Goal: Transaction & Acquisition: Purchase product/service

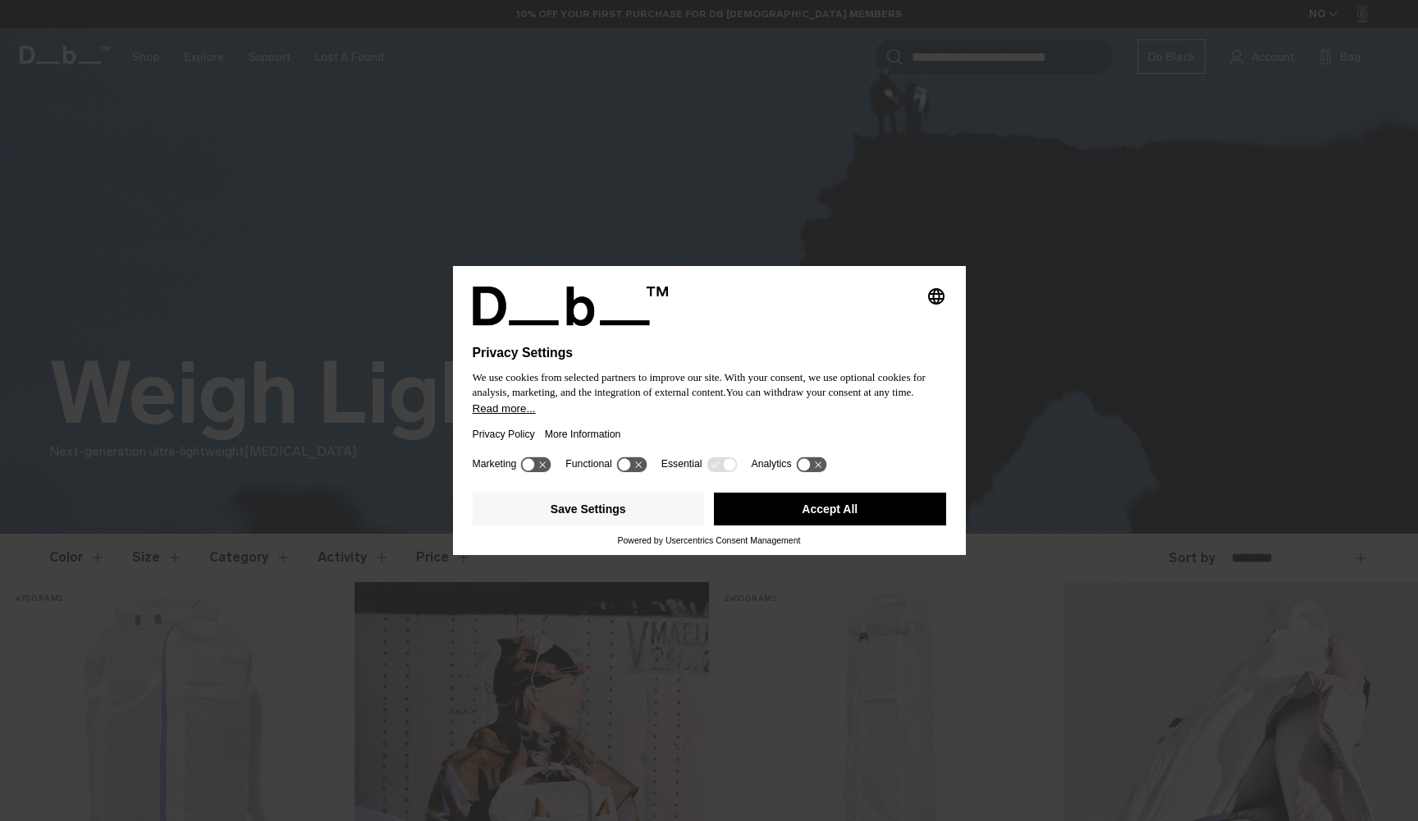
click at [831, 519] on button "Accept All" at bounding box center [830, 508] width 232 height 33
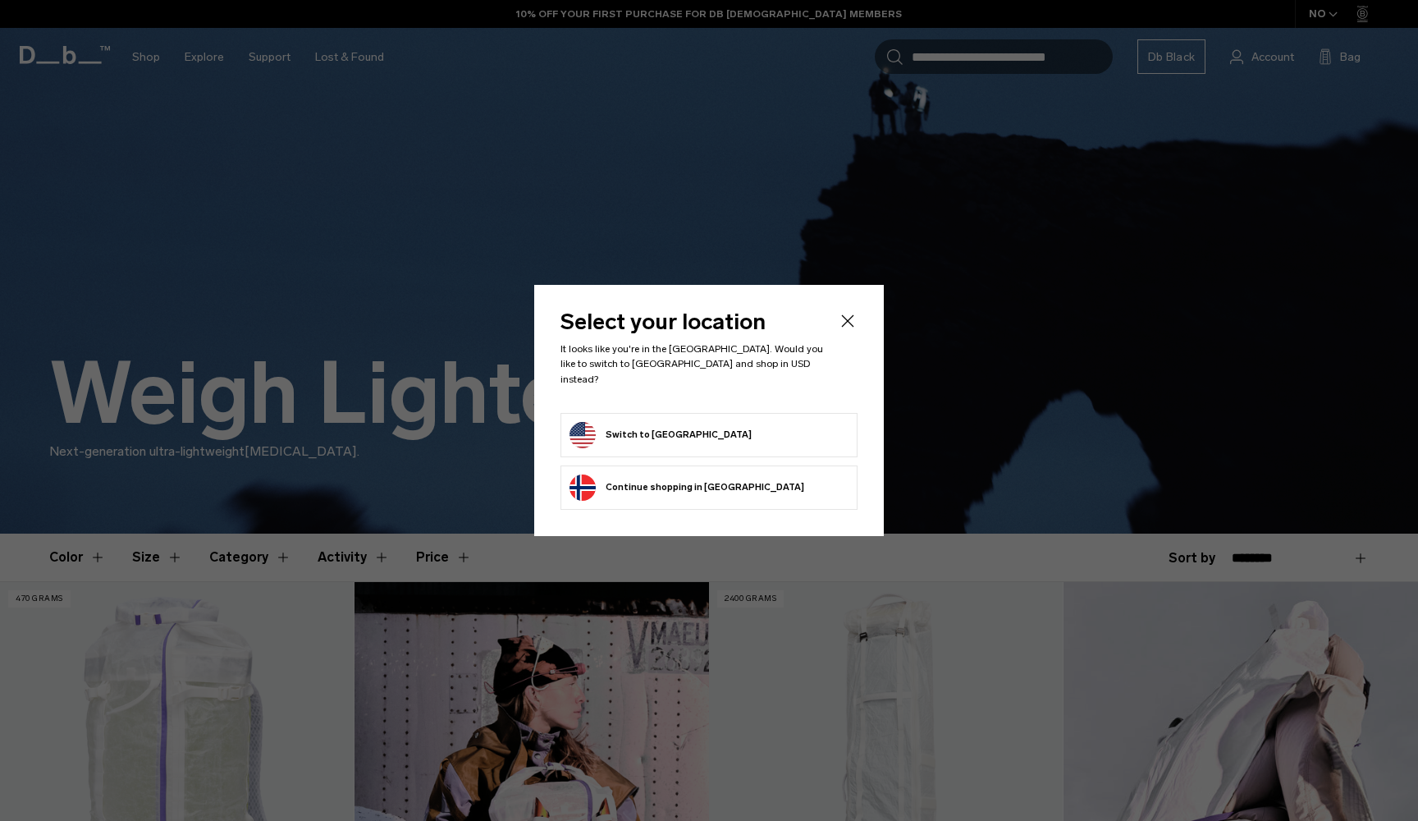
click at [748, 437] on form "Switch to United States" at bounding box center [709, 435] width 279 height 26
click at [592, 423] on button "Switch to United States" at bounding box center [661, 435] width 182 height 26
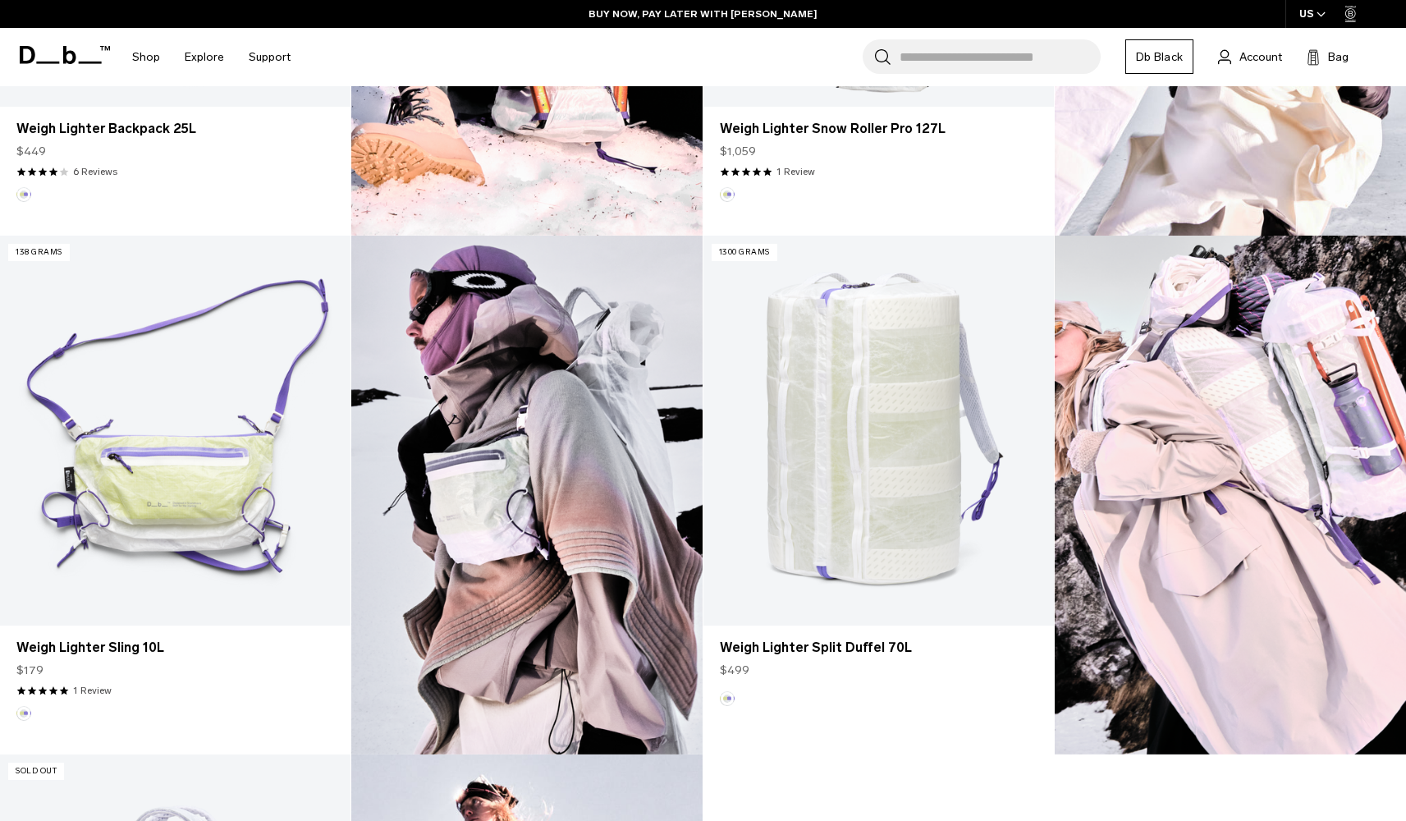
scroll to position [949, 0]
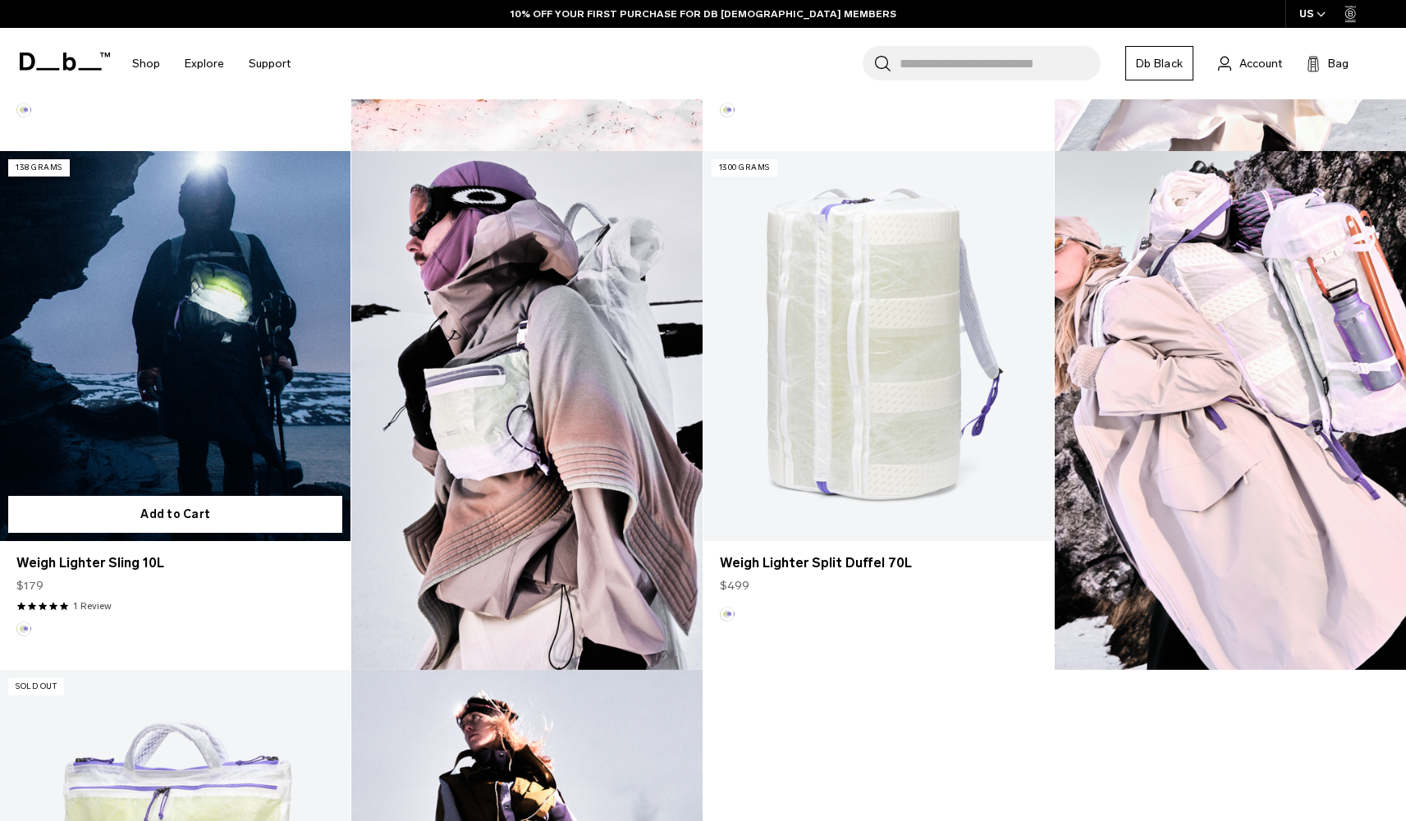
click at [193, 392] on link "Weigh Lighter Sling 10L" at bounding box center [175, 346] width 350 height 390
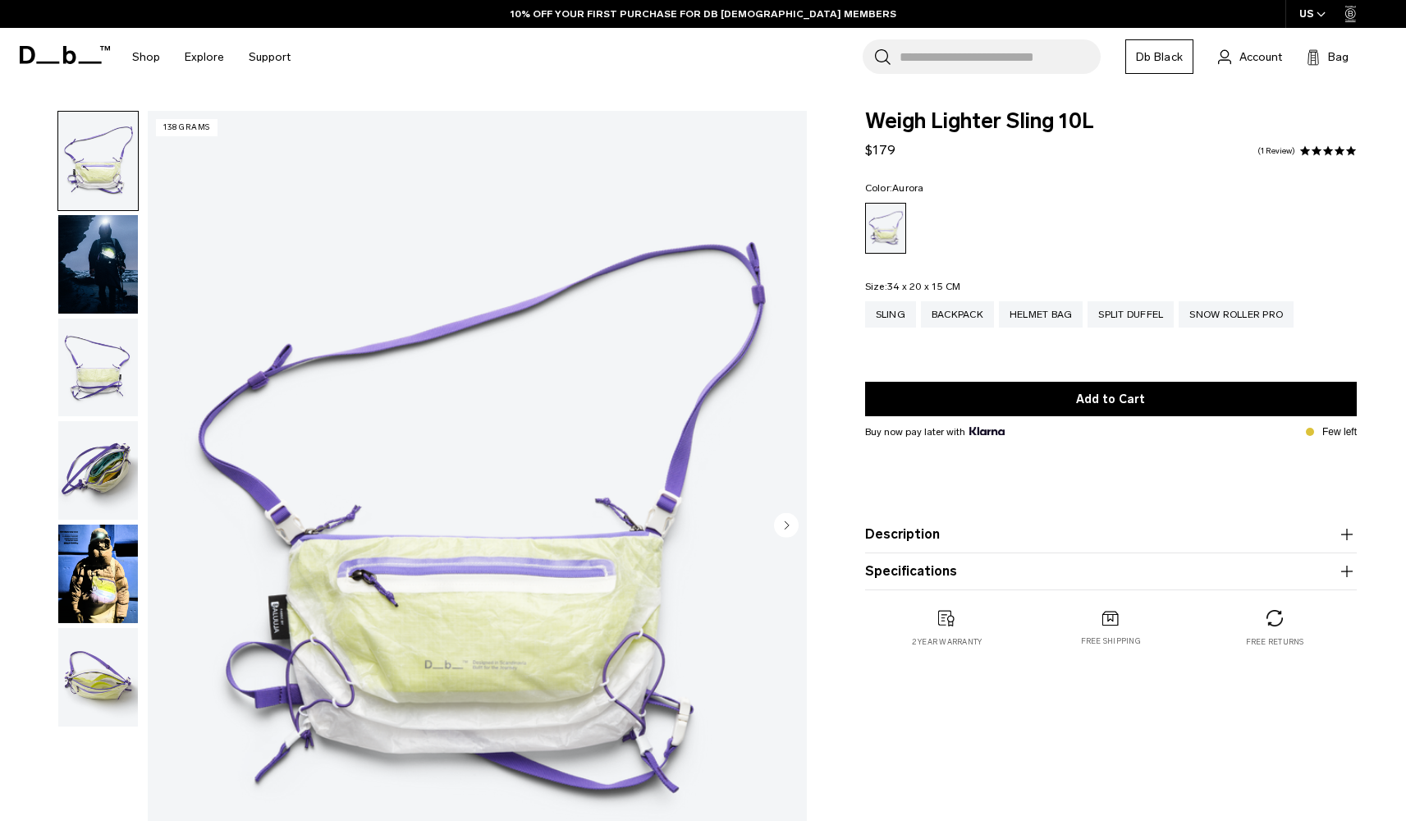
click at [106, 463] on img "button" at bounding box center [98, 470] width 80 height 98
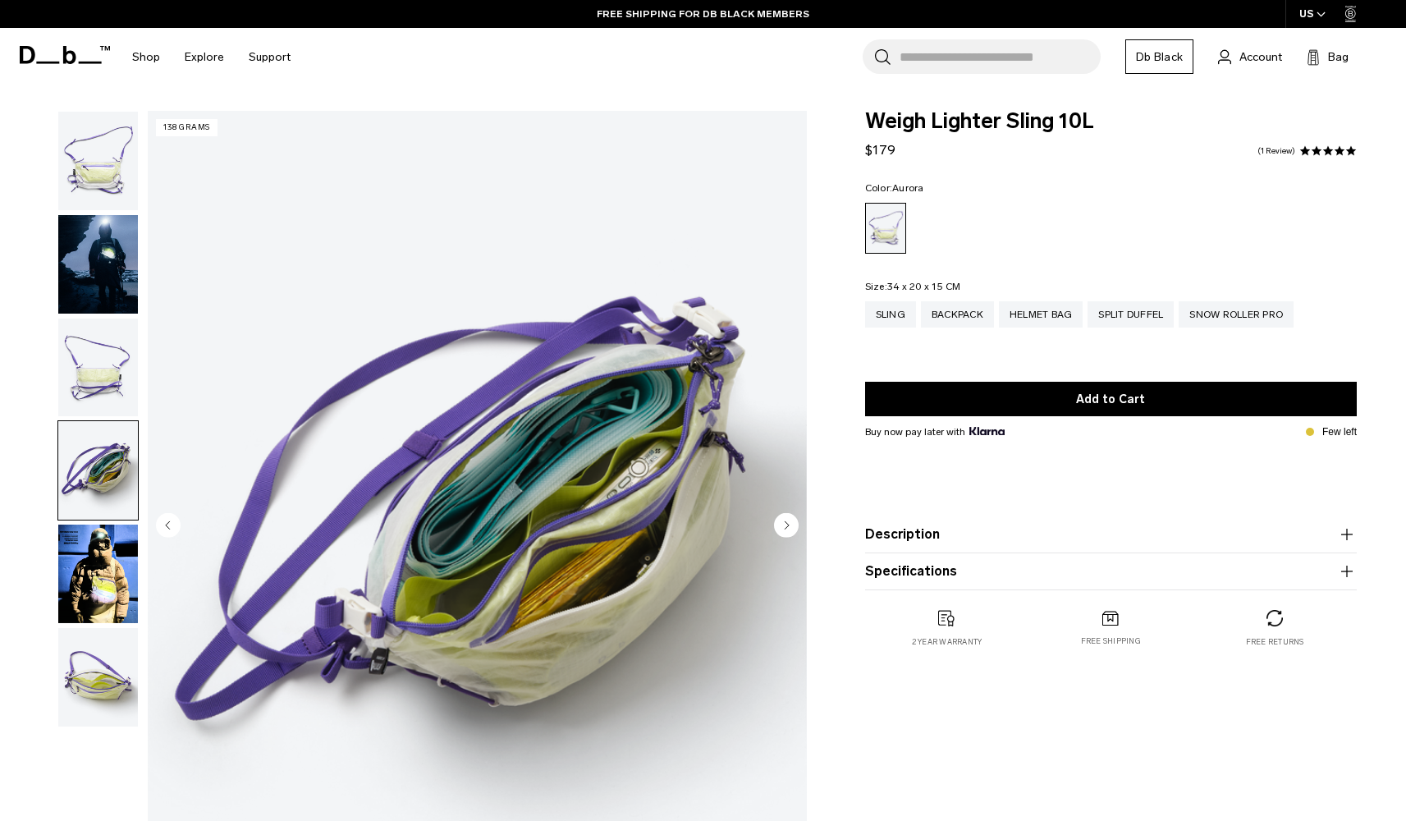
click at [103, 588] on img "button" at bounding box center [98, 573] width 80 height 98
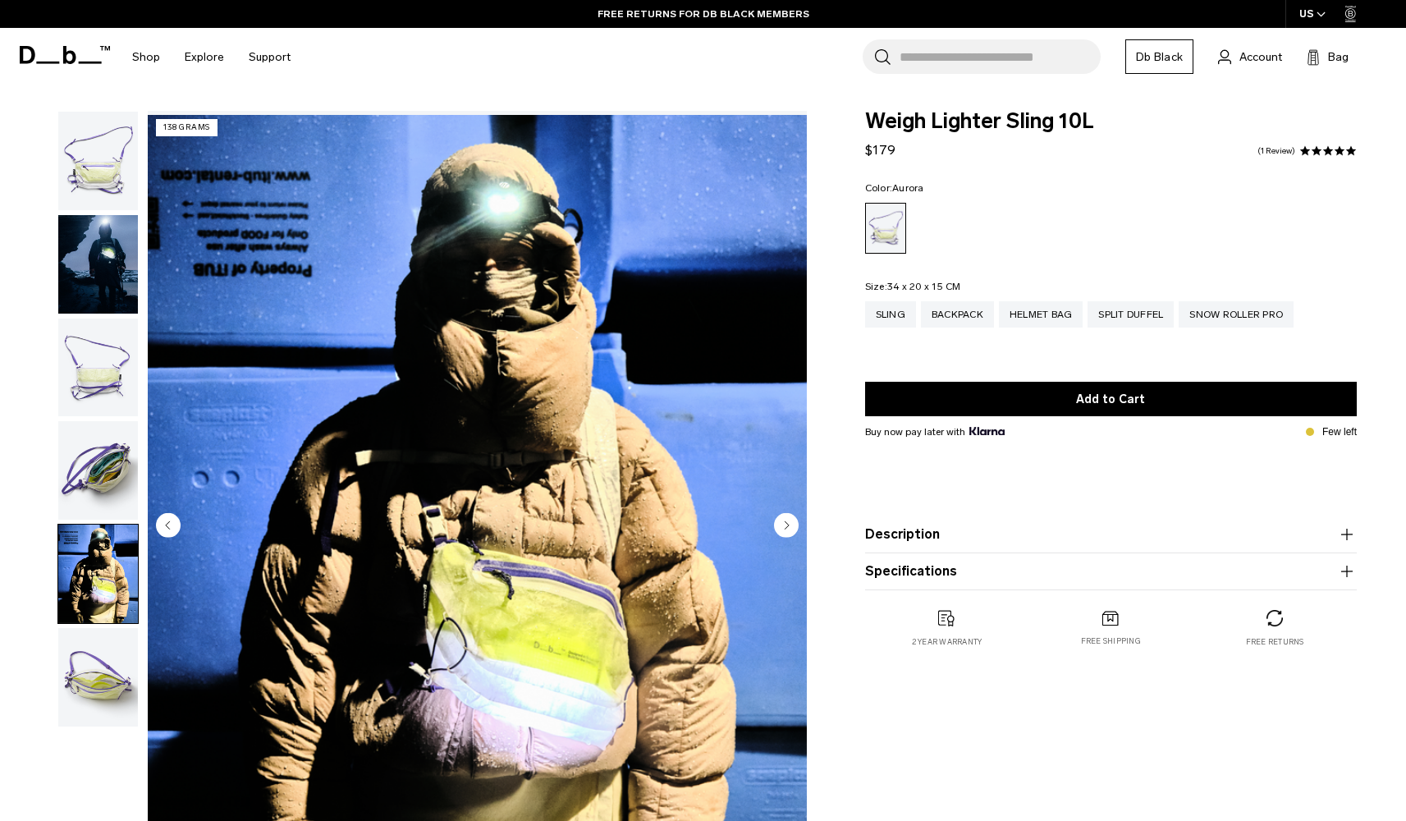
click at [93, 671] on img "button" at bounding box center [98, 677] width 80 height 98
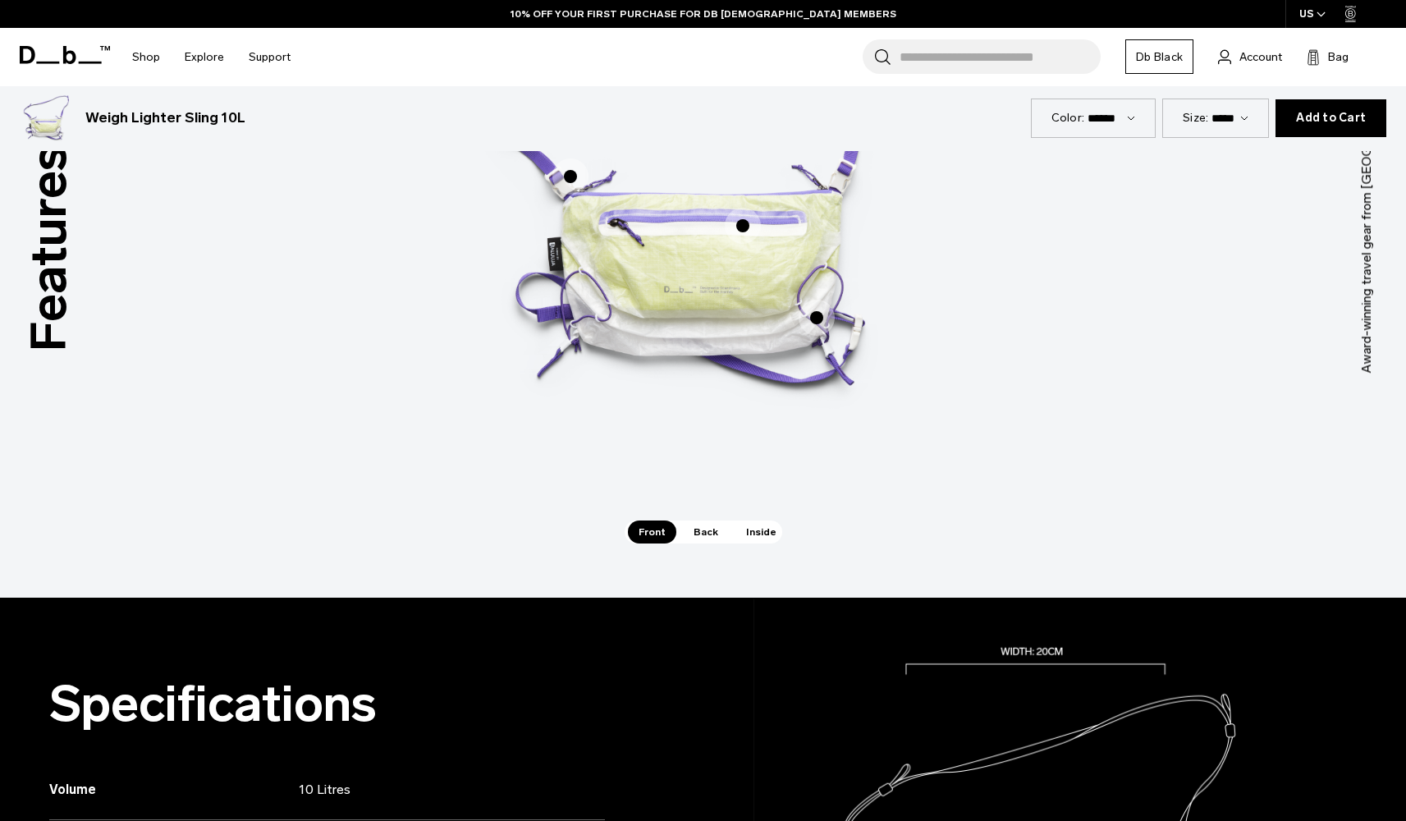
scroll to position [1156, 0]
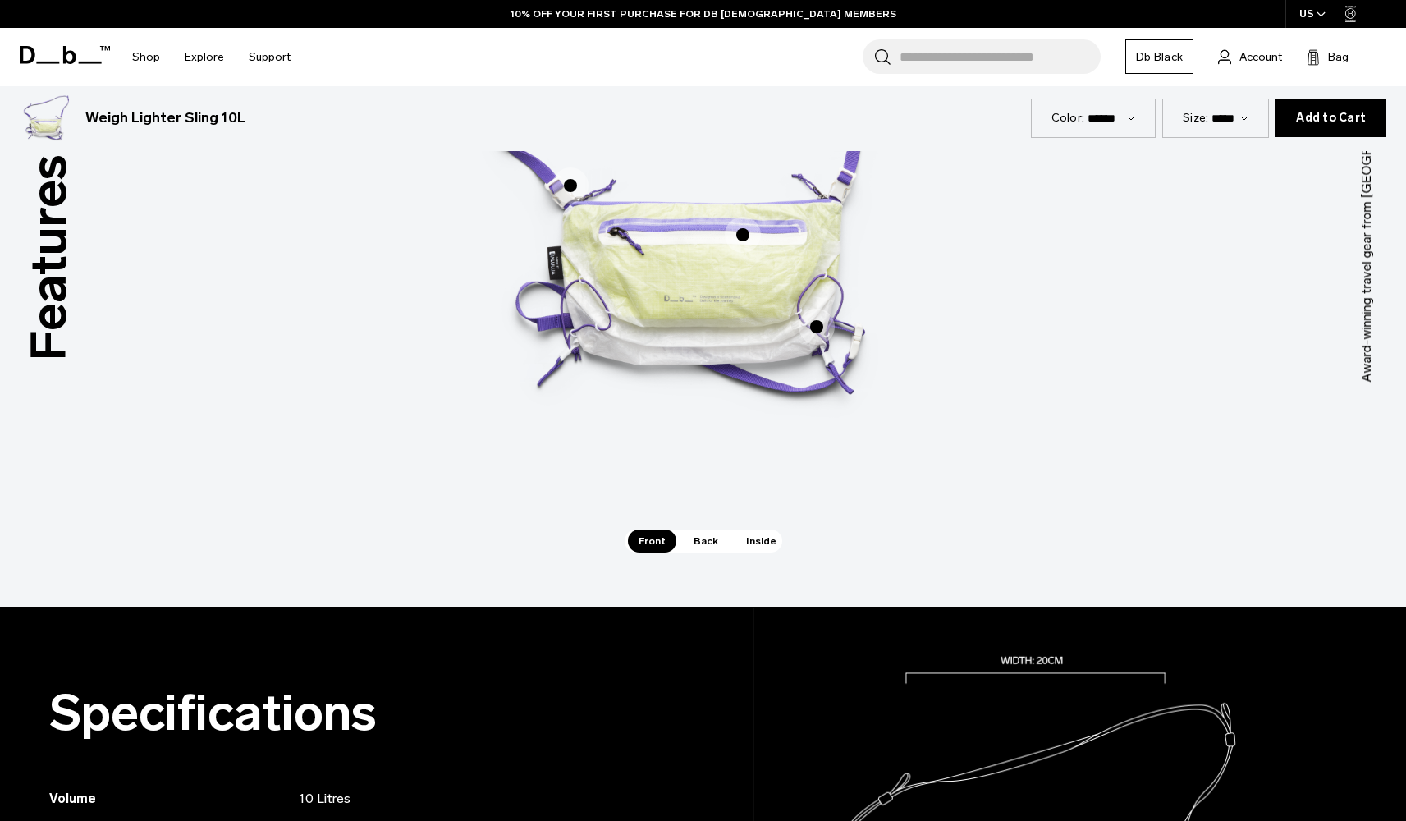
click at [765, 539] on span "Inside" at bounding box center [761, 540] width 52 height 23
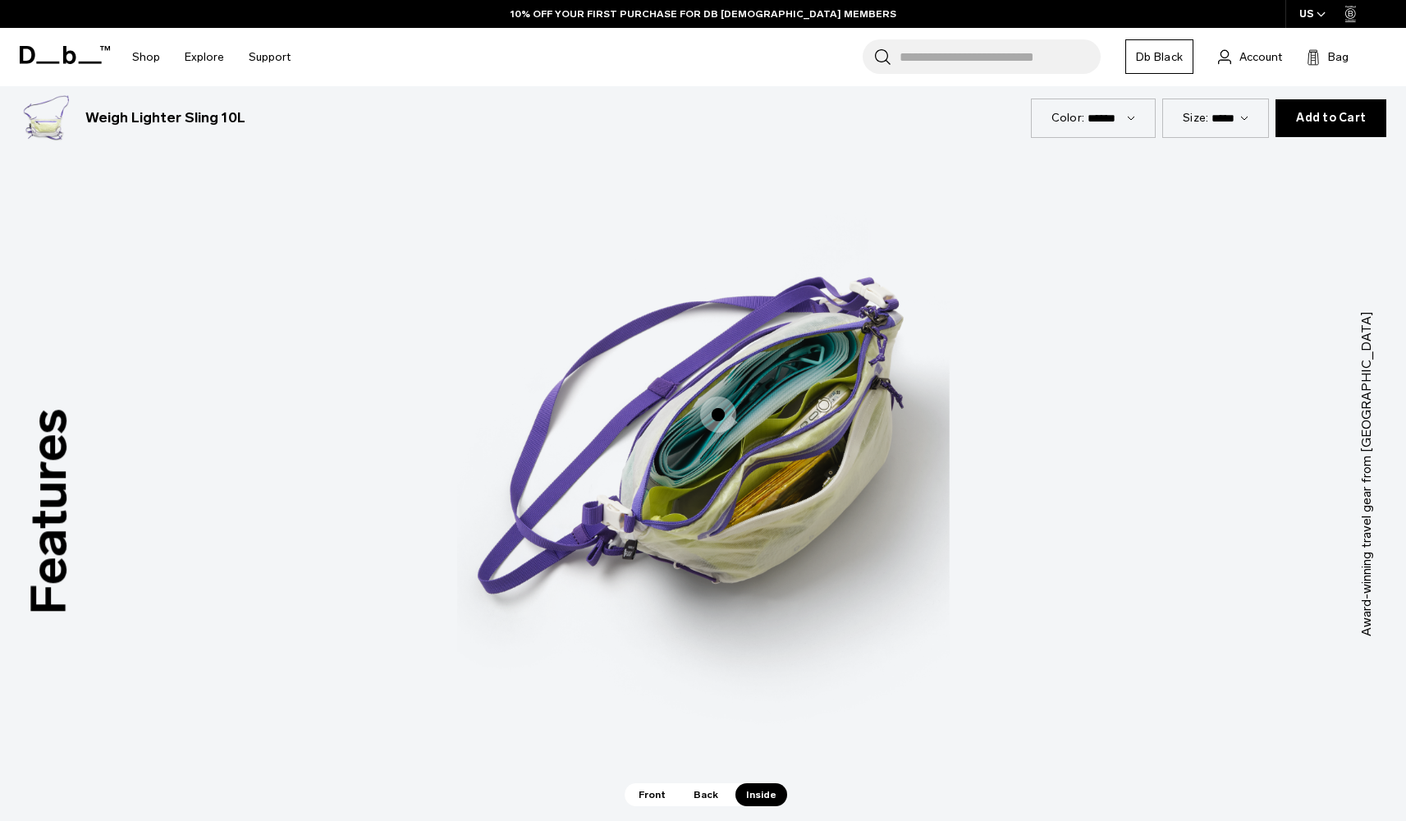
scroll to position [890, 0]
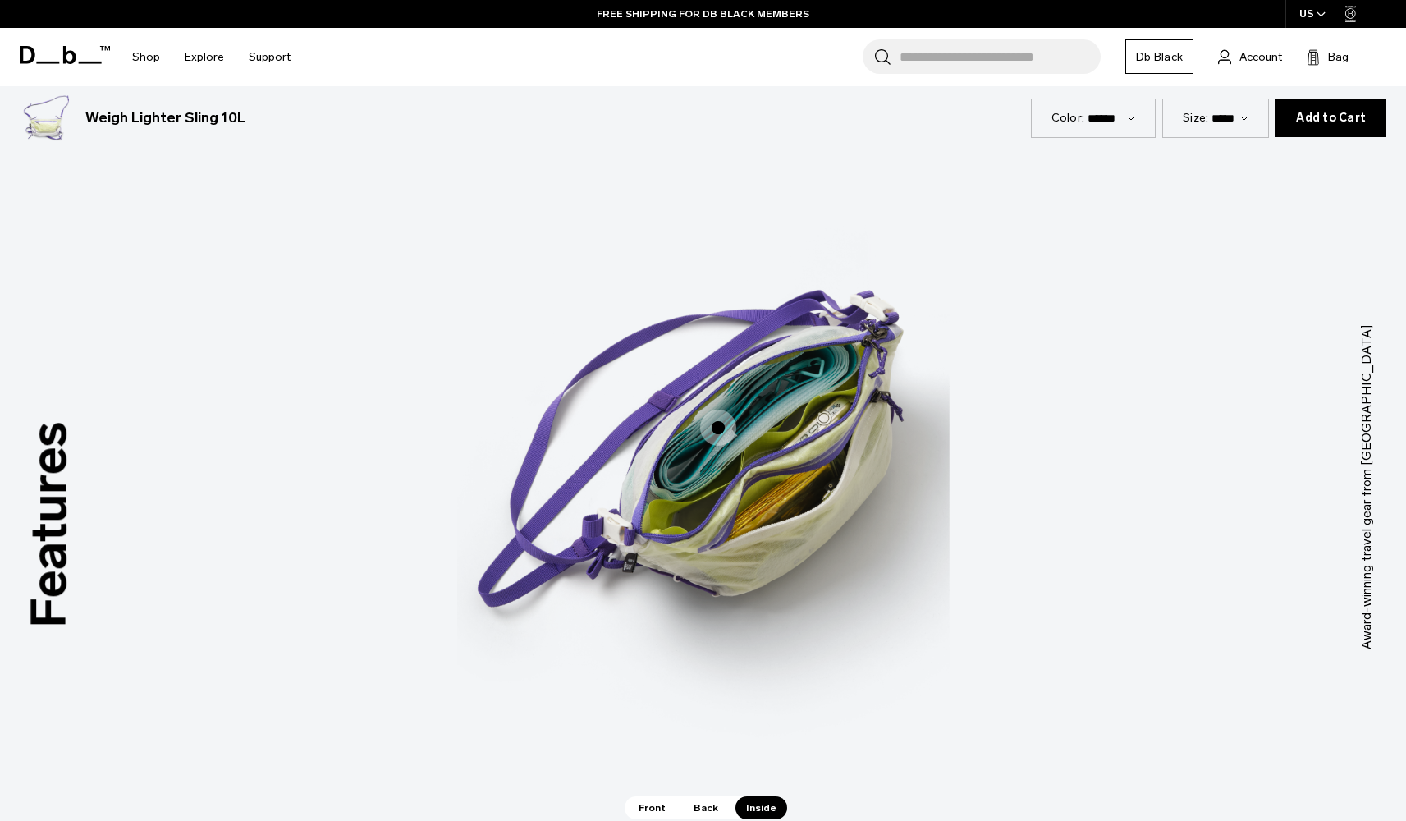
click at [716, 428] on span "3 / 3" at bounding box center [718, 427] width 36 height 36
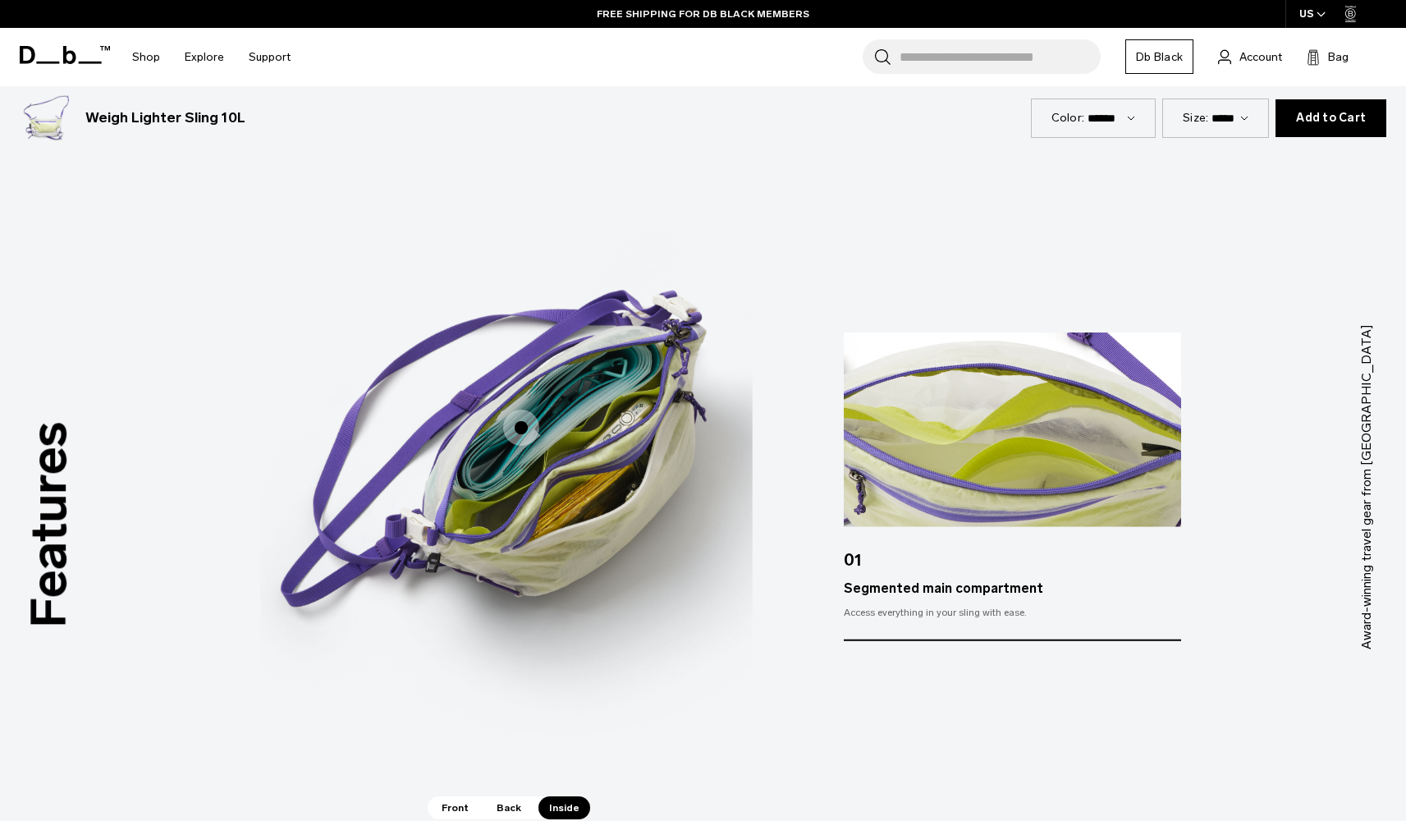
click at [527, 432] on span "3 / 3" at bounding box center [521, 427] width 36 height 36
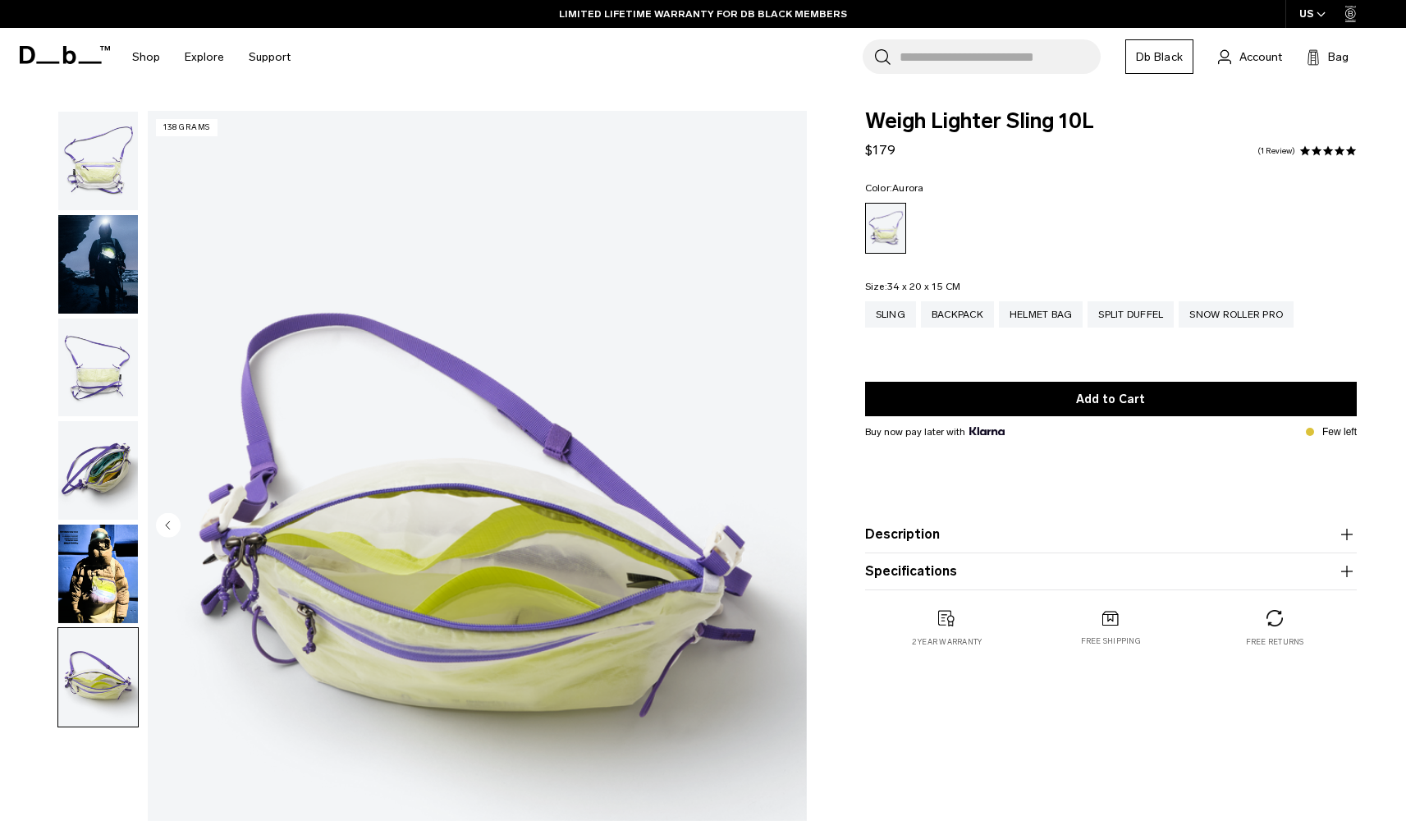
scroll to position [0, 0]
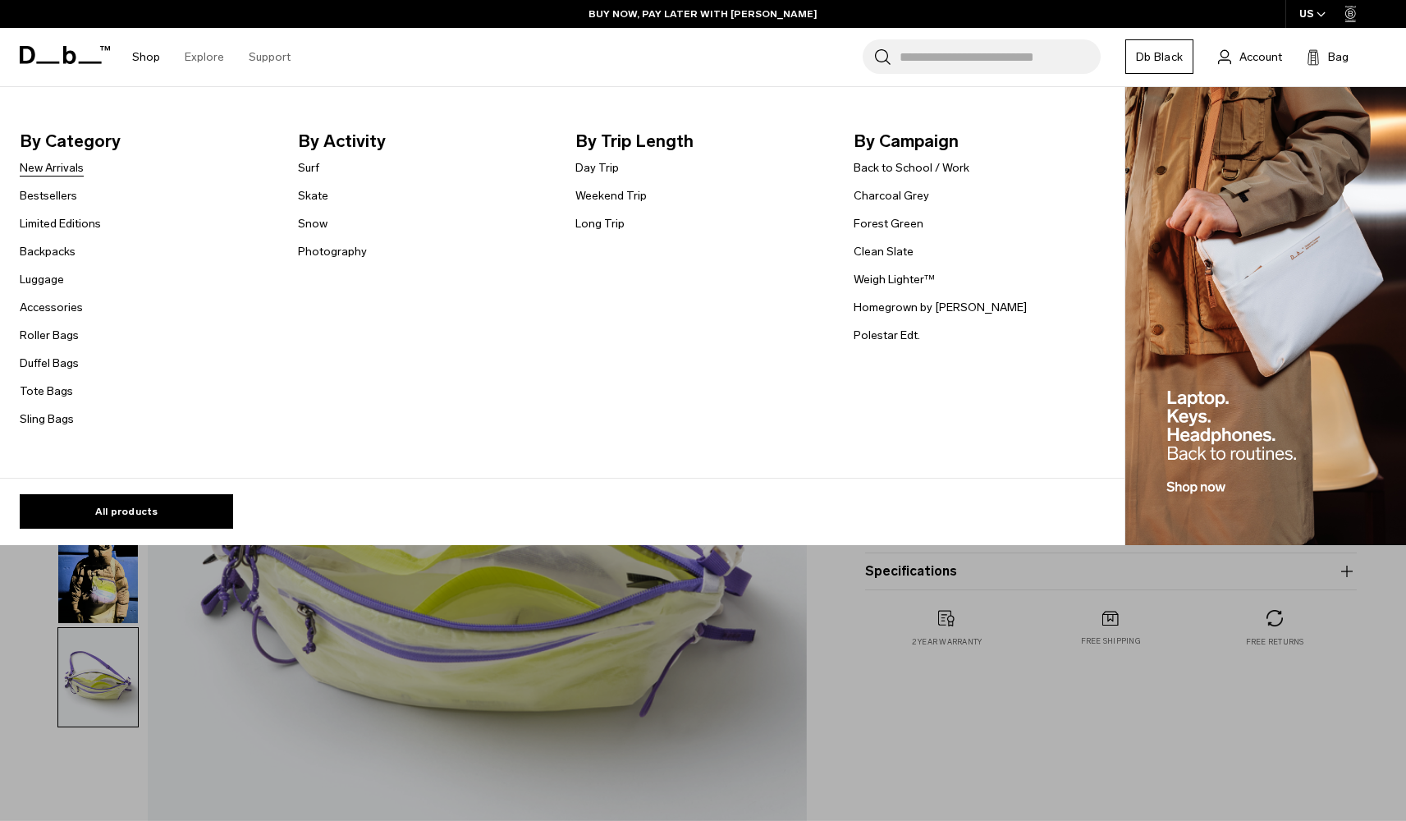
click at [48, 169] on link "New Arrivals" at bounding box center [52, 167] width 64 height 17
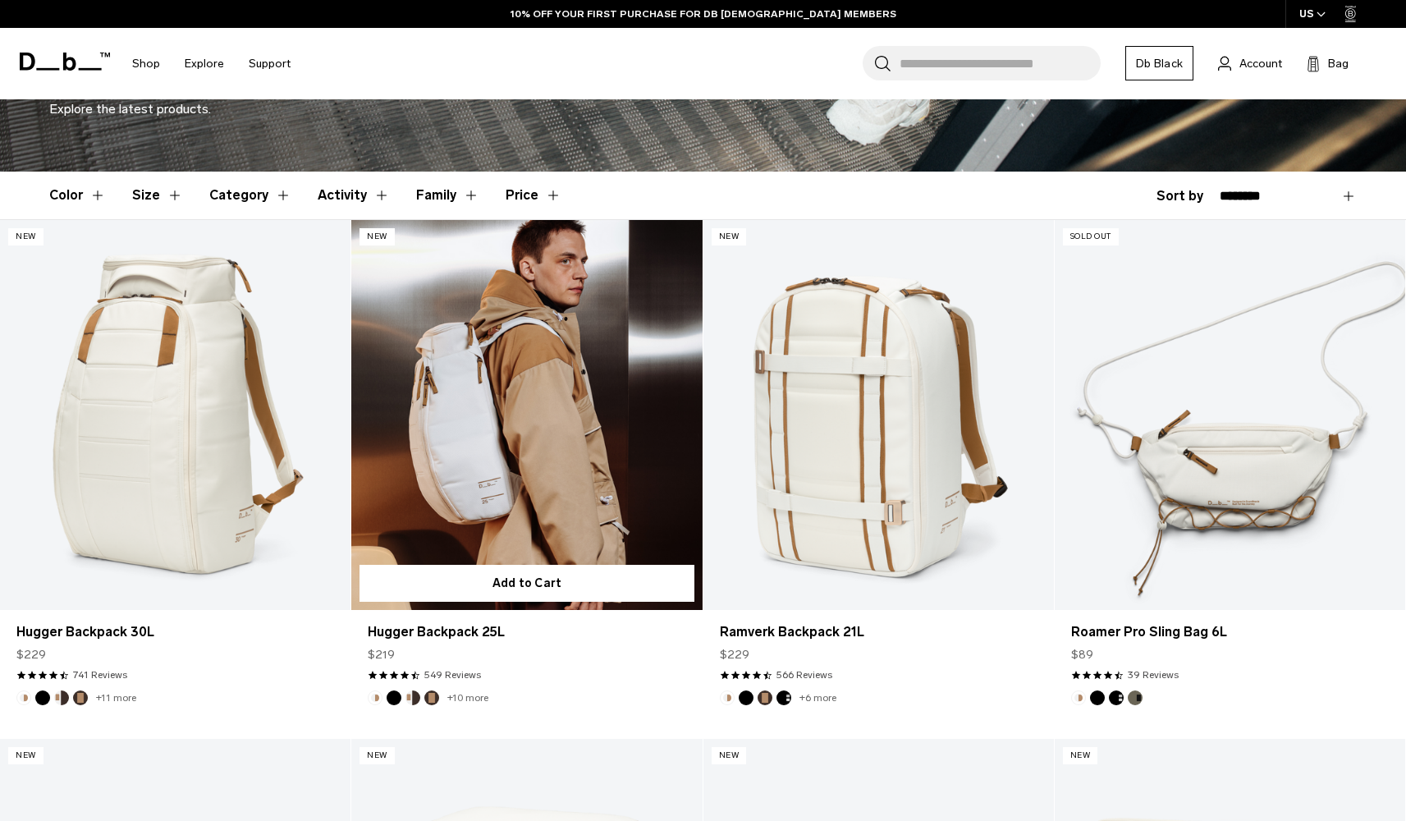
scroll to position [362, 0]
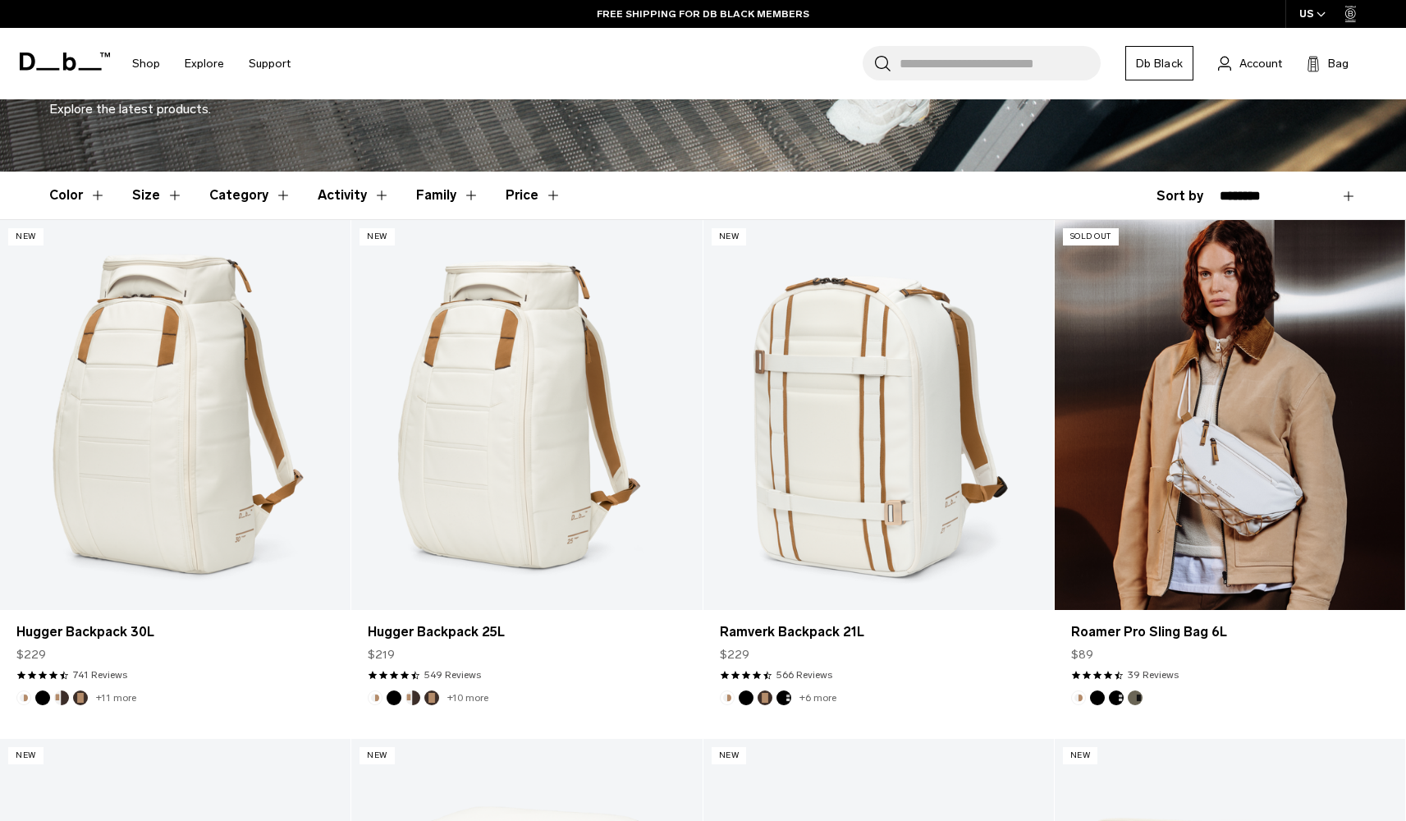
click at [1155, 538] on link "Roamer Pro Sling Bag 6L" at bounding box center [1230, 415] width 350 height 390
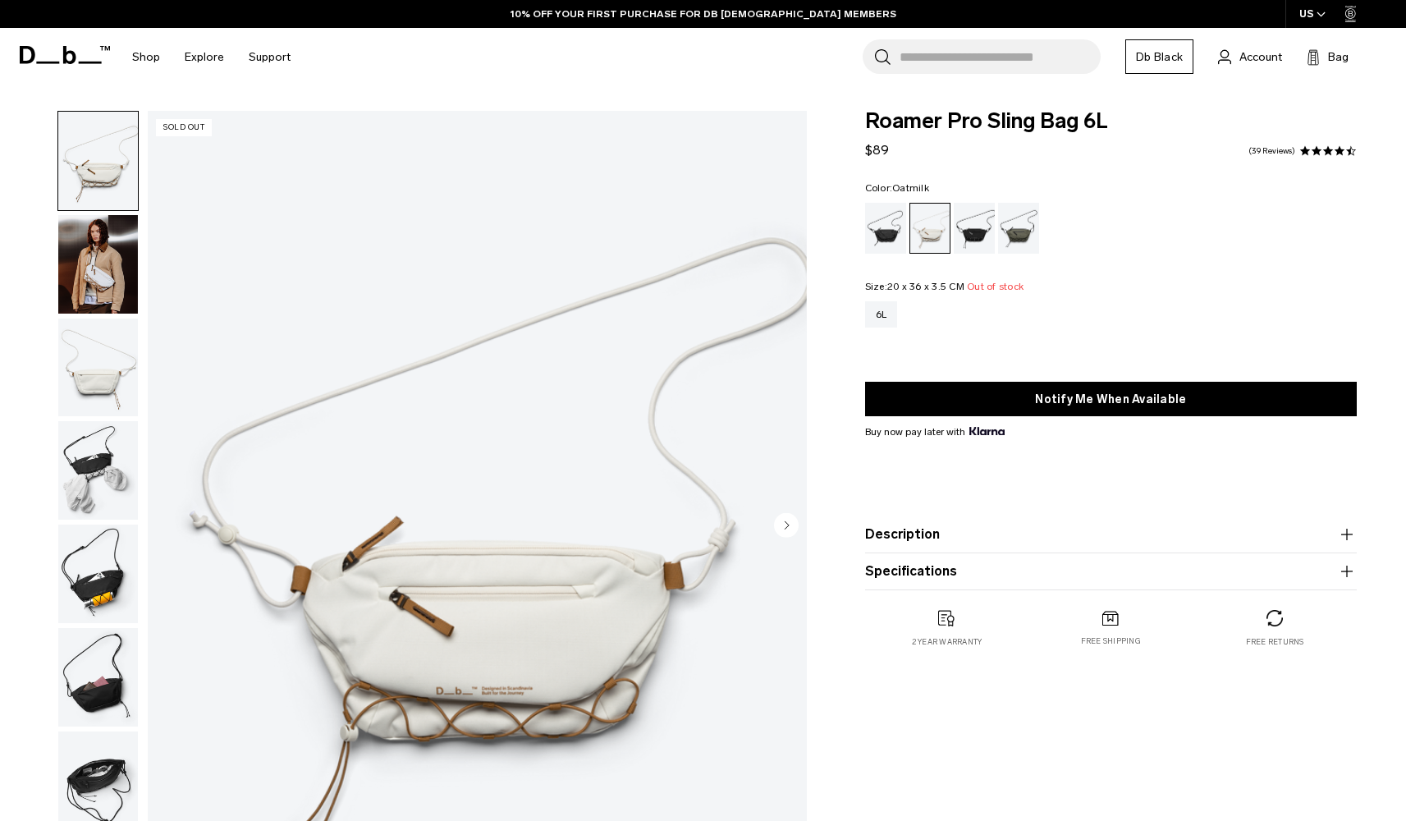
click at [112, 601] on img "button" at bounding box center [98, 573] width 80 height 98
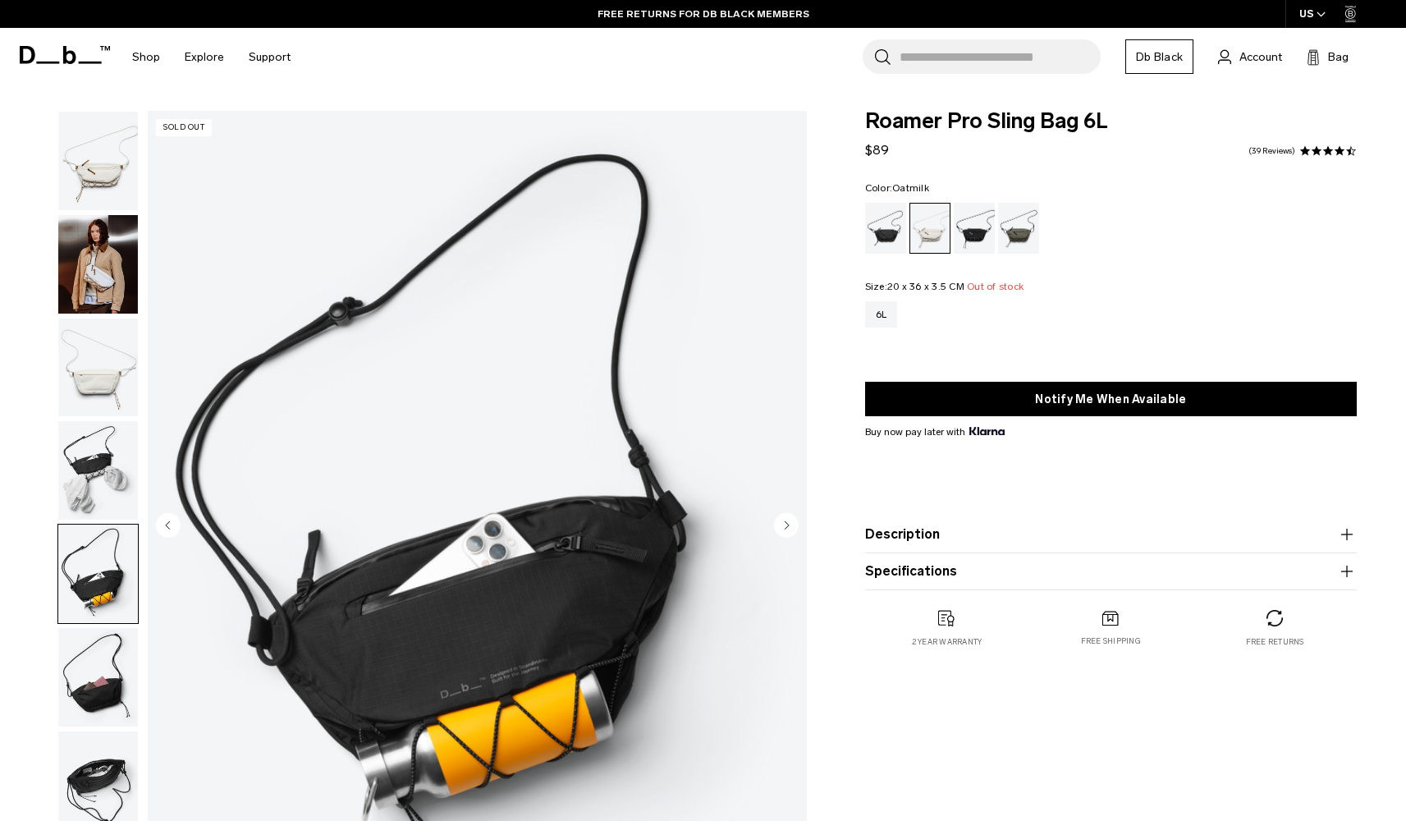
click at [87, 468] on img "button" at bounding box center [98, 470] width 80 height 98
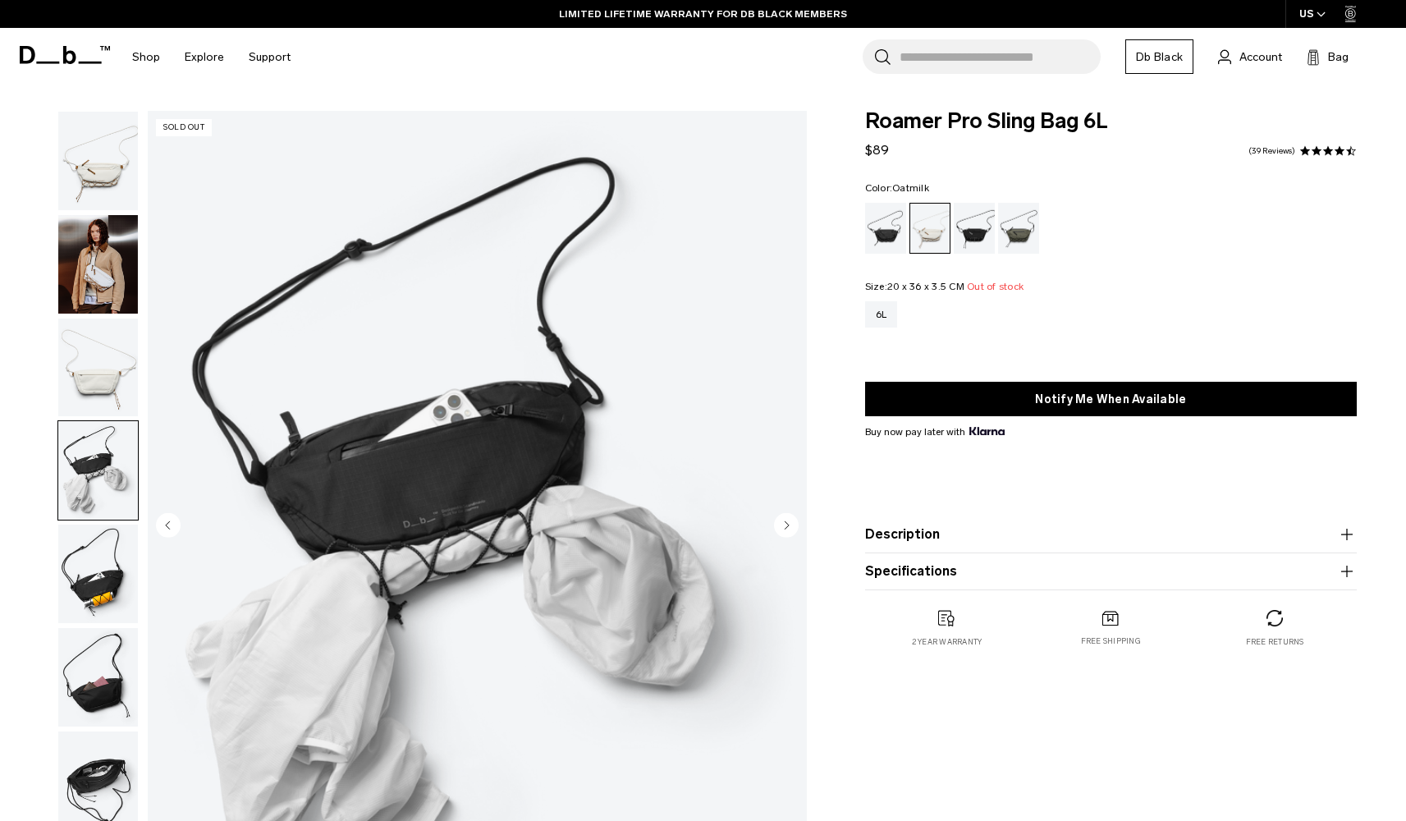
click at [105, 689] on img "button" at bounding box center [98, 677] width 80 height 98
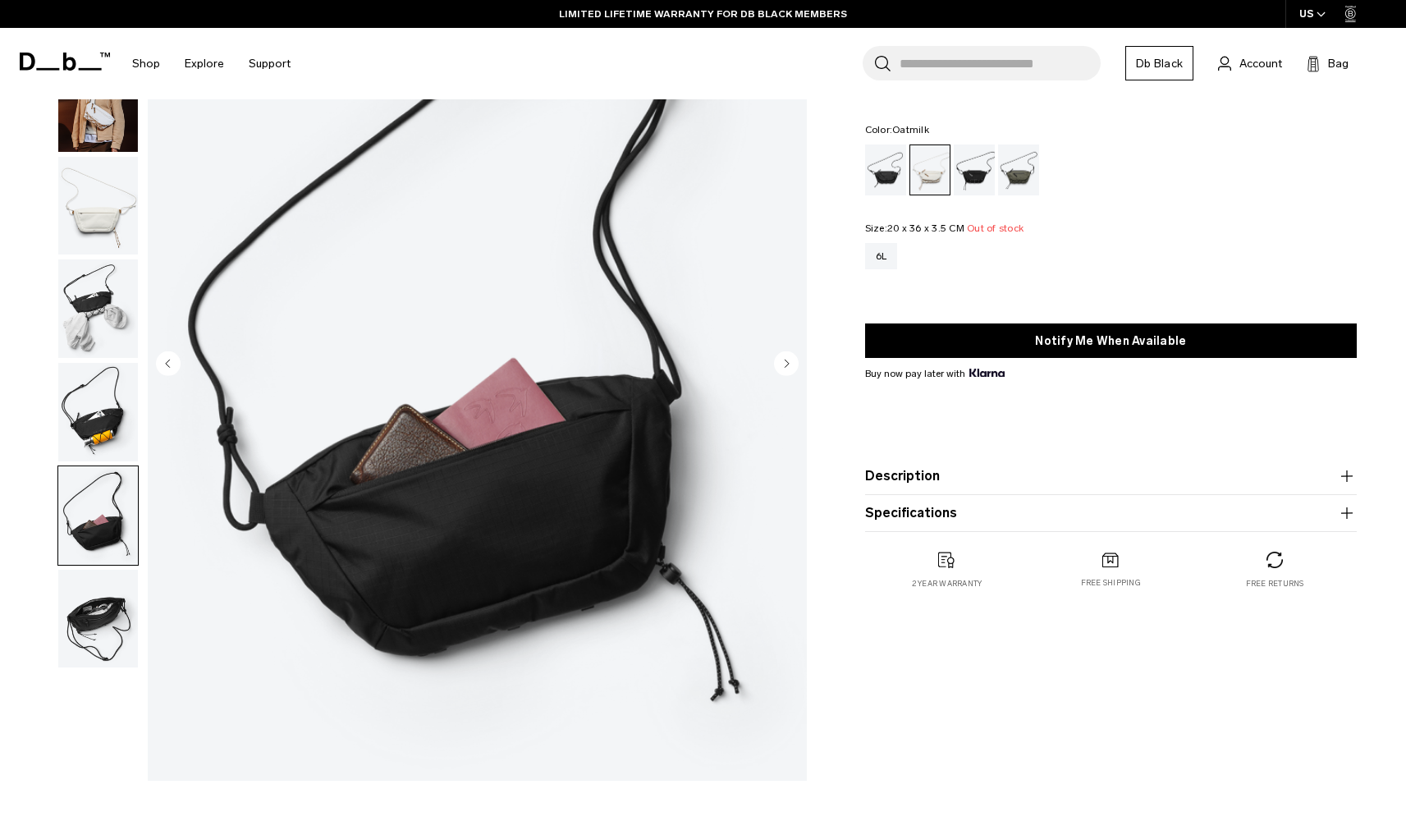
scroll to position [168, 0]
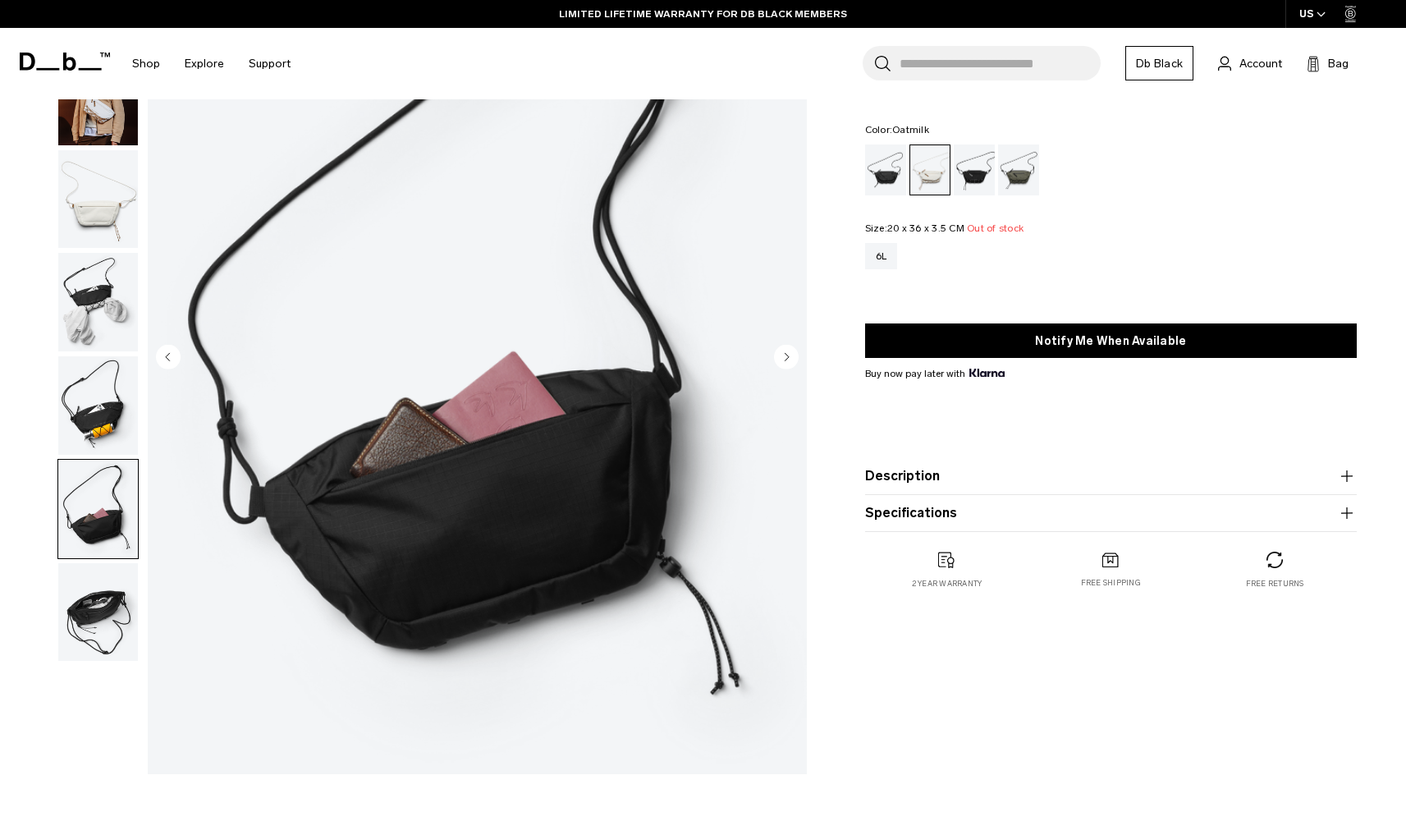
drag, startPoint x: 105, startPoint y: 689, endPoint x: 105, endPoint y: 625, distance: 64.8
click at [105, 686] on div at bounding box center [93, 358] width 89 height 831
click at [105, 625] on img "button" at bounding box center [98, 612] width 80 height 98
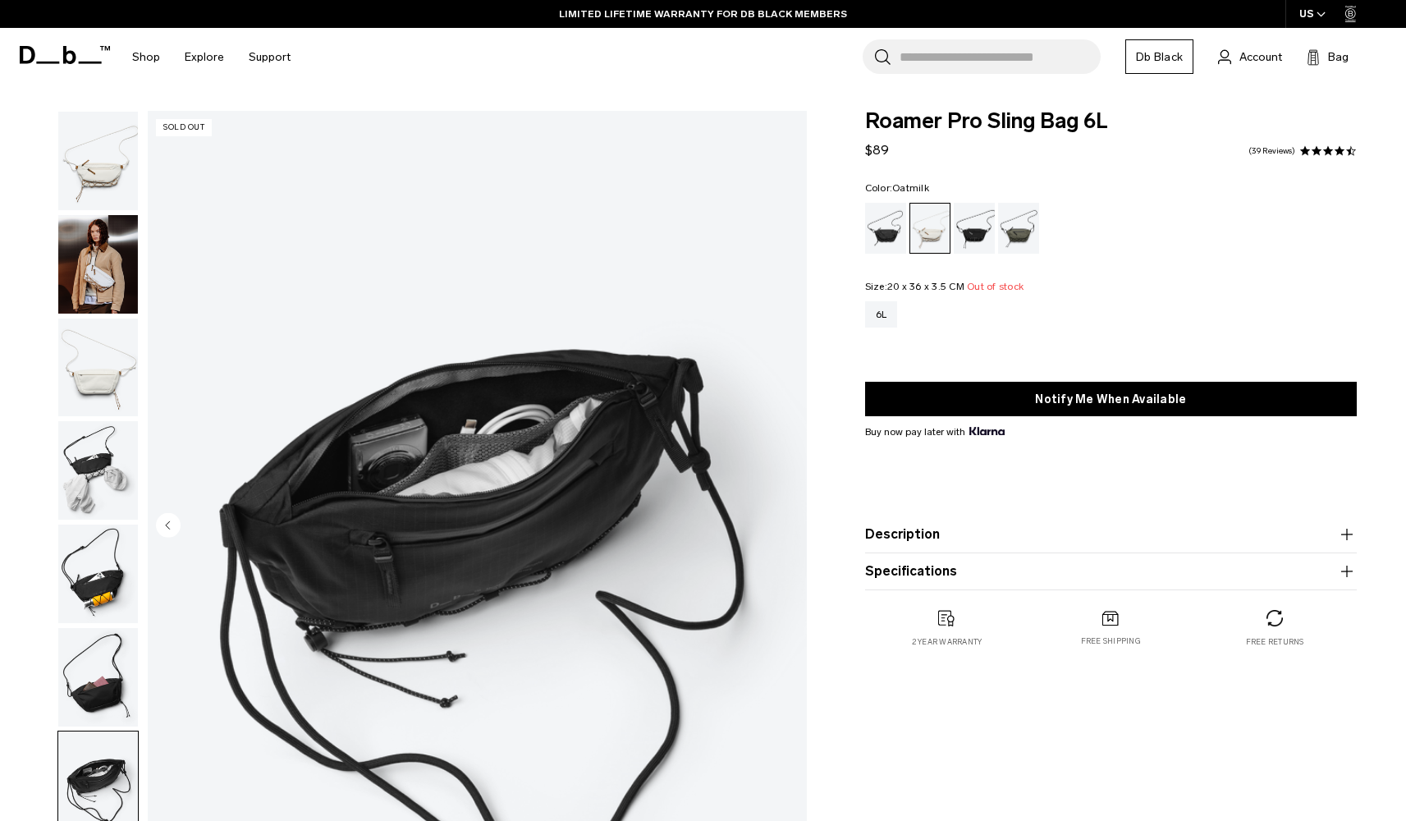
scroll to position [0, 0]
click at [108, 158] on img "button" at bounding box center [98, 161] width 80 height 98
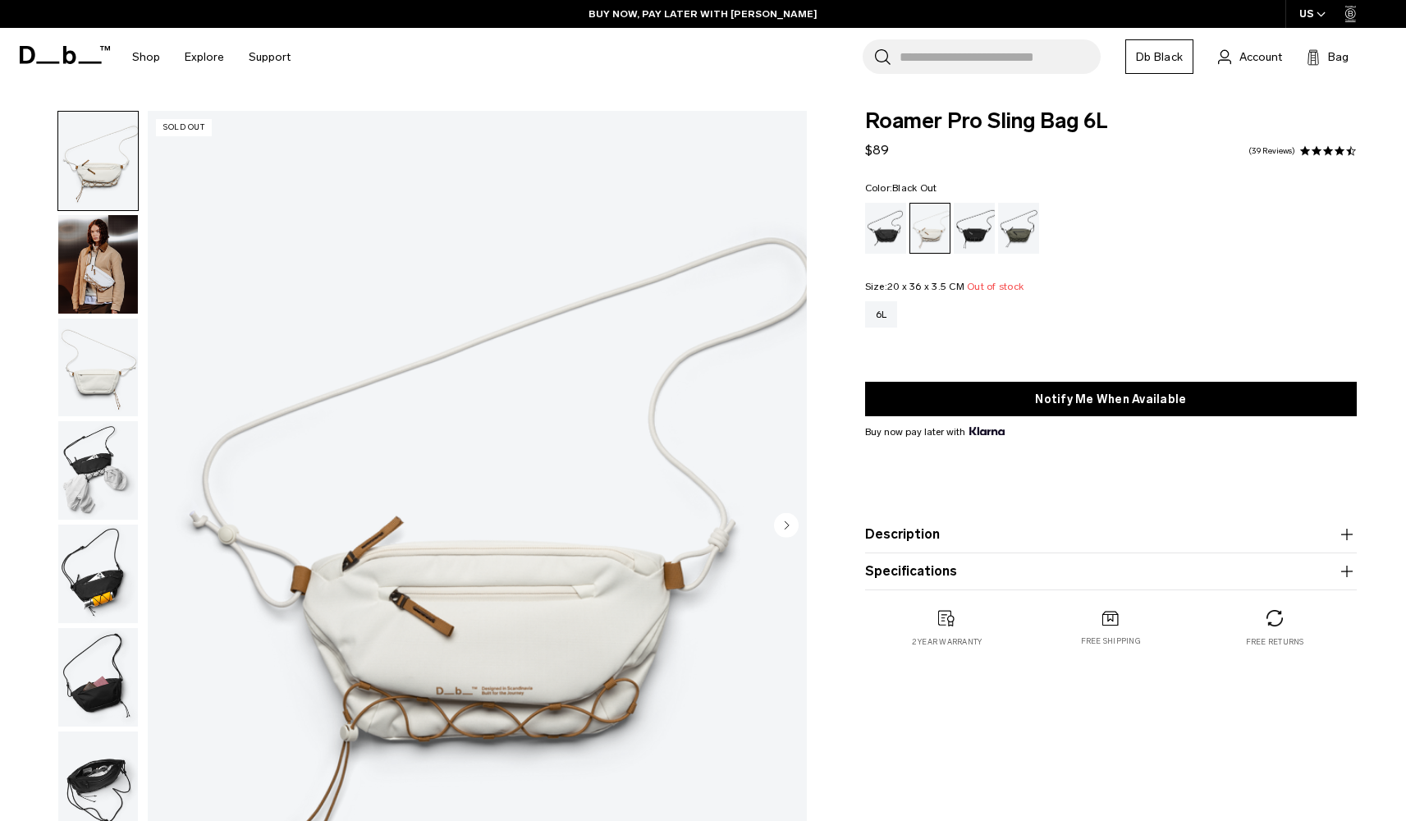
click at [888, 236] on div "Black Out" at bounding box center [886, 228] width 42 height 51
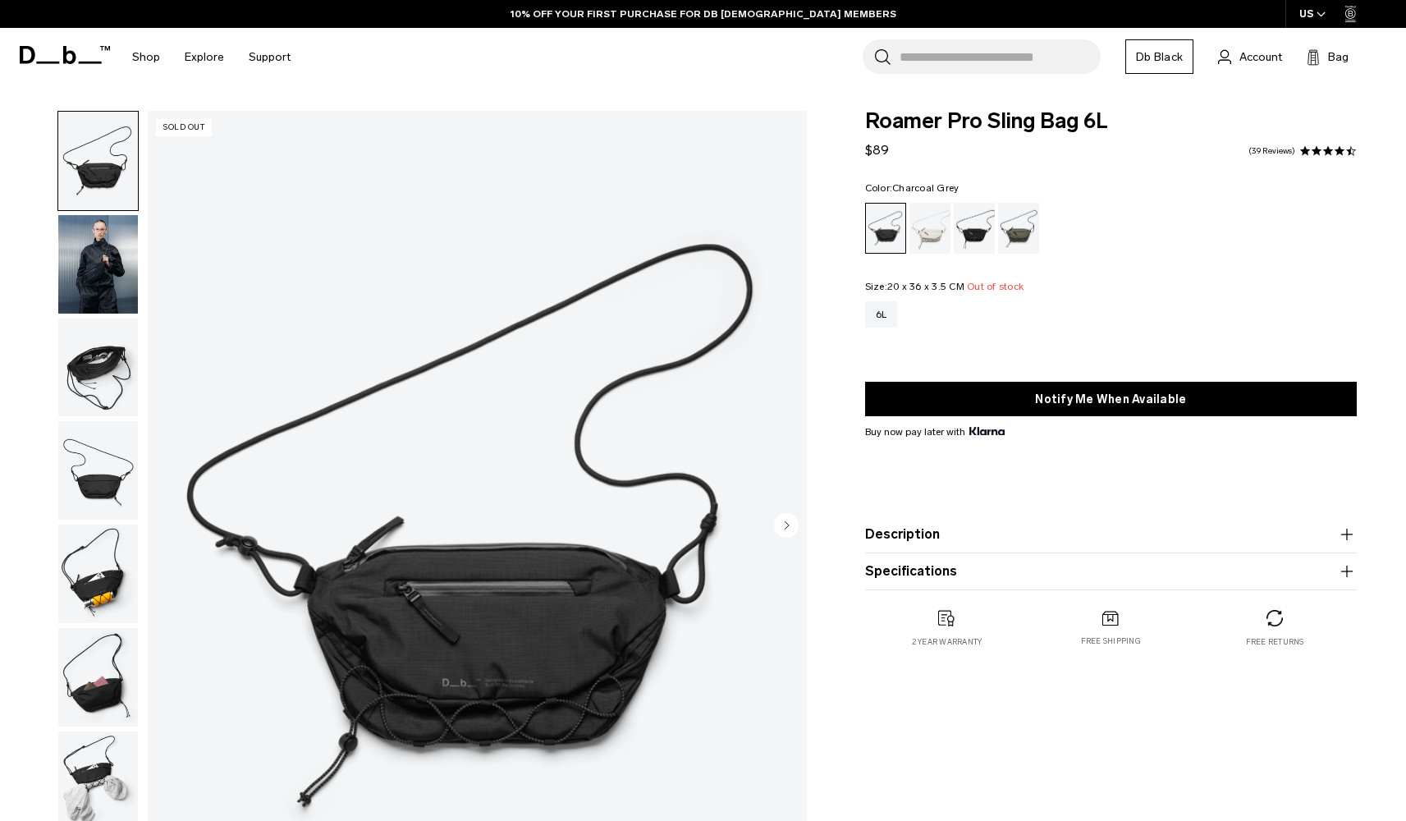
click at [977, 245] on div "Charcoal Grey" at bounding box center [975, 228] width 42 height 51
click at [111, 257] on img "button" at bounding box center [98, 264] width 80 height 98
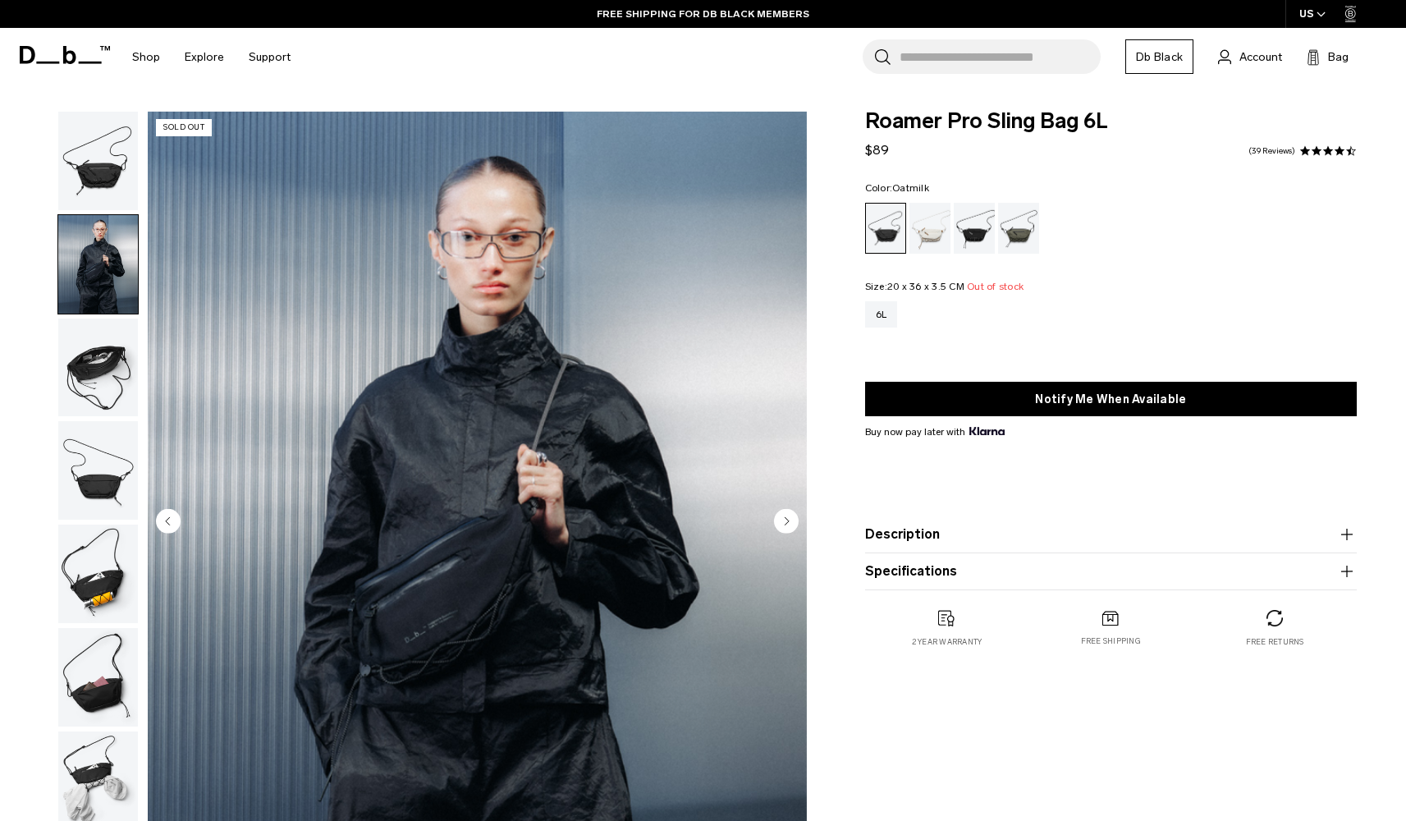
click at [935, 228] on div "Oatmilk" at bounding box center [930, 228] width 42 height 51
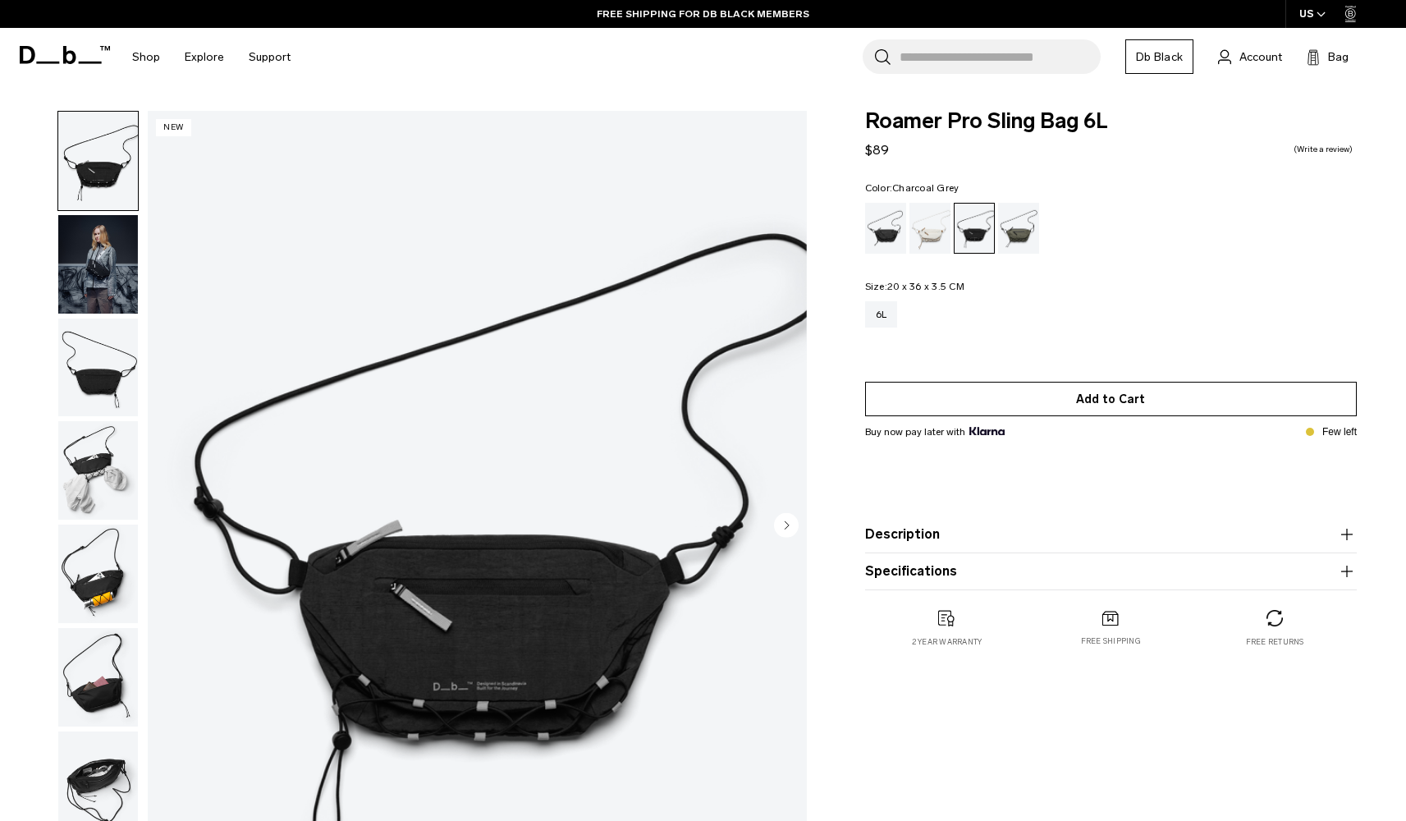
click at [989, 404] on button "Add to Cart" at bounding box center [1111, 399] width 492 height 34
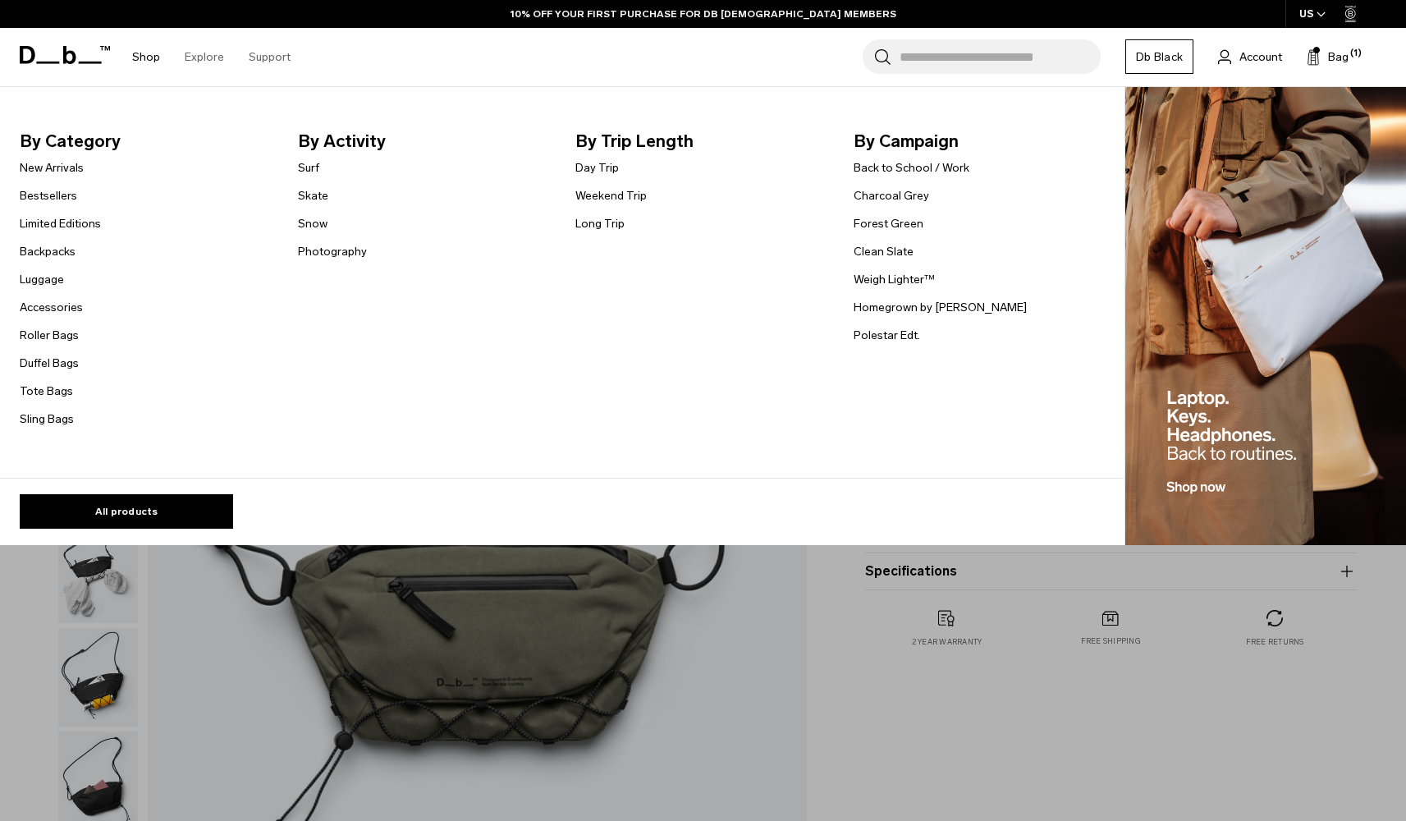
click at [140, 66] on link "Shop" at bounding box center [146, 57] width 28 height 58
click at [45, 167] on link "New Arrivals" at bounding box center [52, 167] width 64 height 17
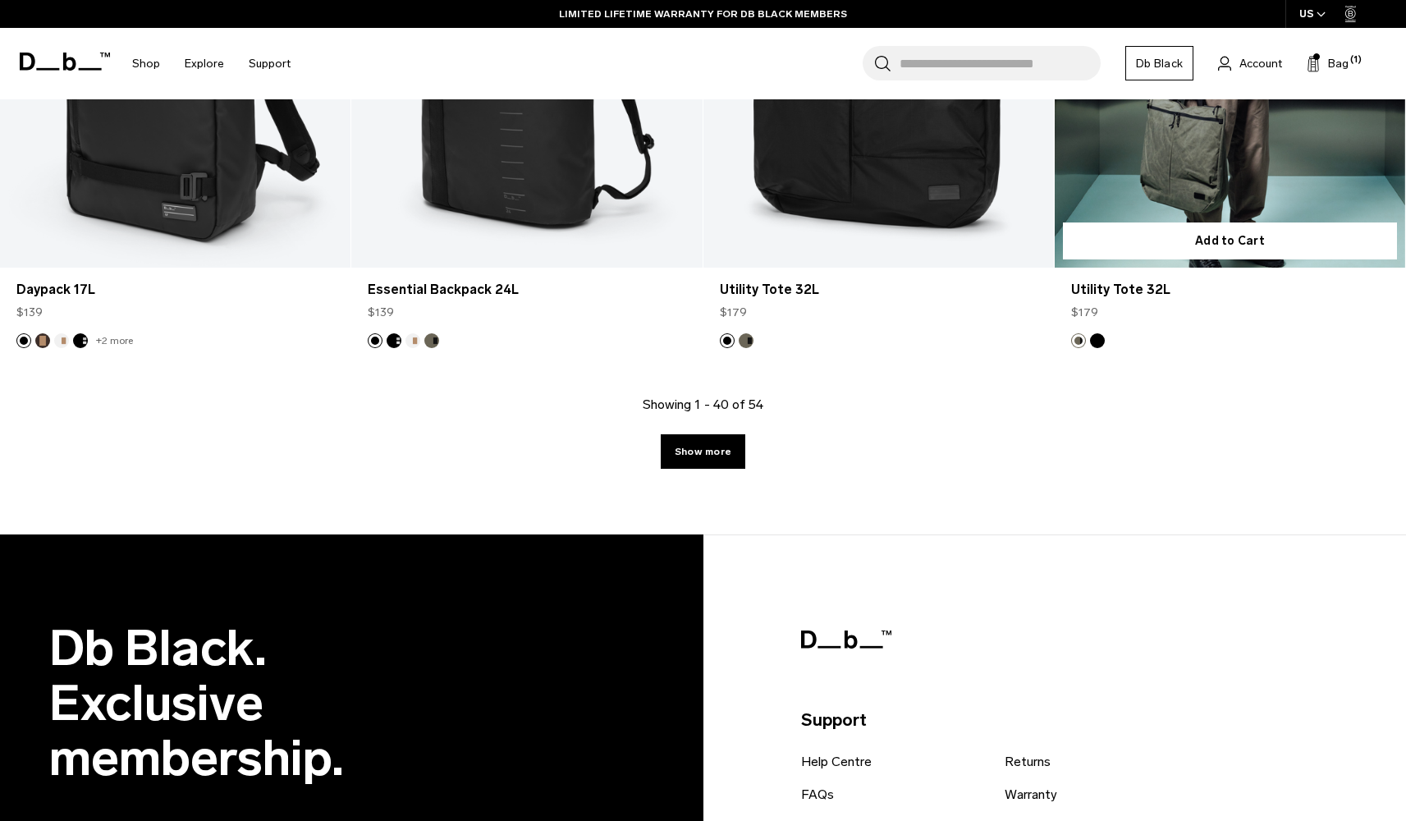
scroll to position [5343, 0]
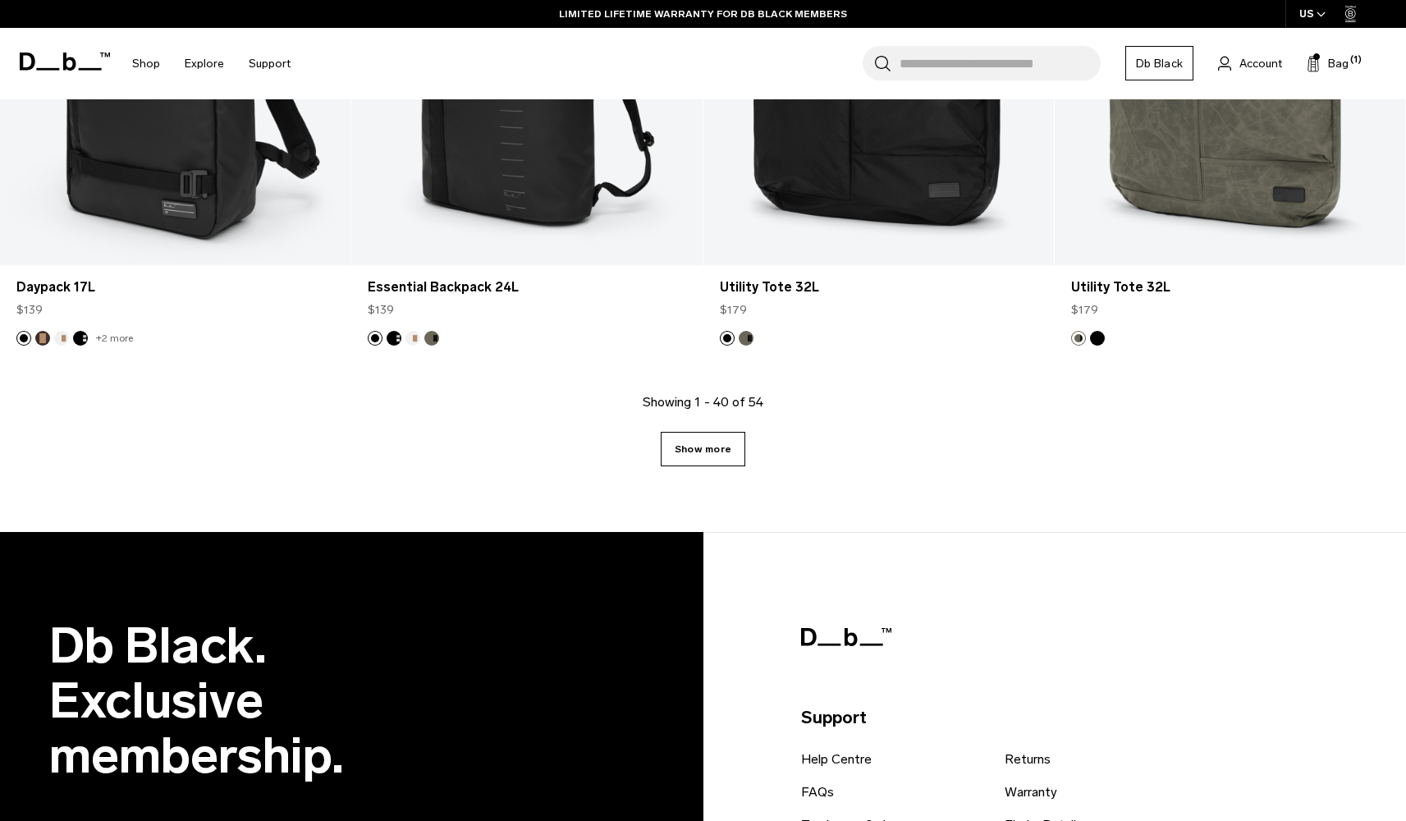
click at [718, 455] on link "Show more" at bounding box center [703, 449] width 85 height 34
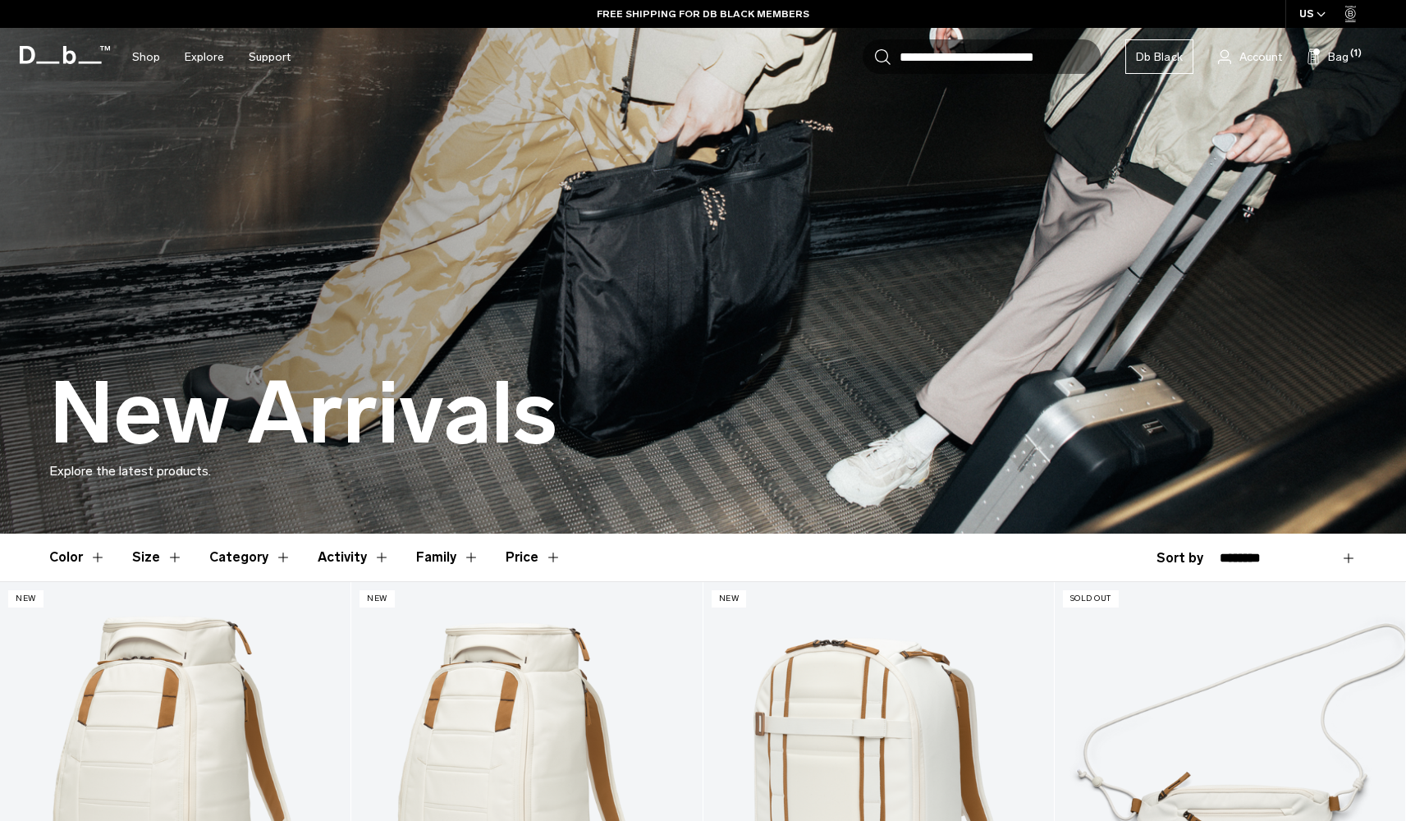
click at [359, 558] on button "Activity" at bounding box center [354, 557] width 72 height 48
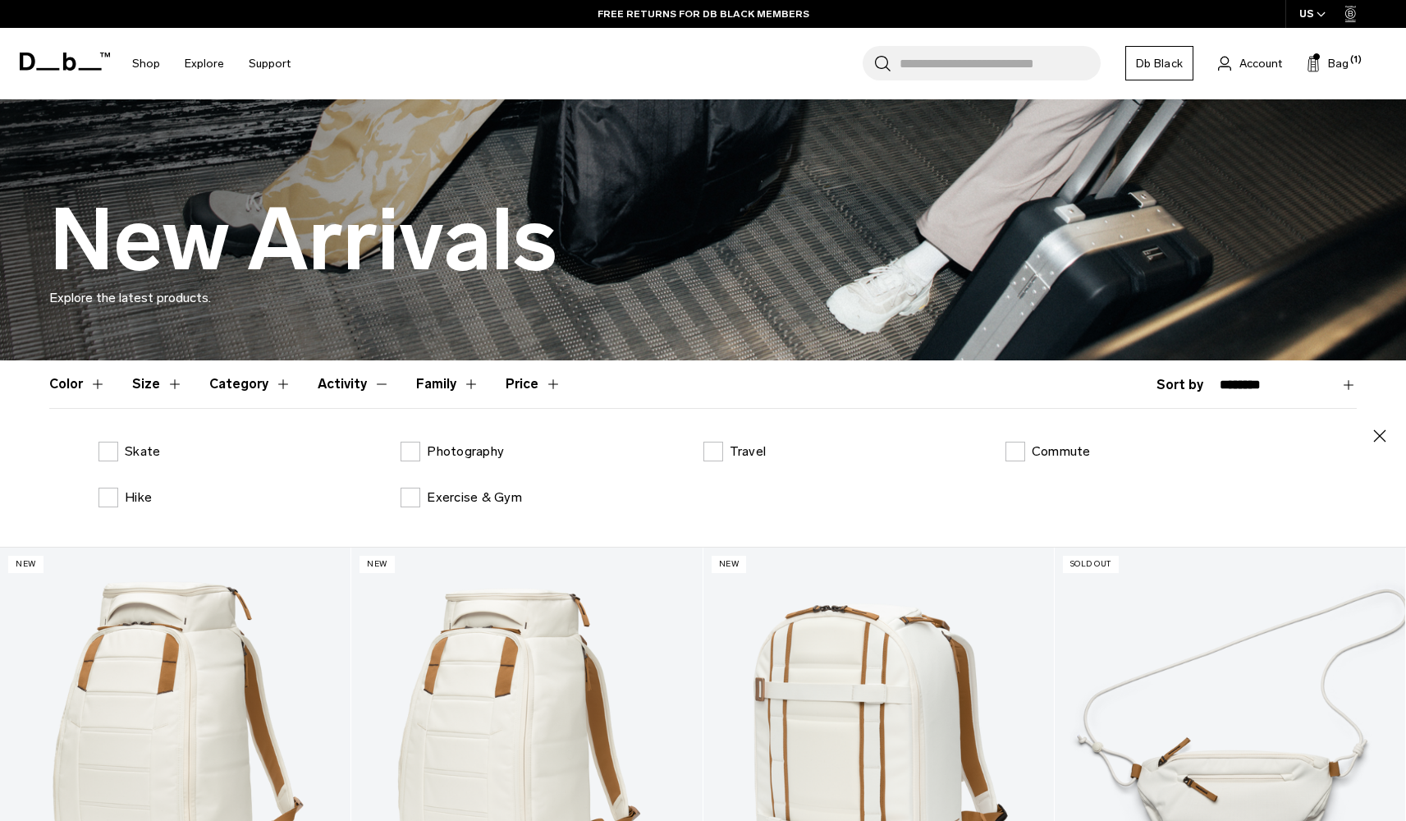
scroll to position [179, 0]
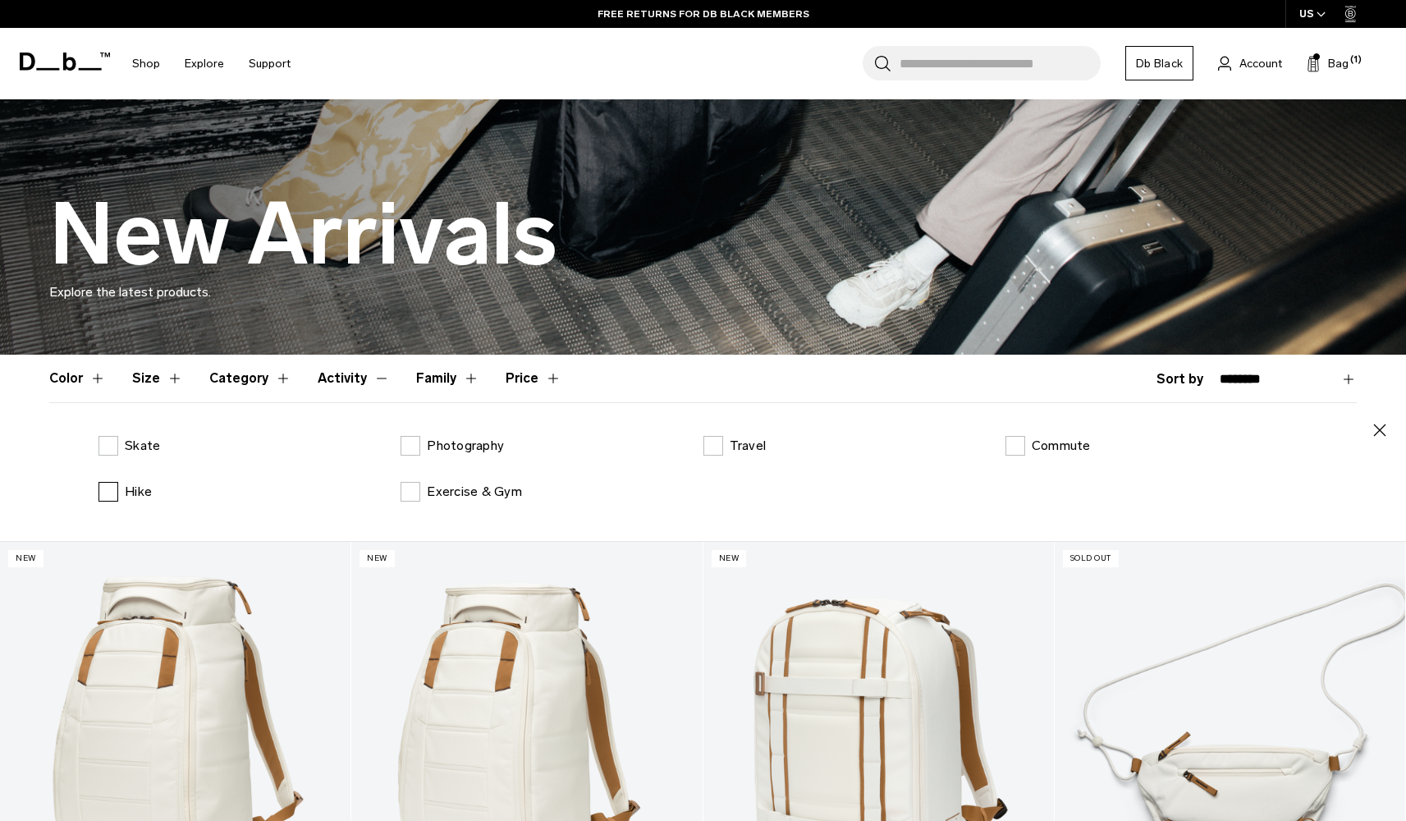
click at [108, 492] on label "Hike" at bounding box center [124, 492] width 53 height 20
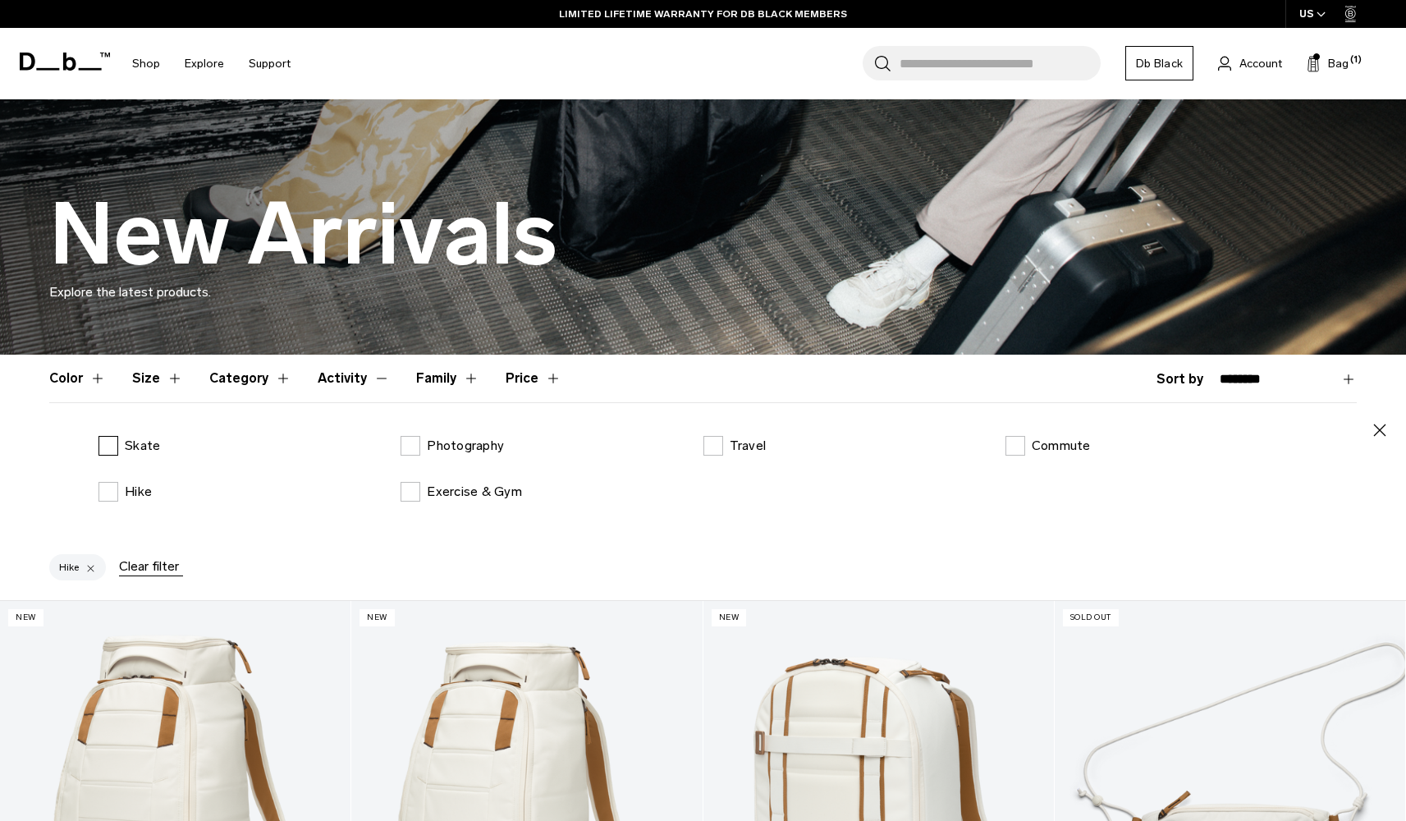
click at [107, 443] on label "Skate" at bounding box center [129, 446] width 62 height 20
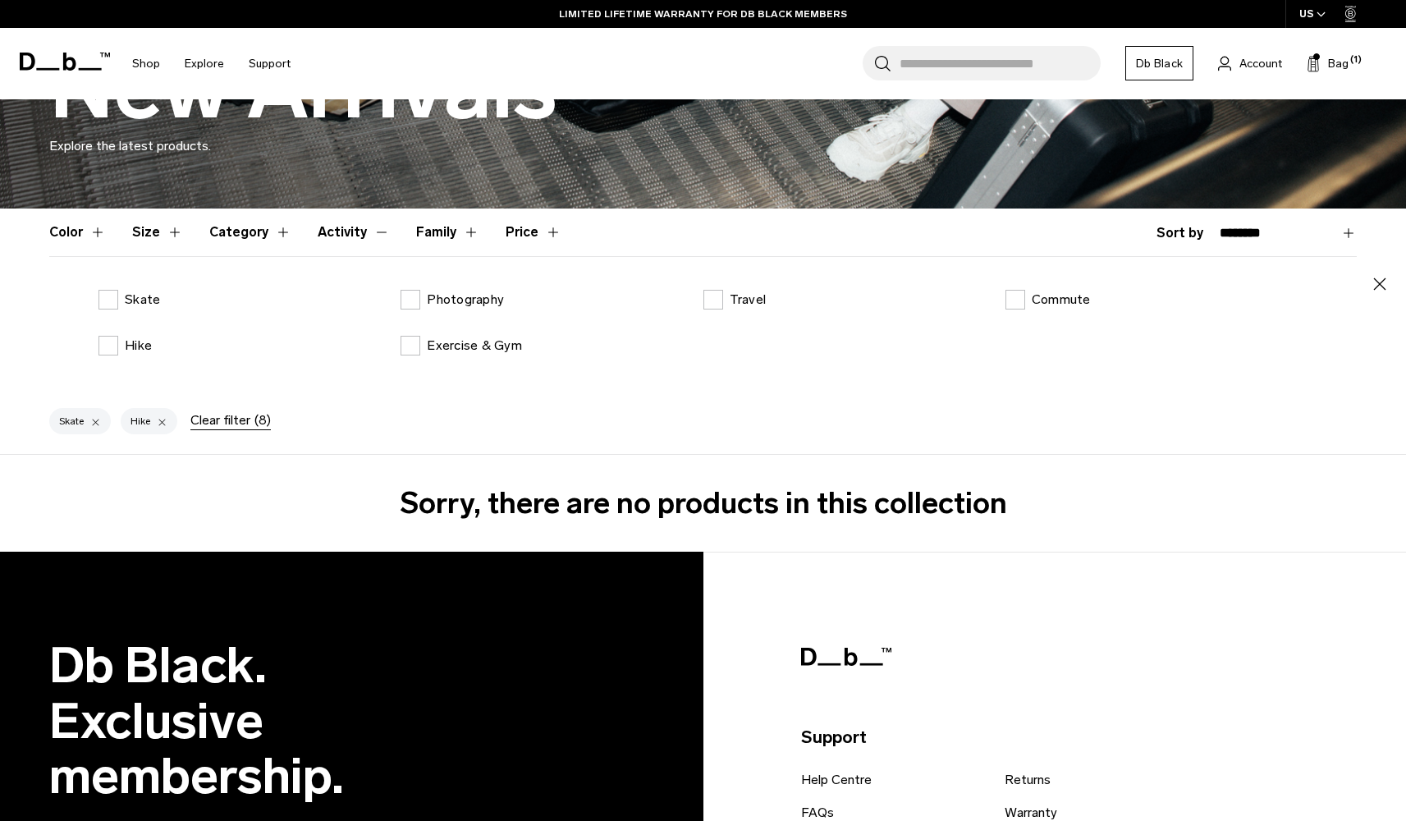
scroll to position [325, 0]
click at [412, 351] on label "Exercise & Gym" at bounding box center [460, 346] width 121 height 20
click at [411, 296] on label "Photography" at bounding box center [451, 300] width 103 height 20
click at [716, 290] on label "Travel" at bounding box center [734, 300] width 63 height 20
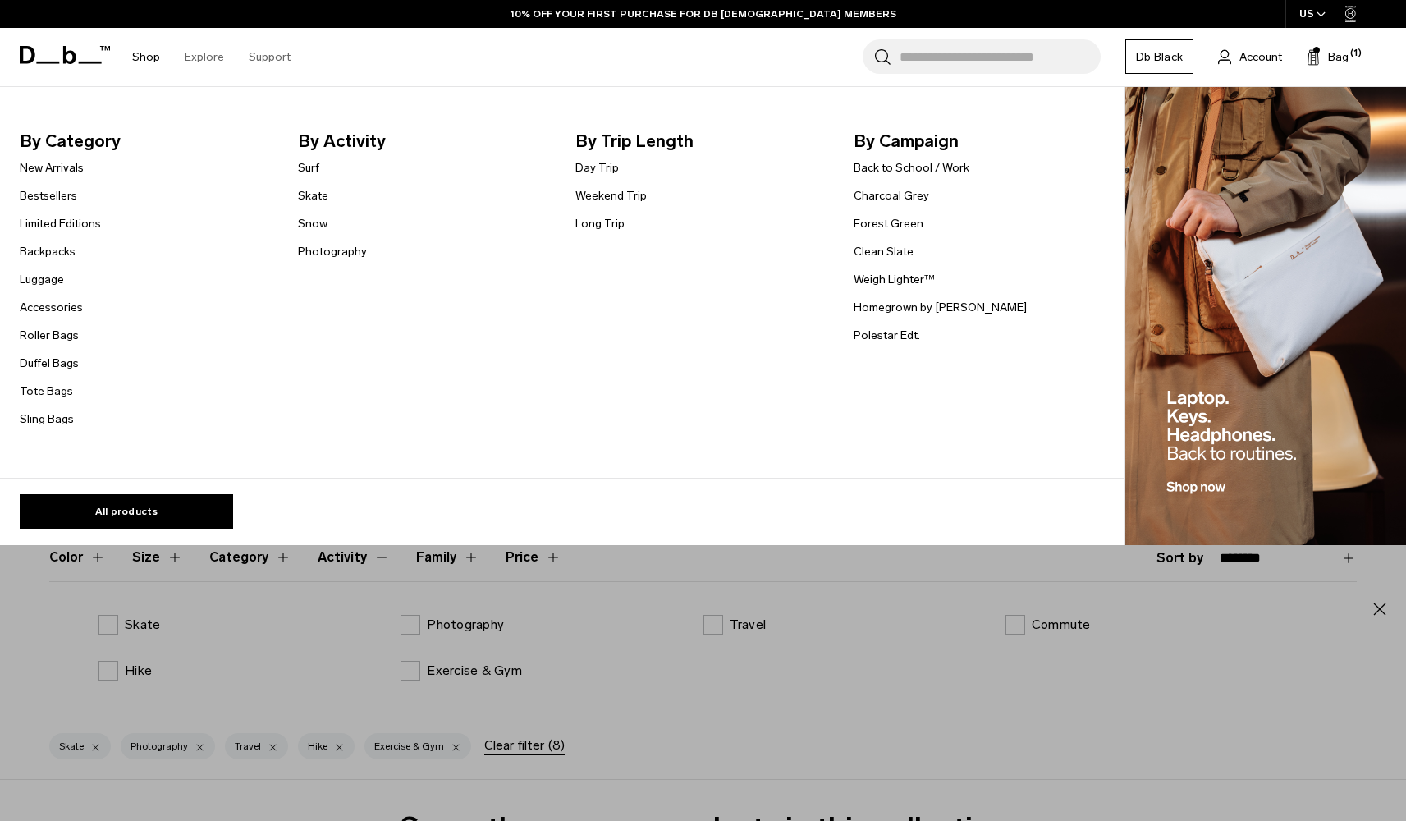
click at [64, 221] on link "Limited Editions" at bounding box center [60, 223] width 81 height 17
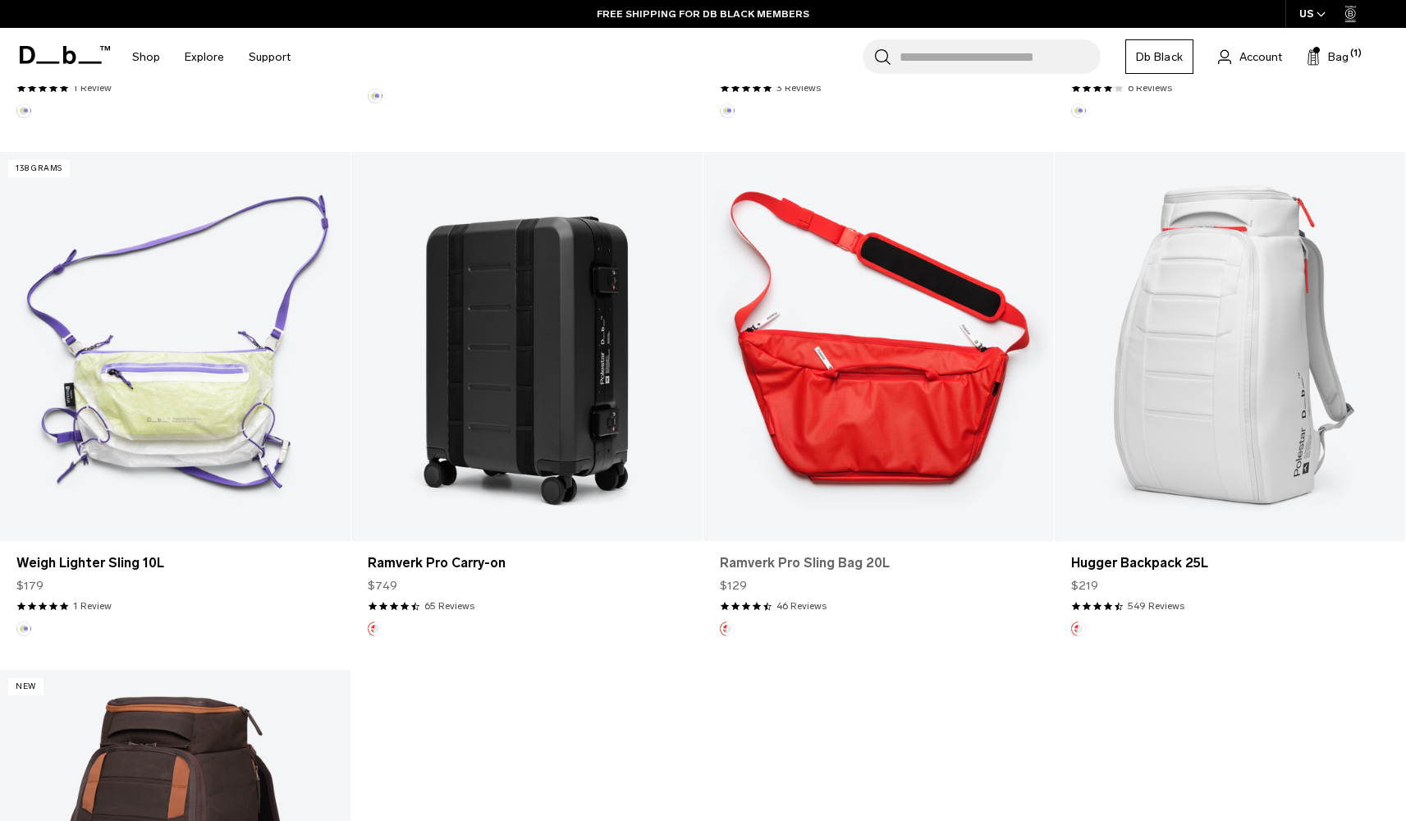
scroll to position [806, 0]
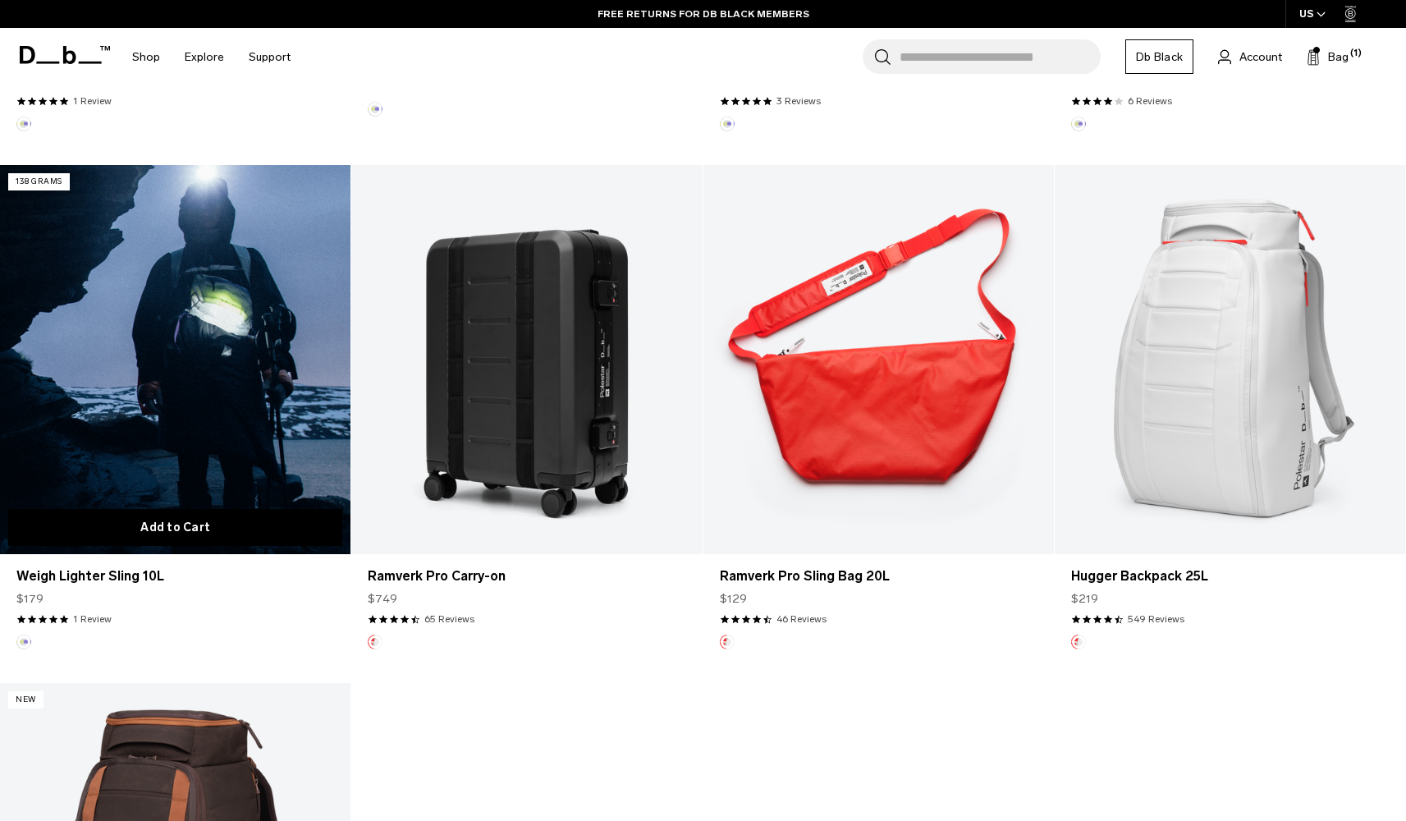
click at [217, 520] on button "Add to Cart" at bounding box center [175, 527] width 334 height 37
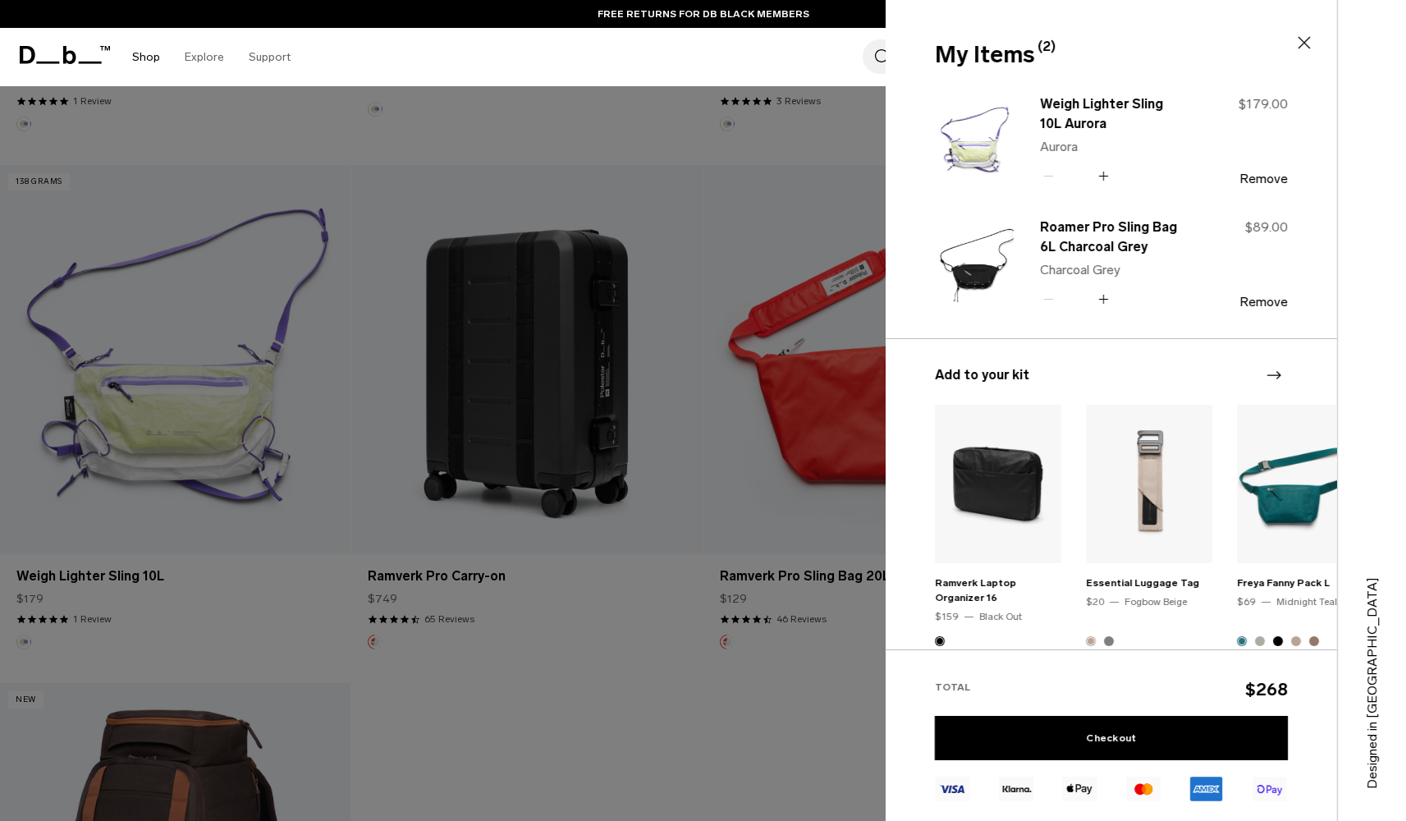
click at [140, 63] on link "Shop" at bounding box center [146, 57] width 28 height 58
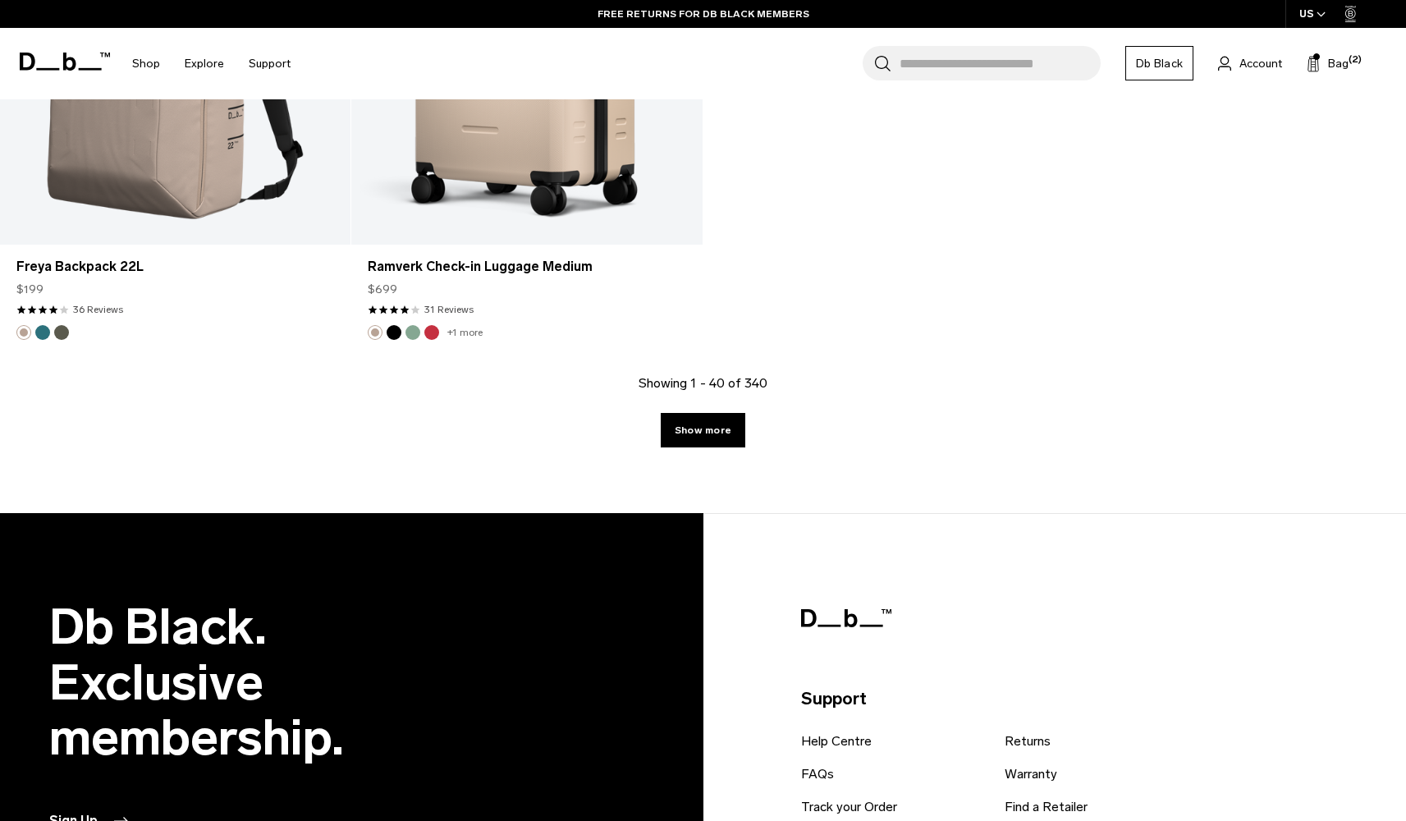
scroll to position [6504, 0]
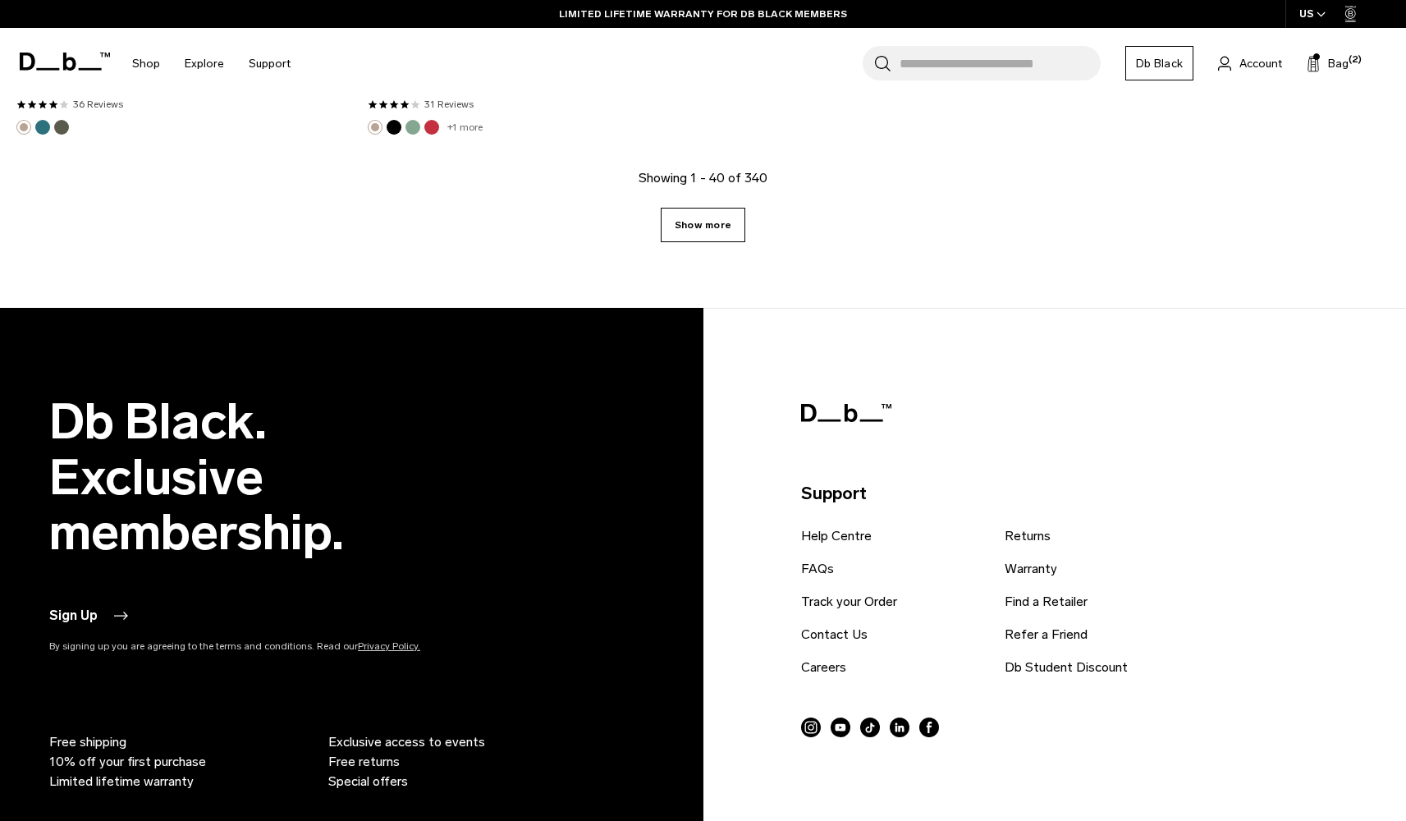
click at [715, 233] on link "Show more" at bounding box center [703, 225] width 85 height 34
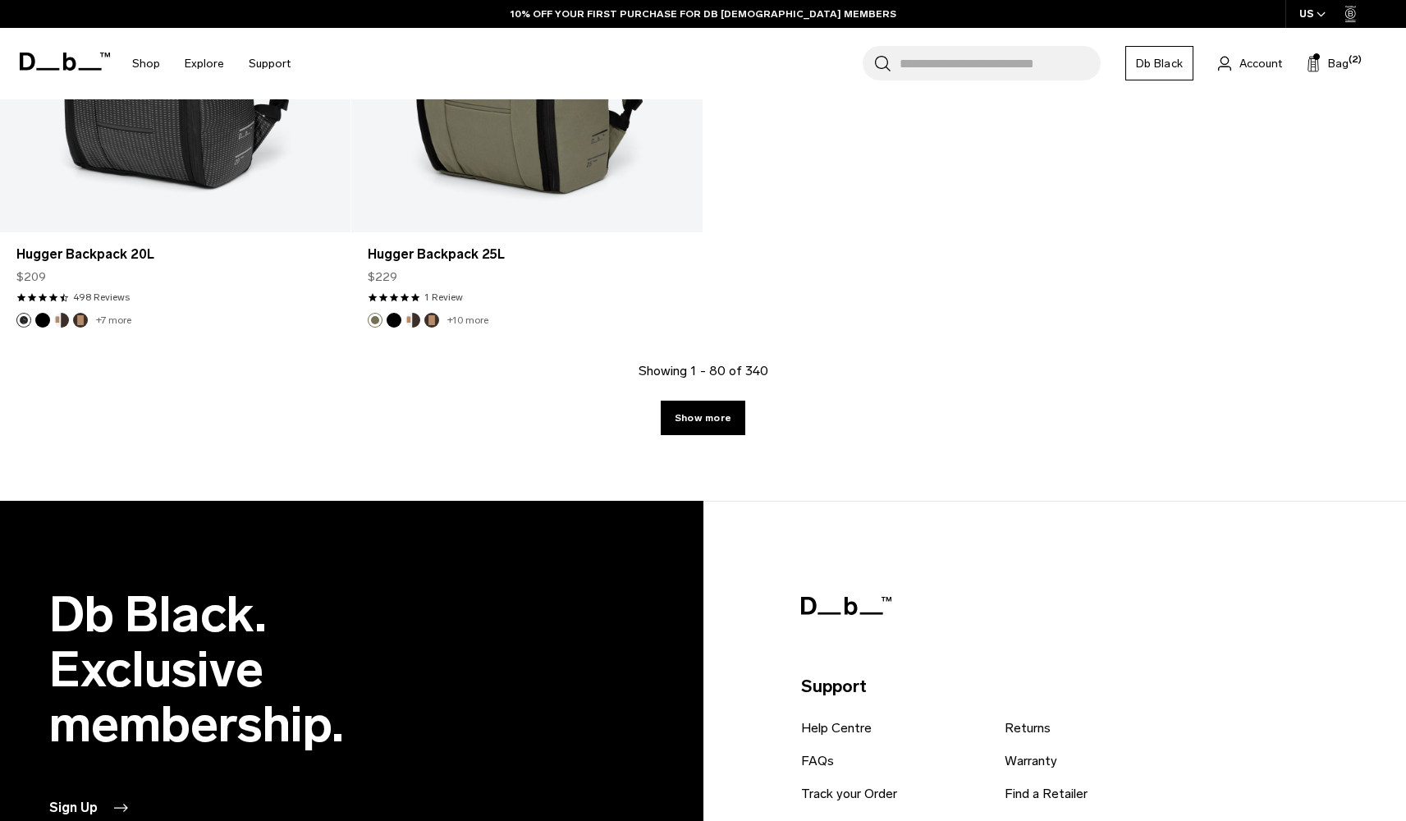
scroll to position [11523, 0]
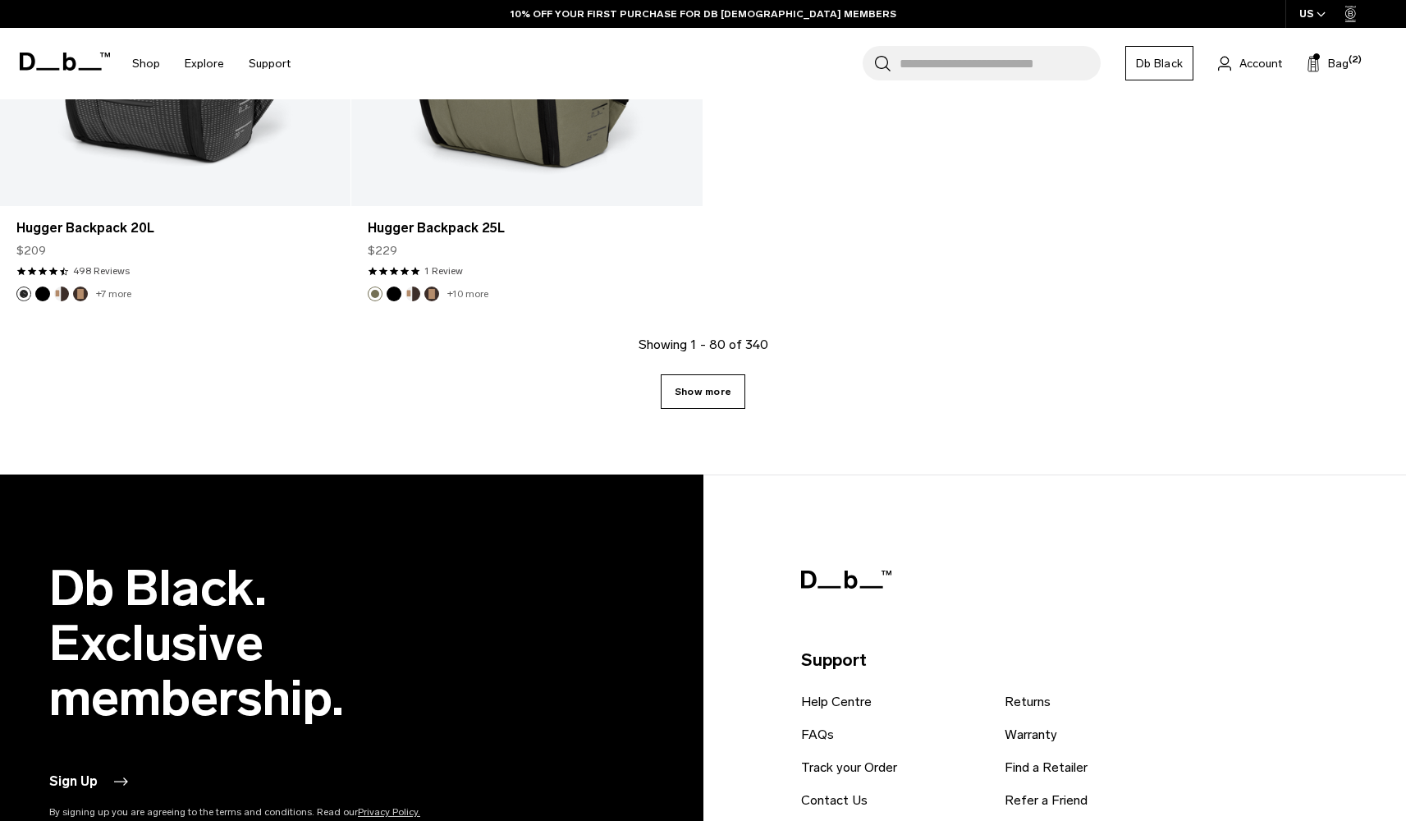
click at [721, 380] on link "Show more" at bounding box center [703, 391] width 85 height 34
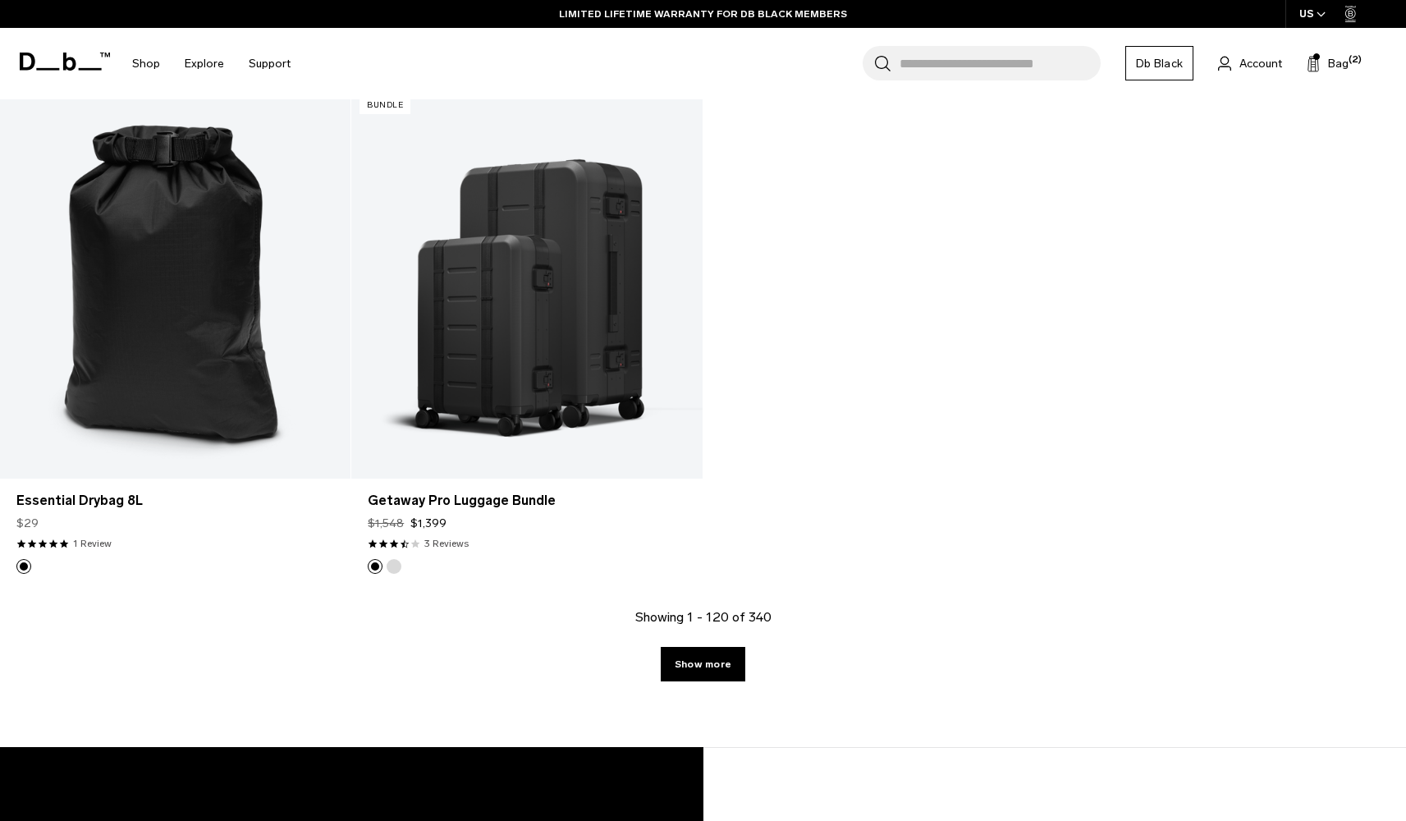
scroll to position [16437, 0]
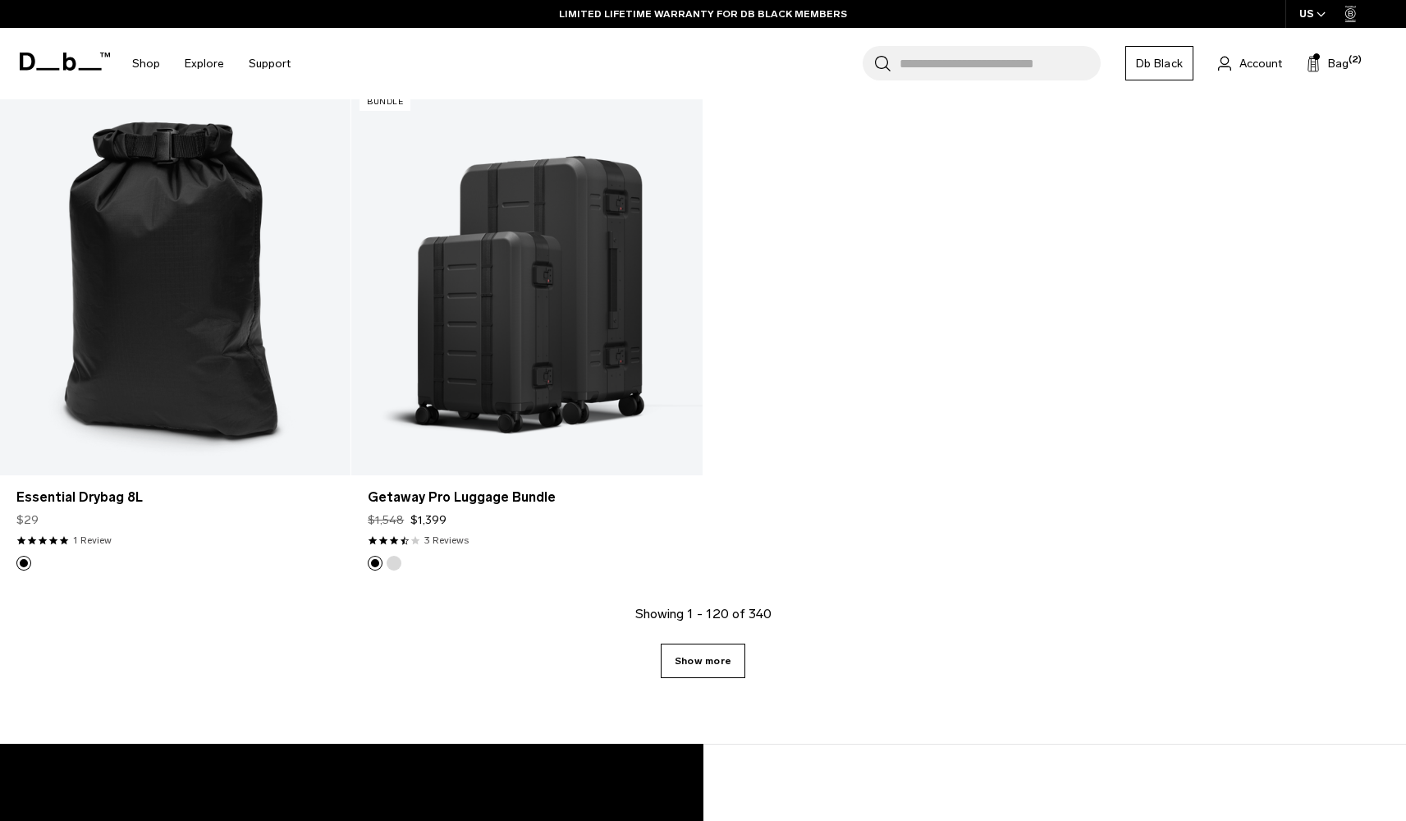
click at [705, 660] on link "Show more" at bounding box center [703, 660] width 85 height 34
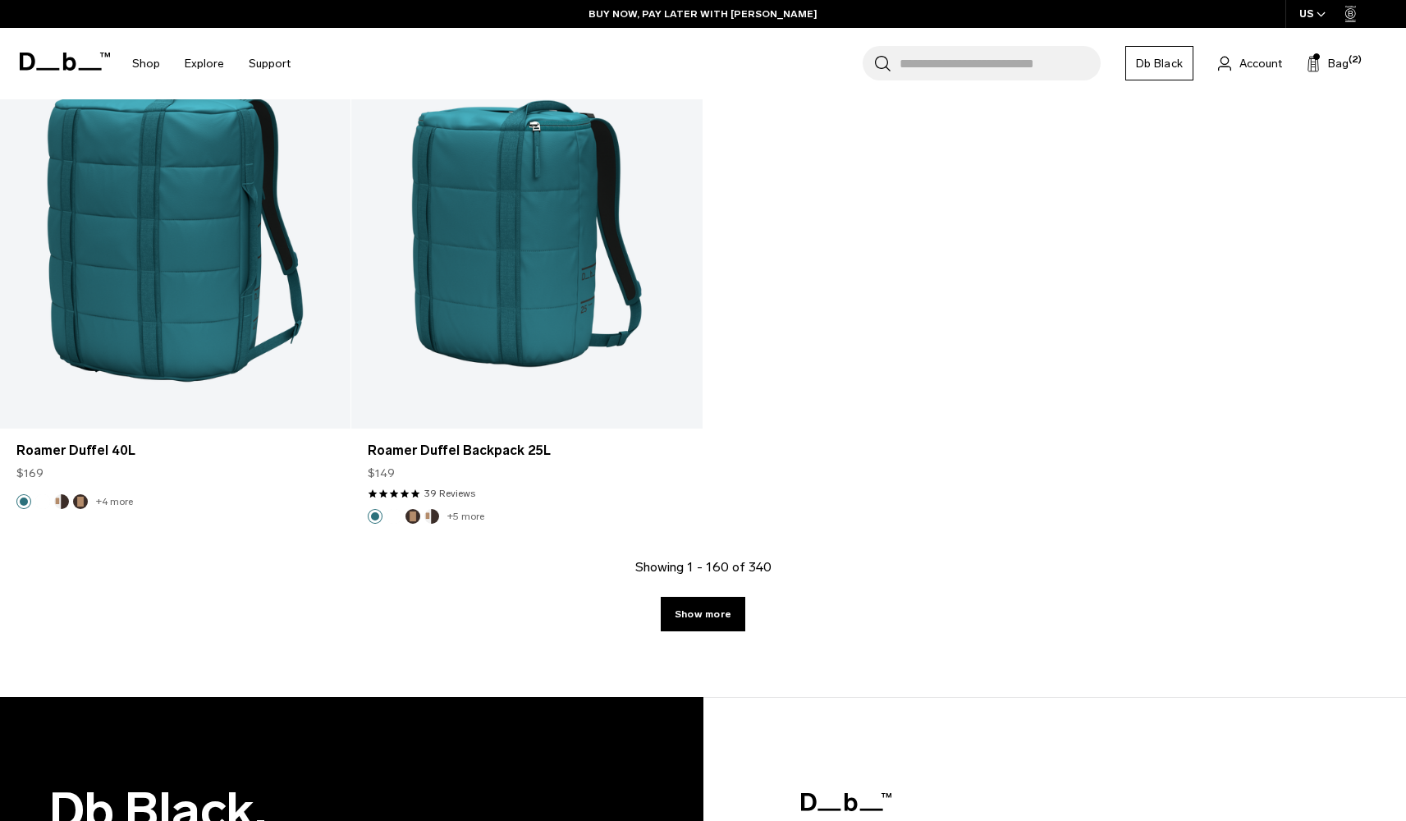
scroll to position [21774, 0]
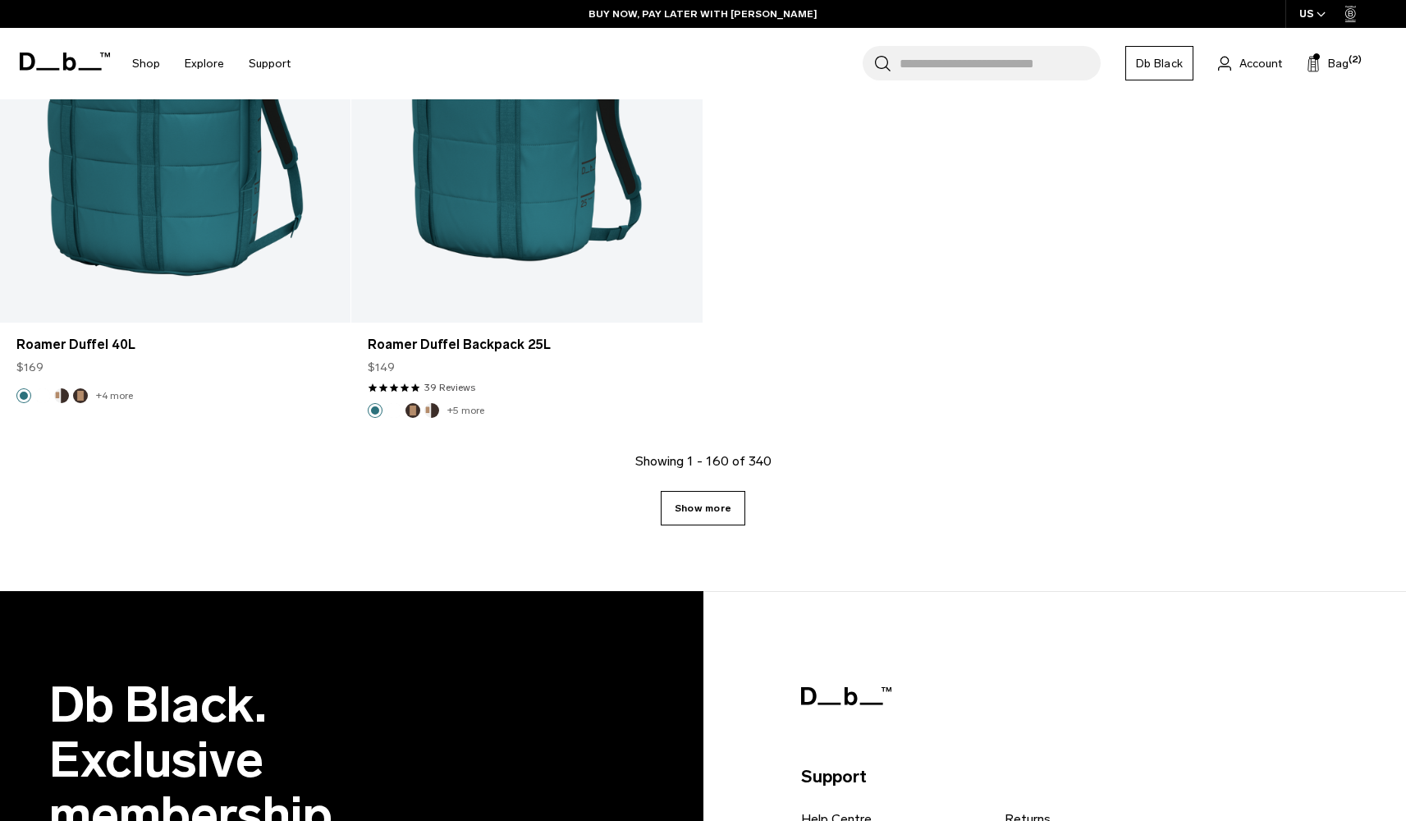
click at [697, 505] on link "Show more" at bounding box center [703, 508] width 85 height 34
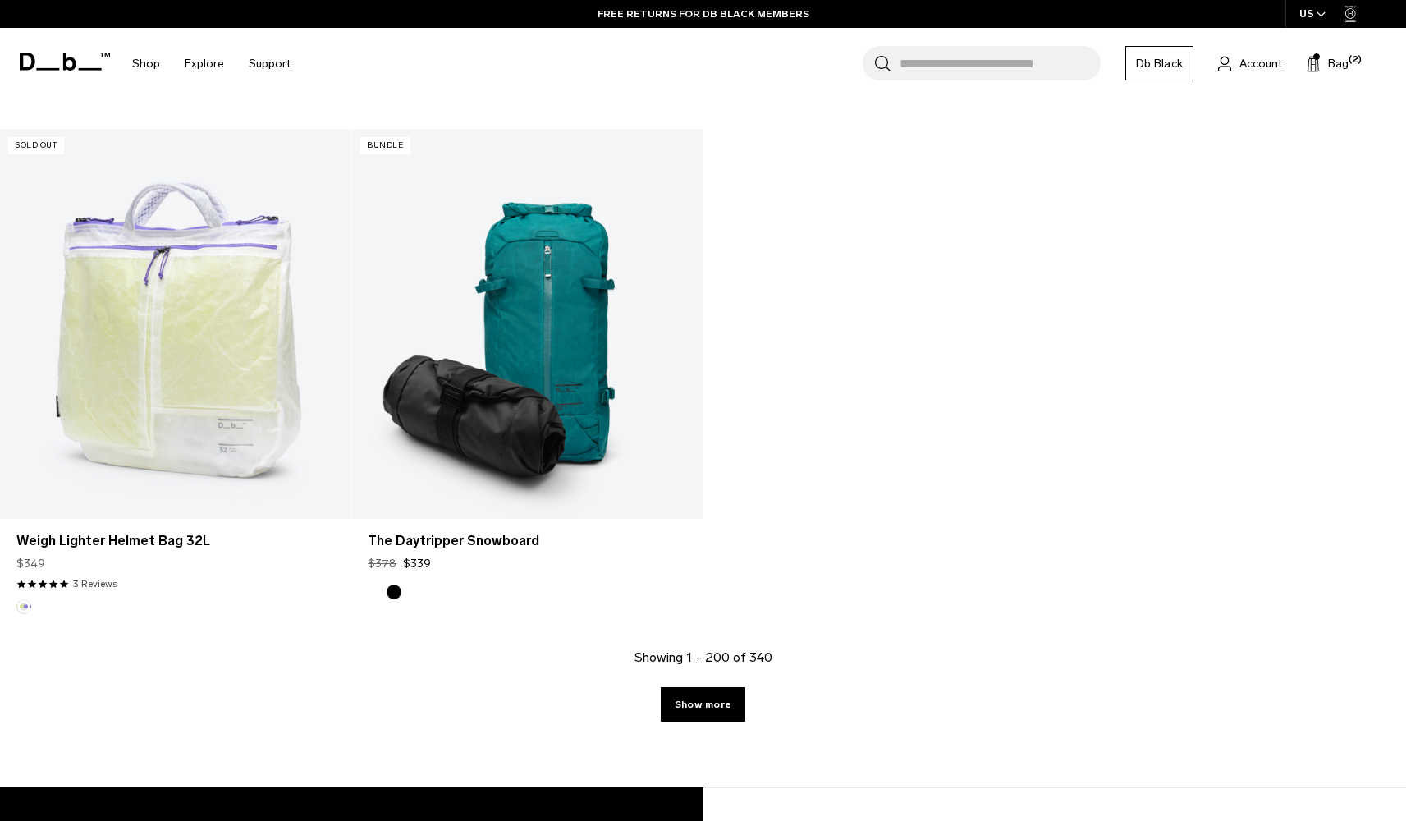
scroll to position [26817, 0]
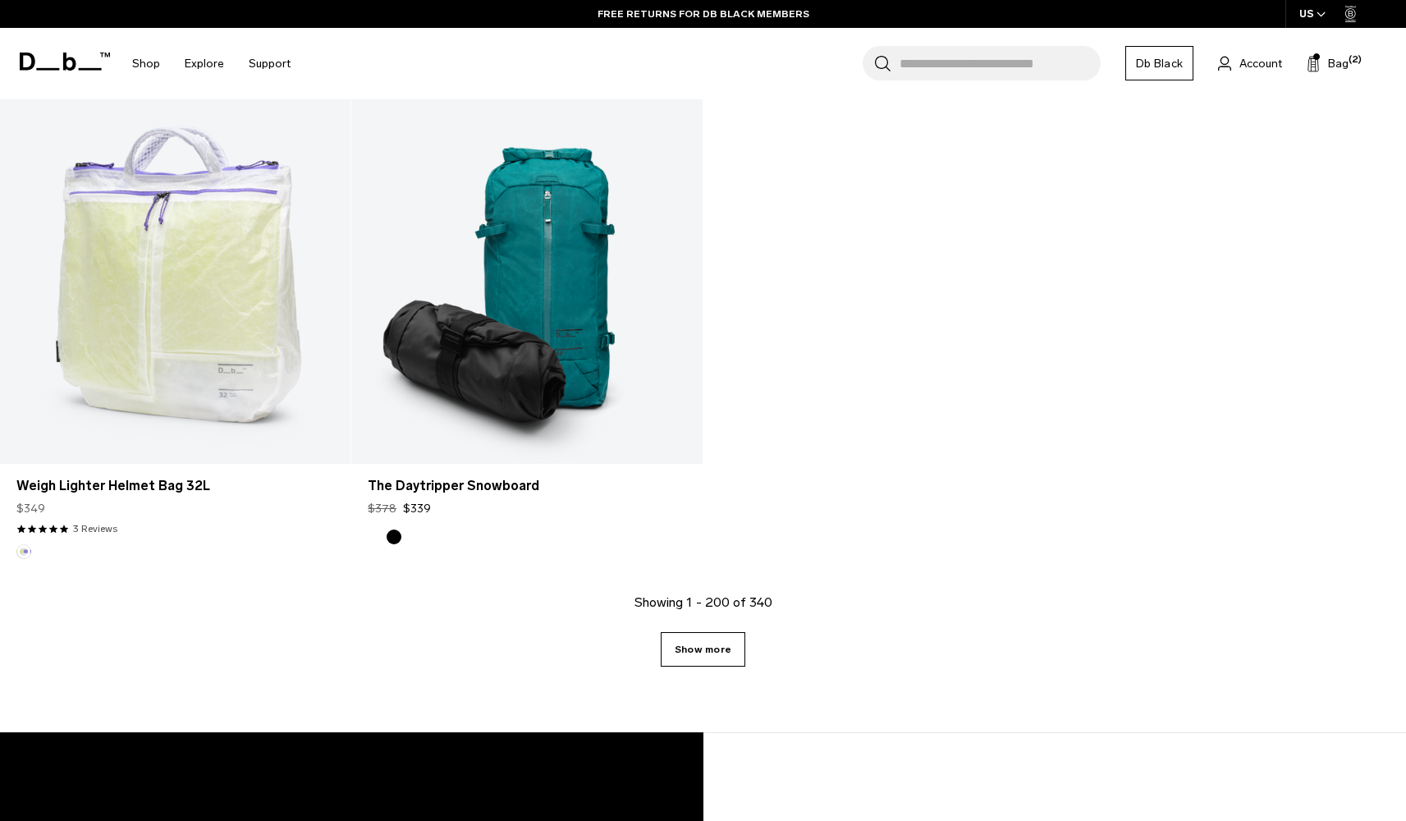
click at [706, 663] on link "Show more" at bounding box center [703, 649] width 85 height 34
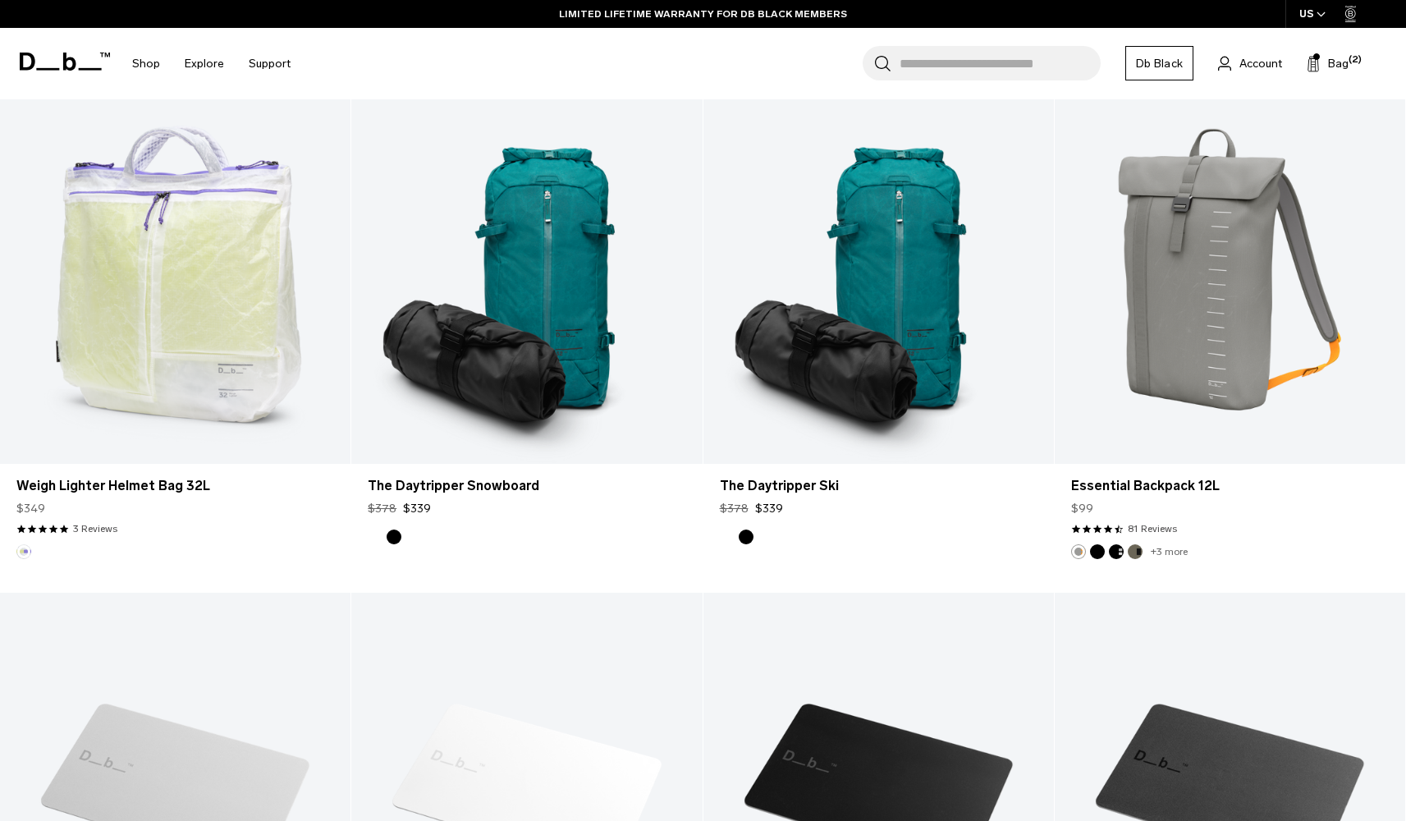
click at [701, 633] on link "Digital Gift Card 500kr" at bounding box center [526, 787] width 350 height 390
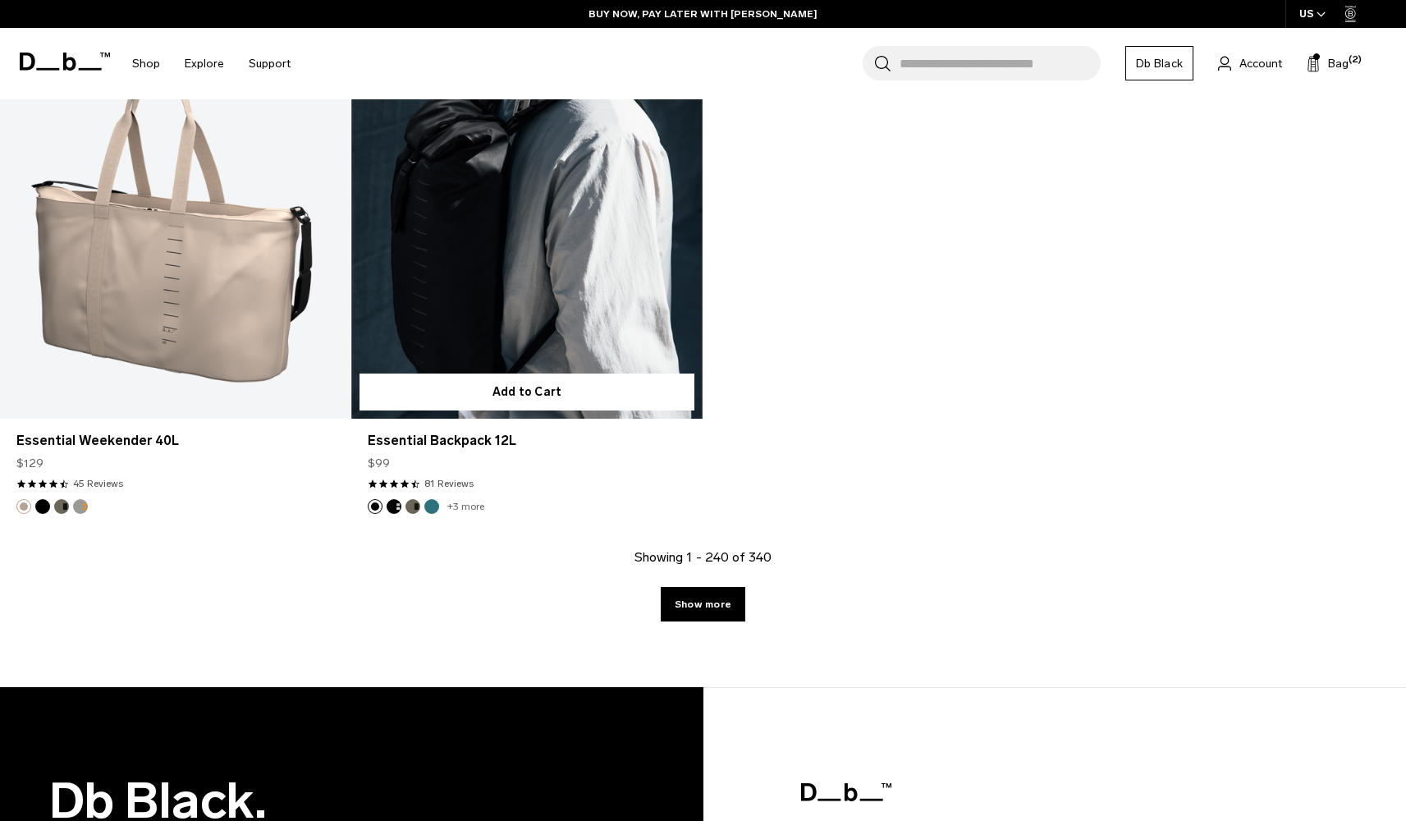
scroll to position [32174, 0]
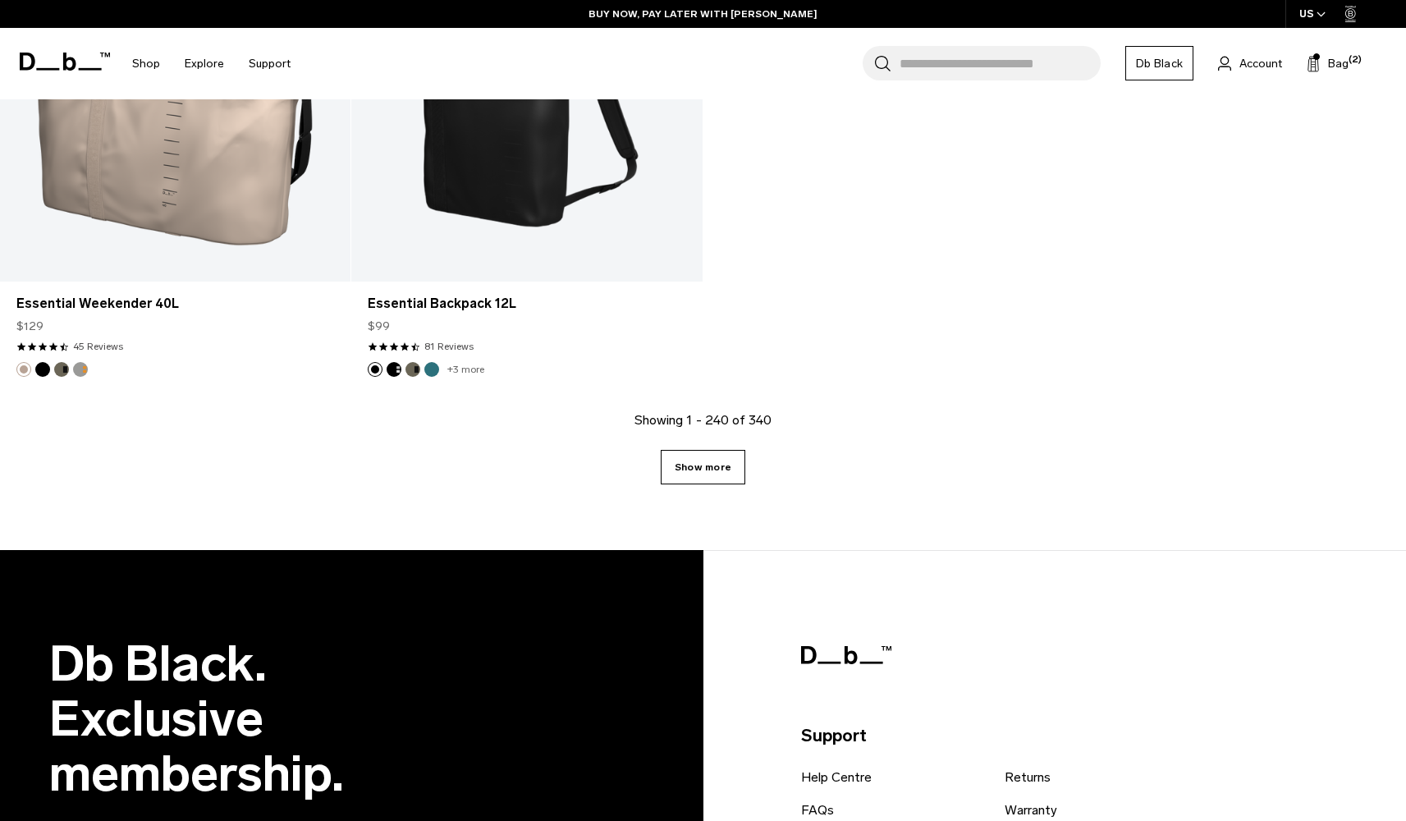
click at [716, 467] on link "Show more" at bounding box center [703, 467] width 85 height 34
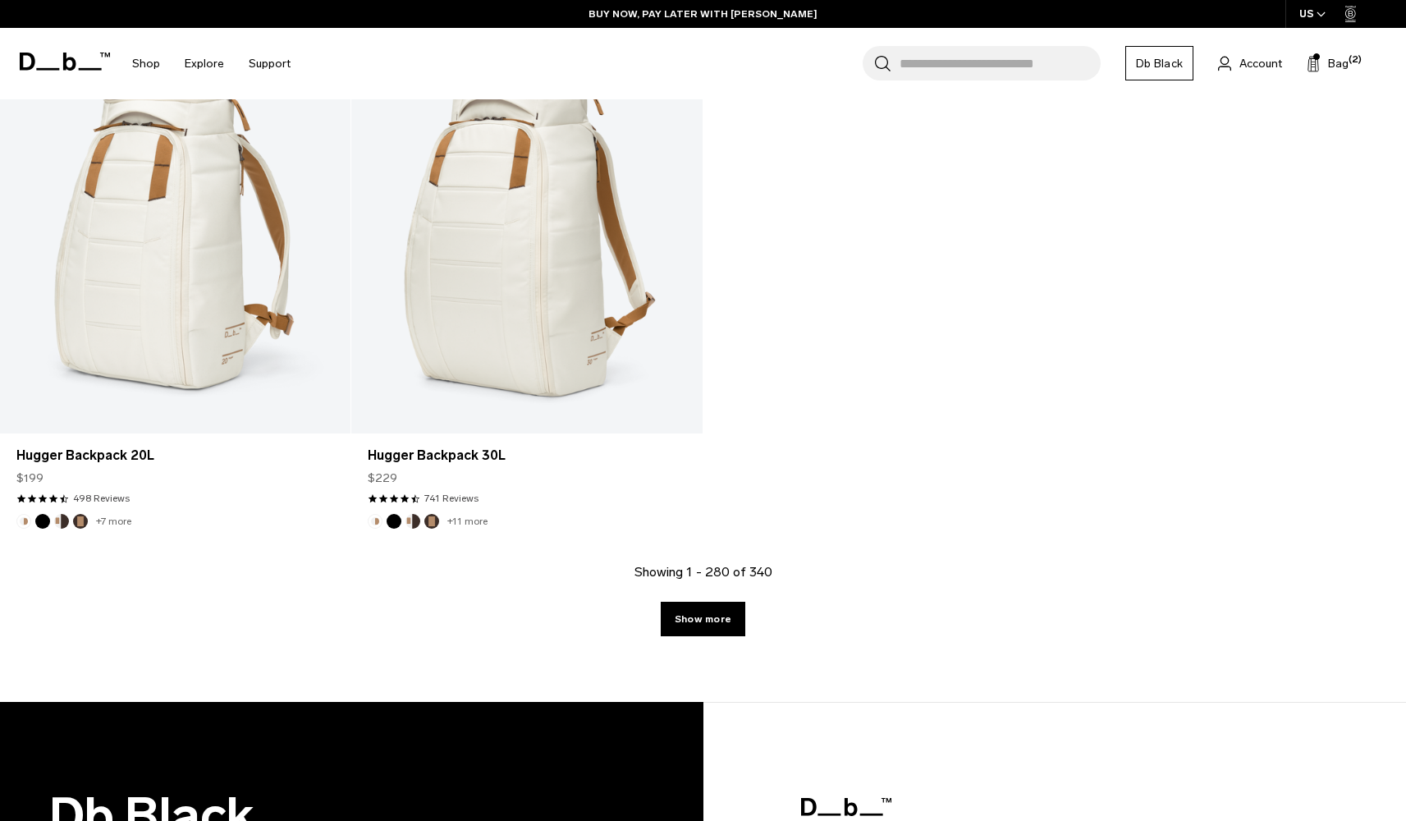
scroll to position [37213, 0]
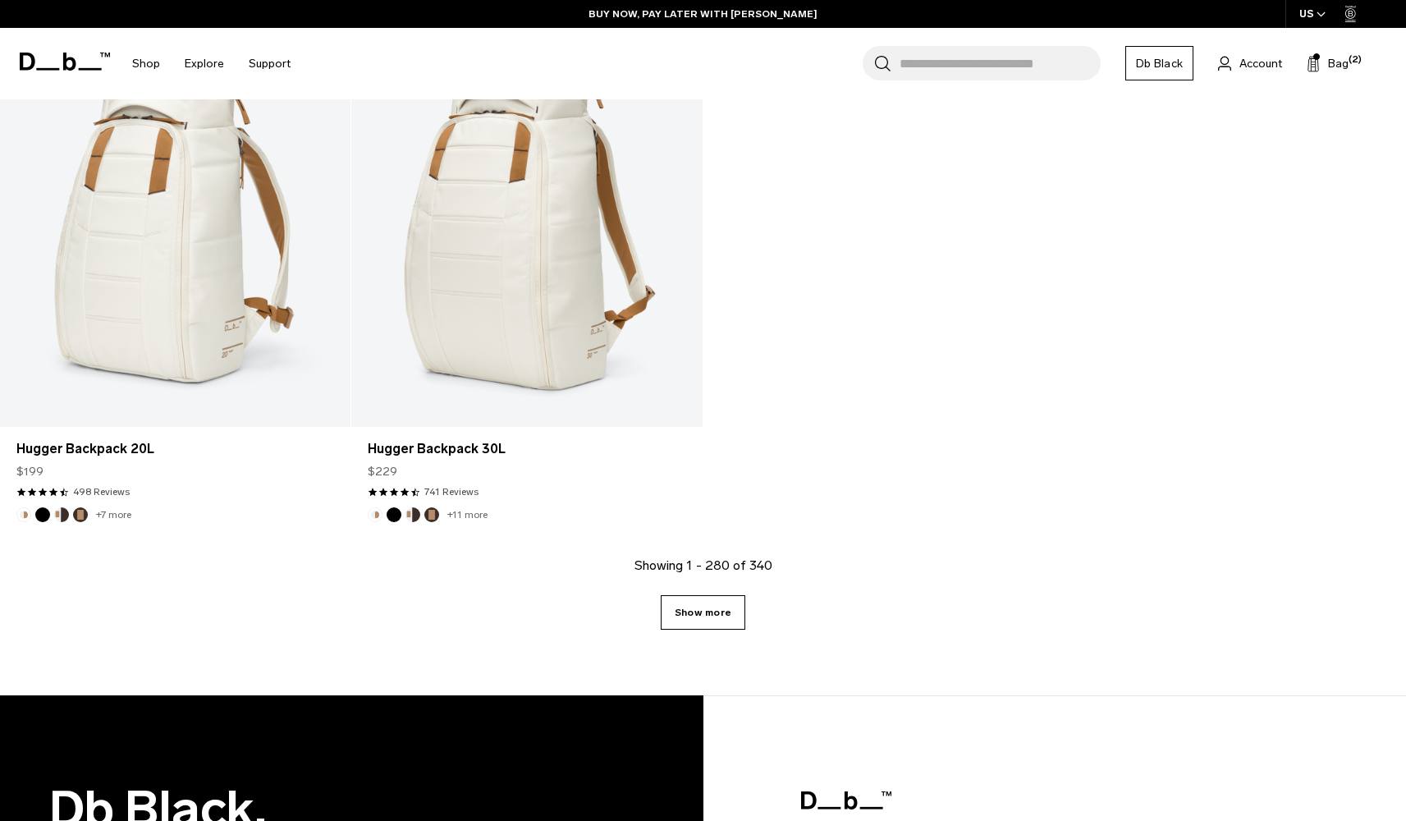
click at [725, 617] on link "Show more" at bounding box center [703, 612] width 85 height 34
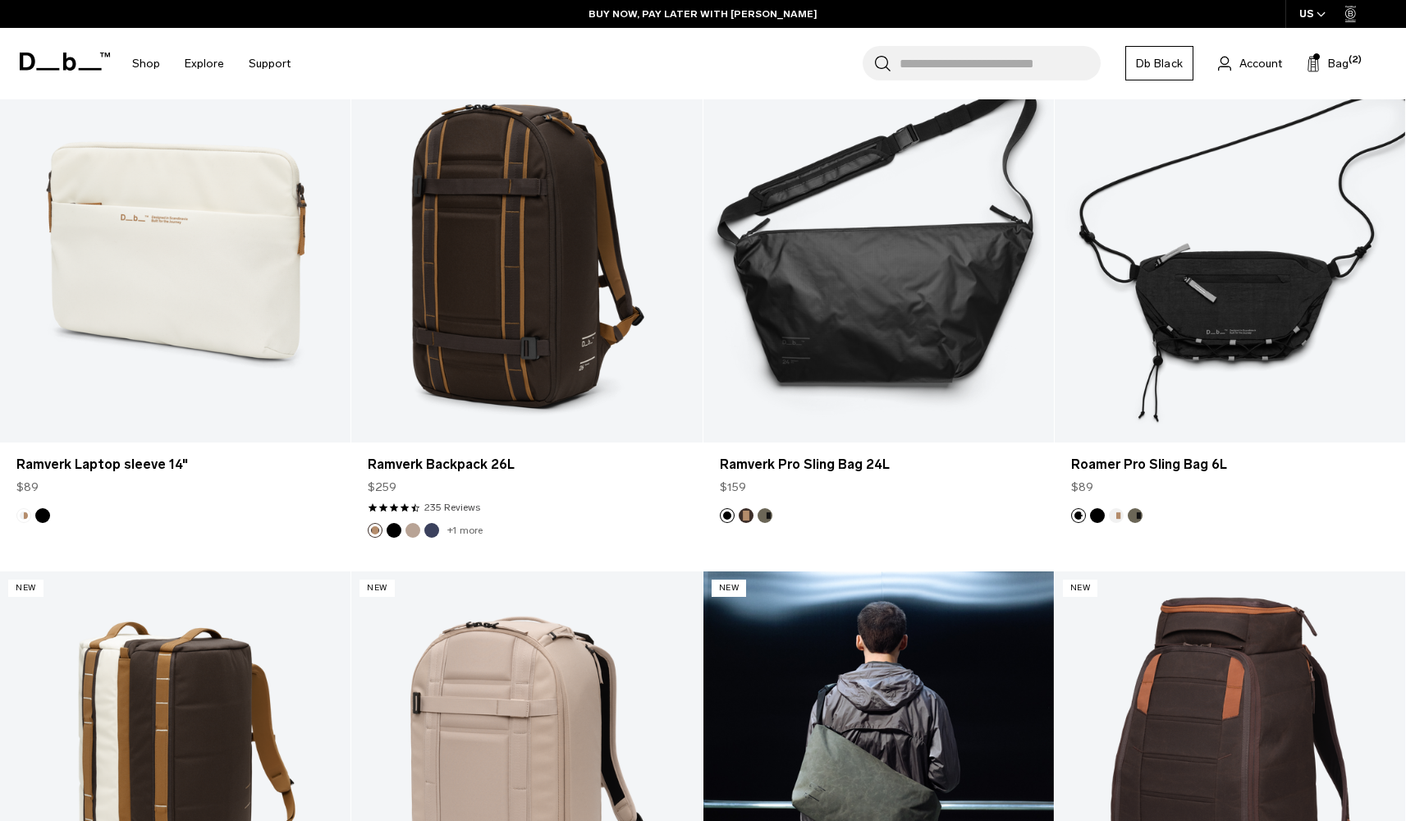
scroll to position [38262, 0]
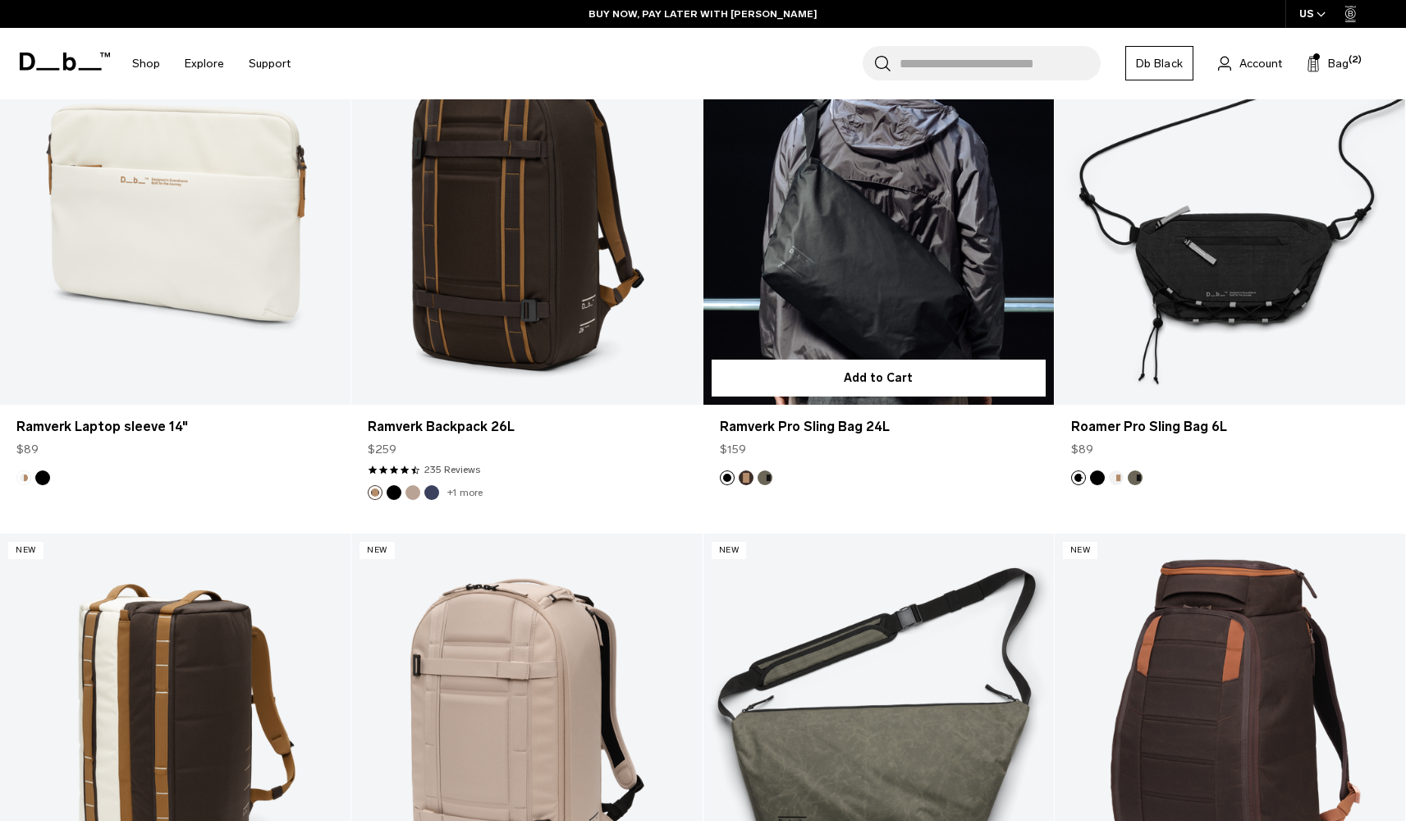
click at [888, 226] on link "Ramverk Pro Sling Bag 24L" at bounding box center [878, 210] width 350 height 390
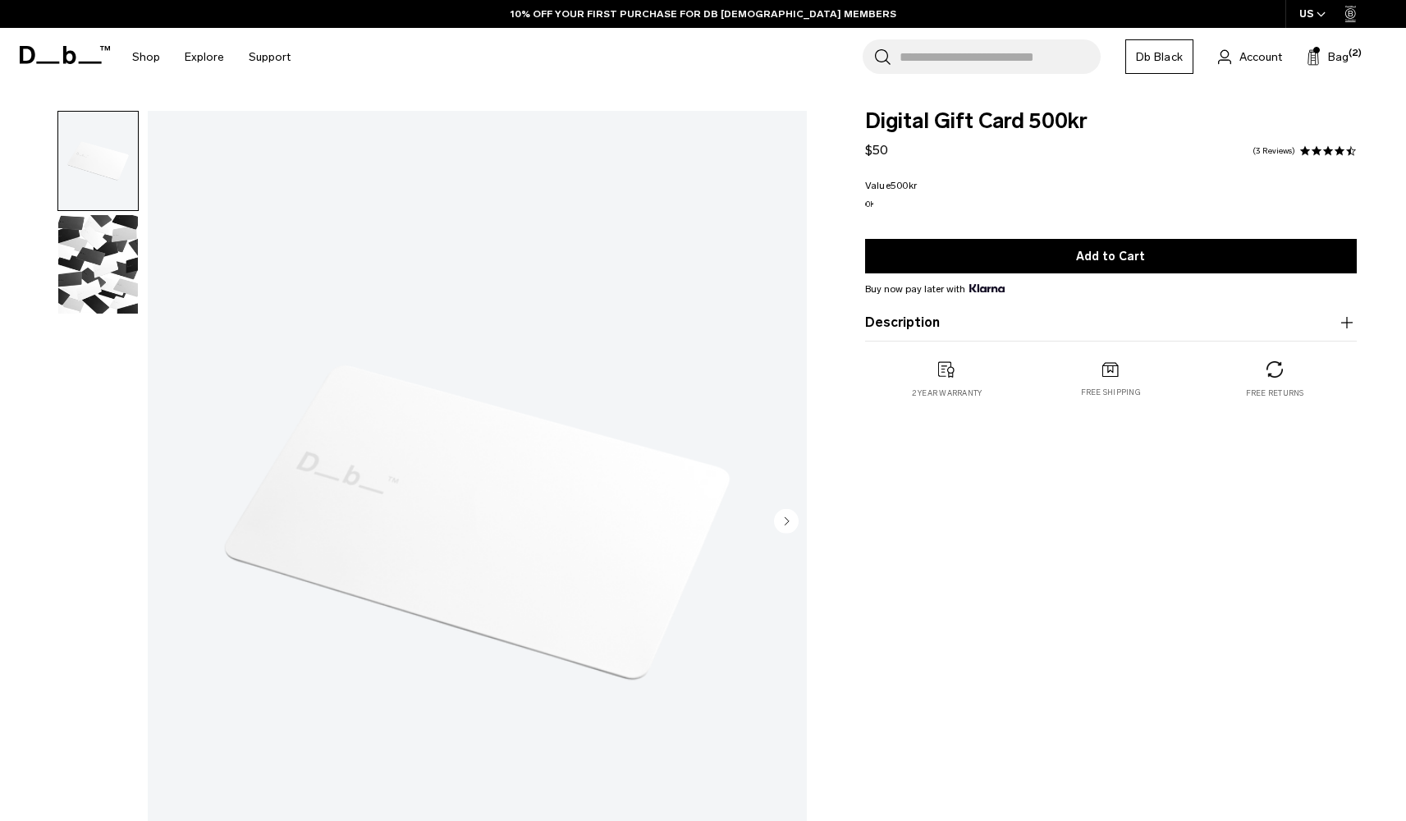
click at [84, 579] on div at bounding box center [93, 522] width 89 height 823
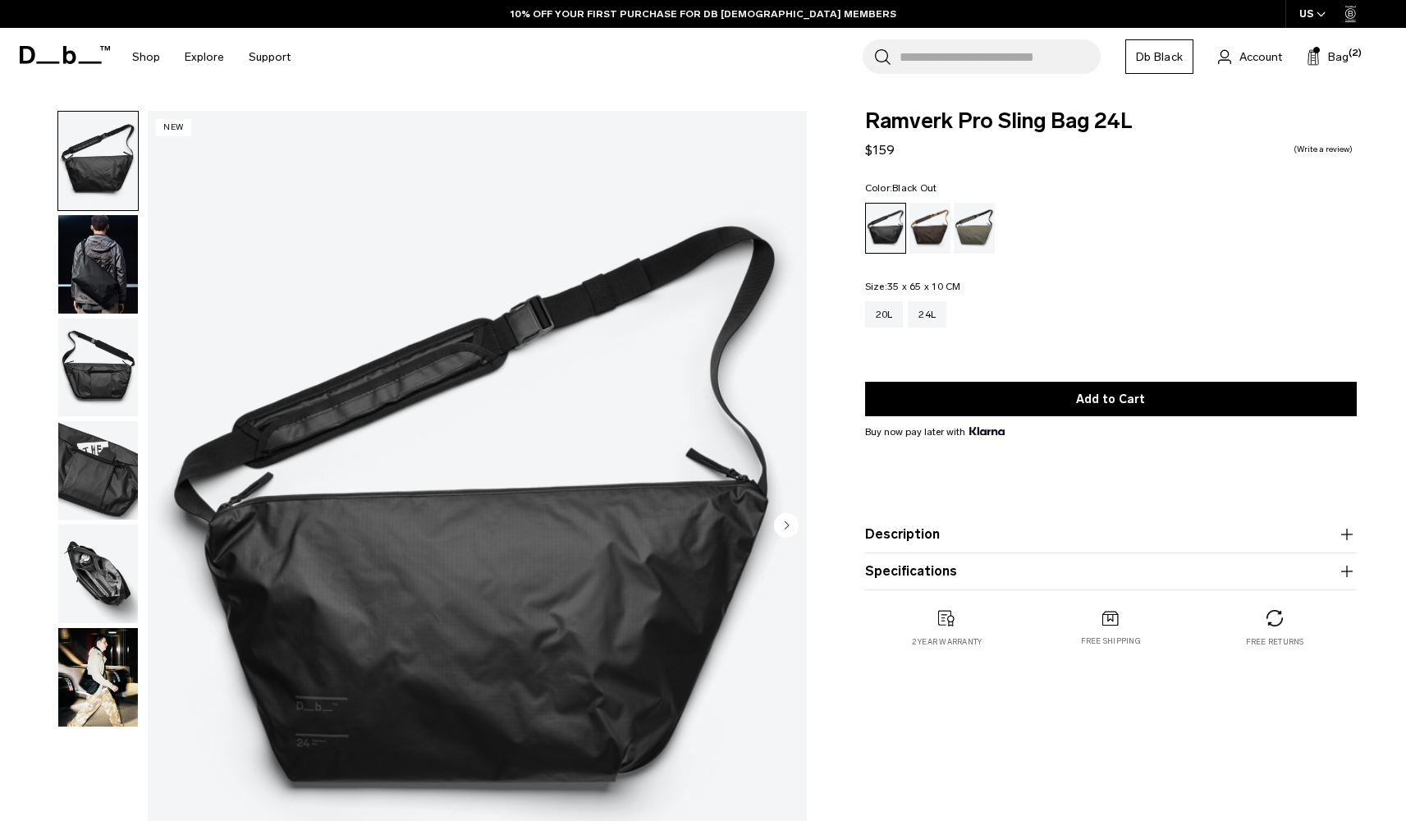
click at [793, 524] on circle "Next slide" at bounding box center [786, 525] width 25 height 25
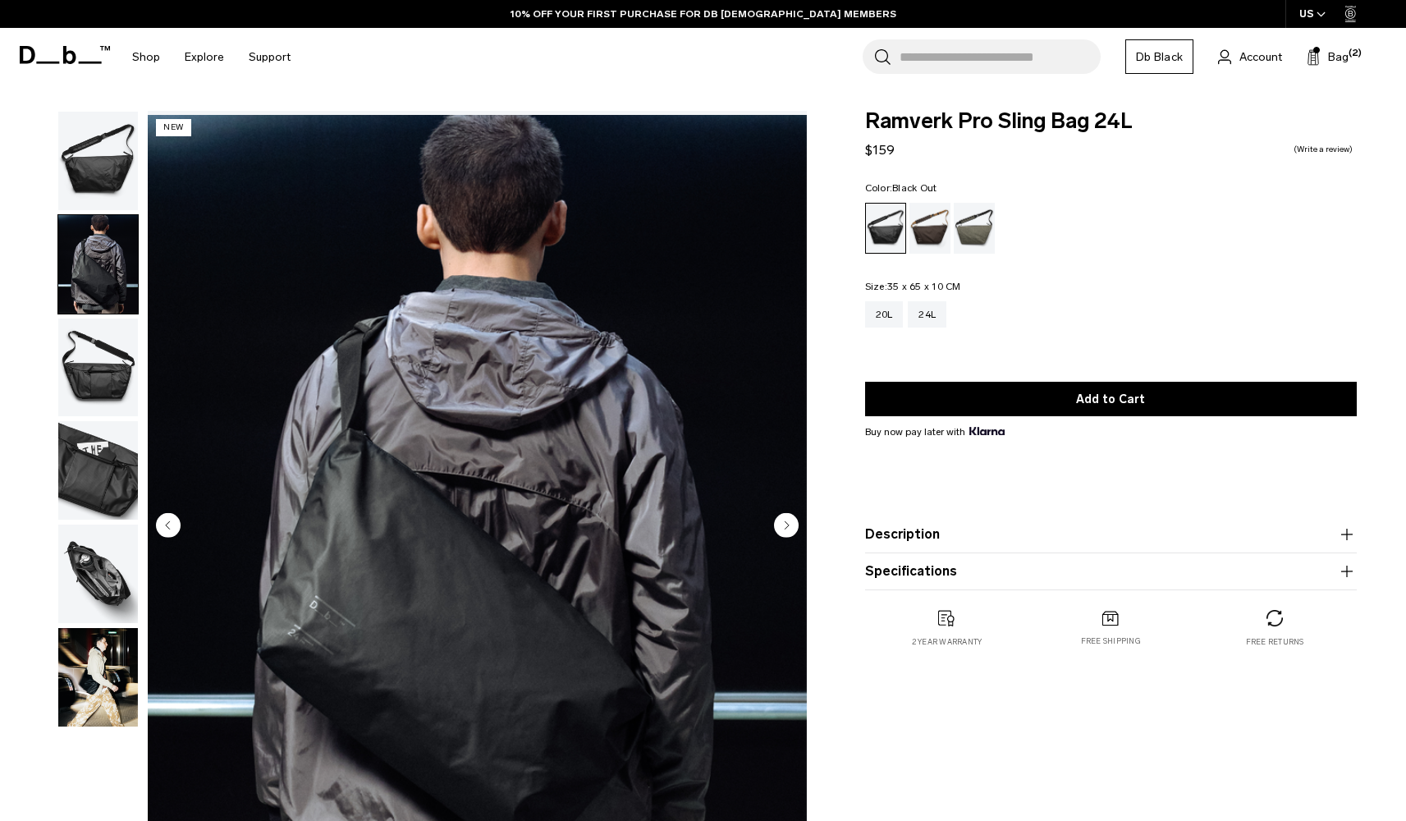
click at [793, 524] on circle "Next slide" at bounding box center [786, 524] width 25 height 25
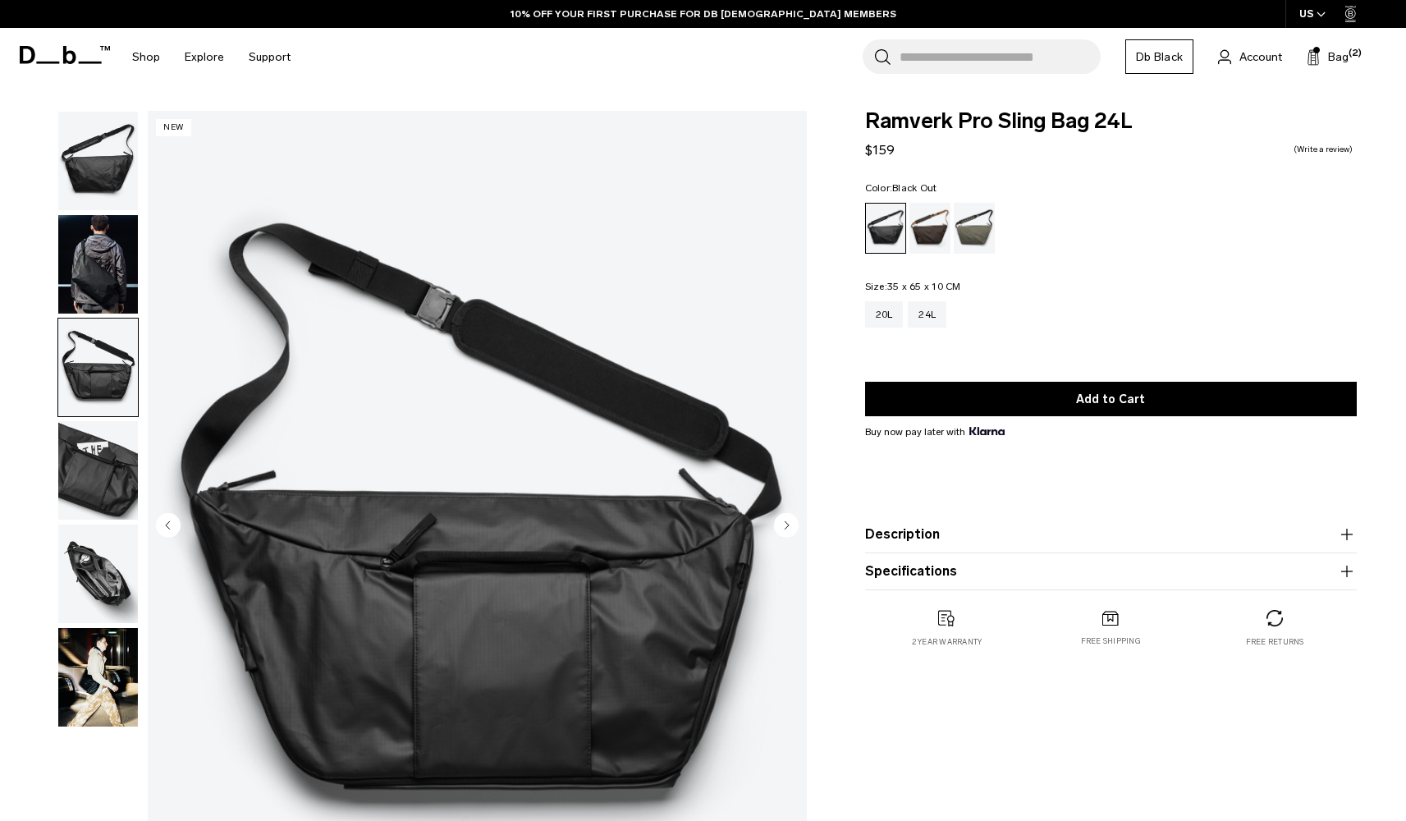
click at [793, 524] on circle "Next slide" at bounding box center [786, 524] width 25 height 25
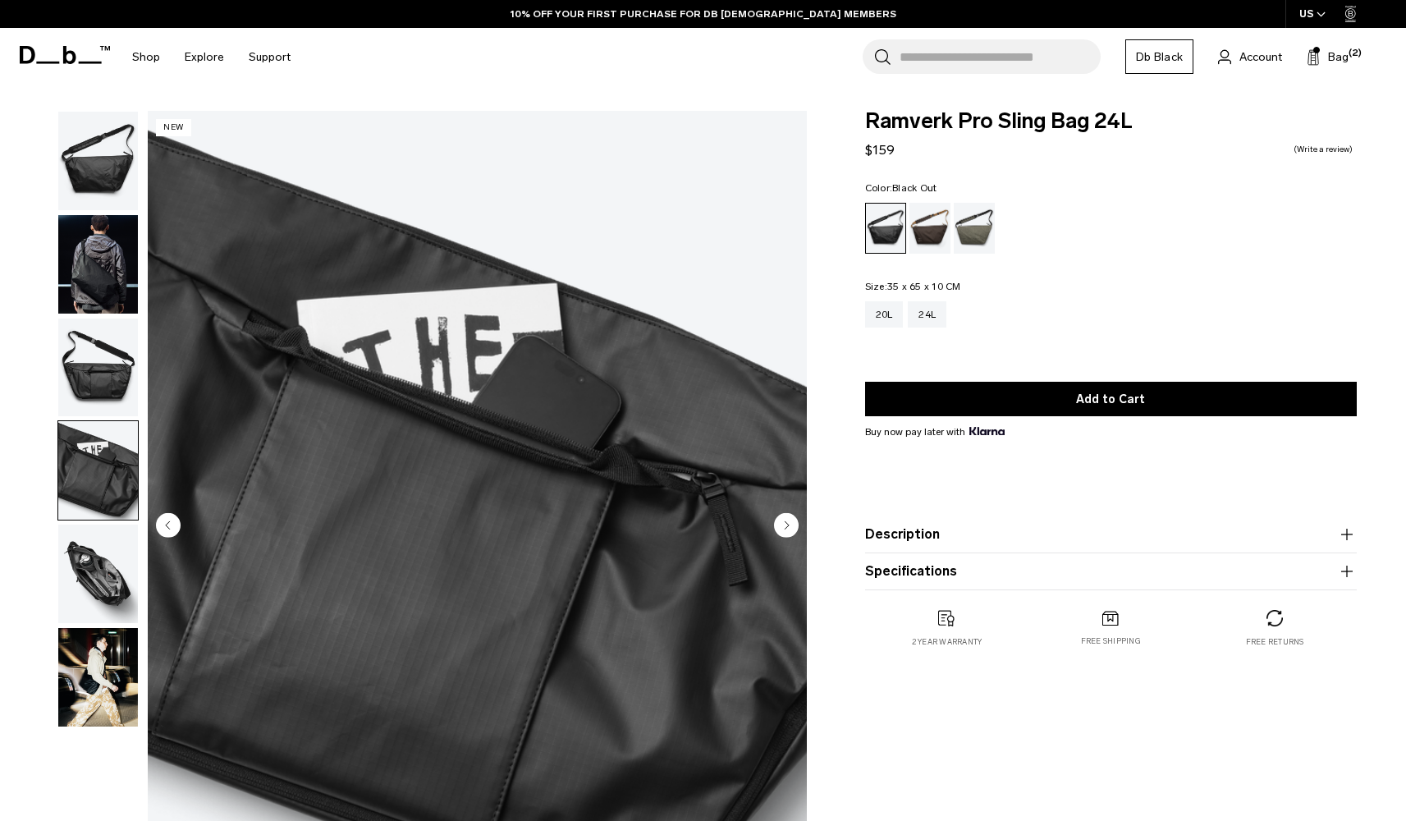
click at [793, 524] on circle "Next slide" at bounding box center [786, 524] width 25 height 25
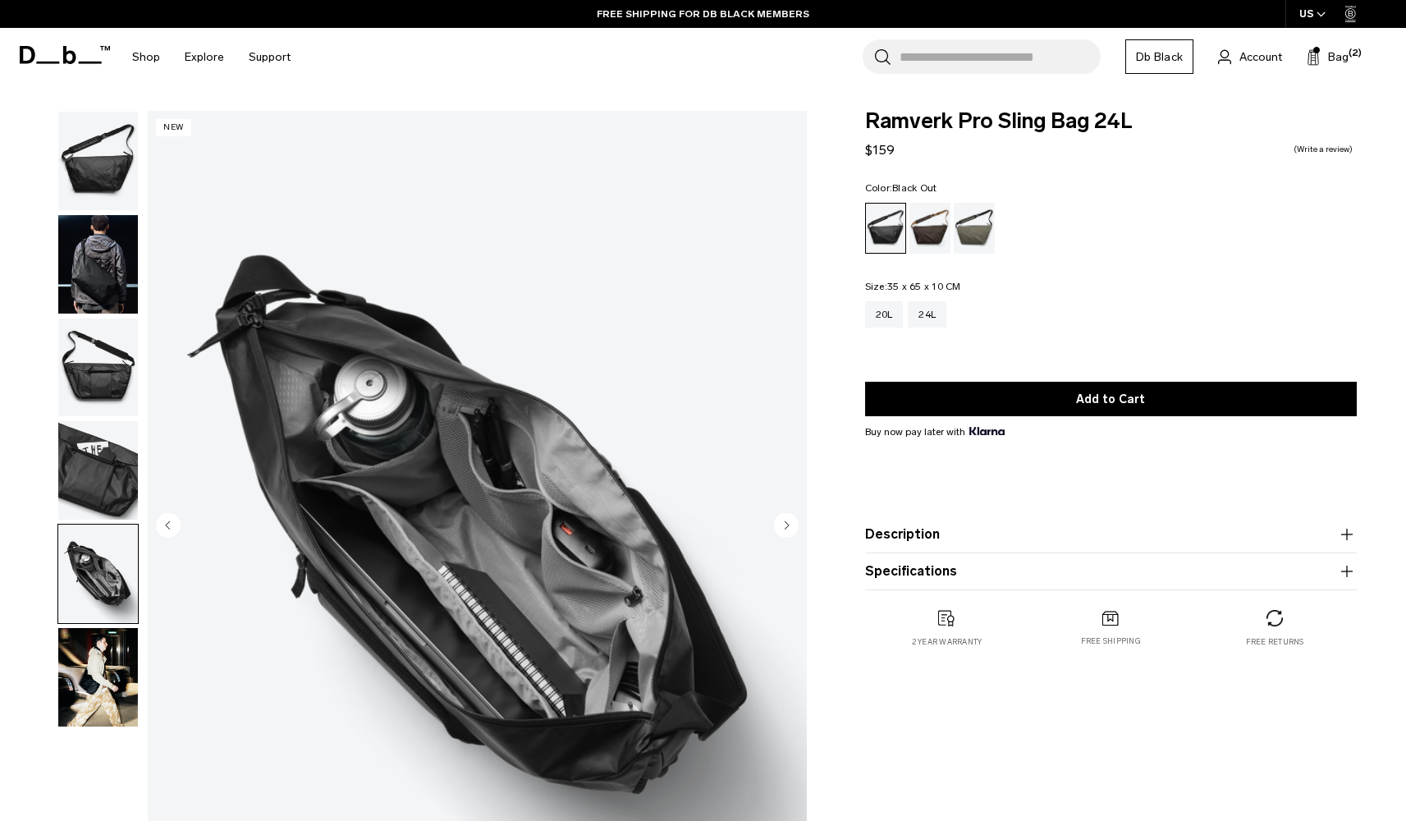
click at [793, 524] on circle "Next slide" at bounding box center [786, 524] width 25 height 25
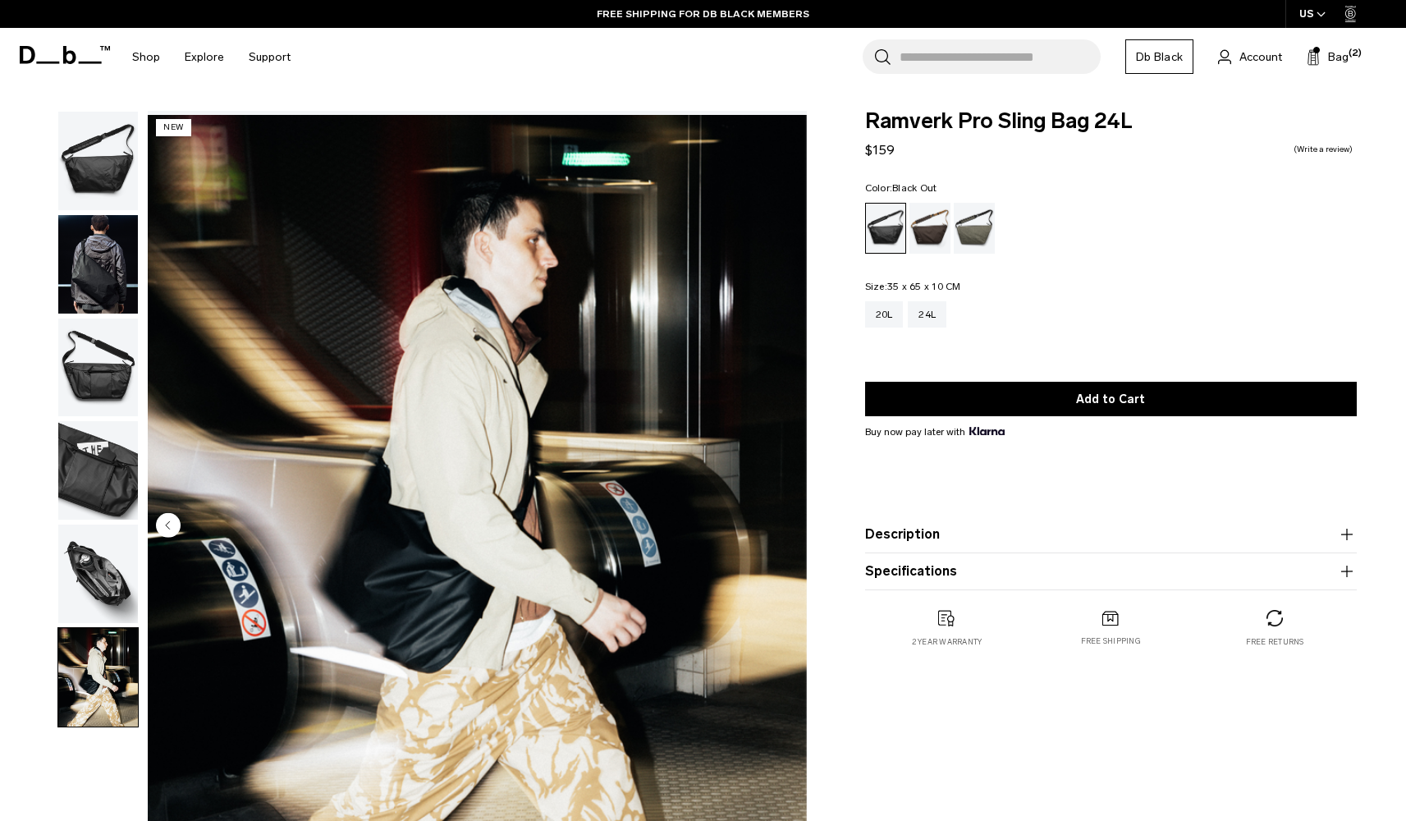
click at [793, 524] on img "6 / 6" at bounding box center [477, 526] width 659 height 823
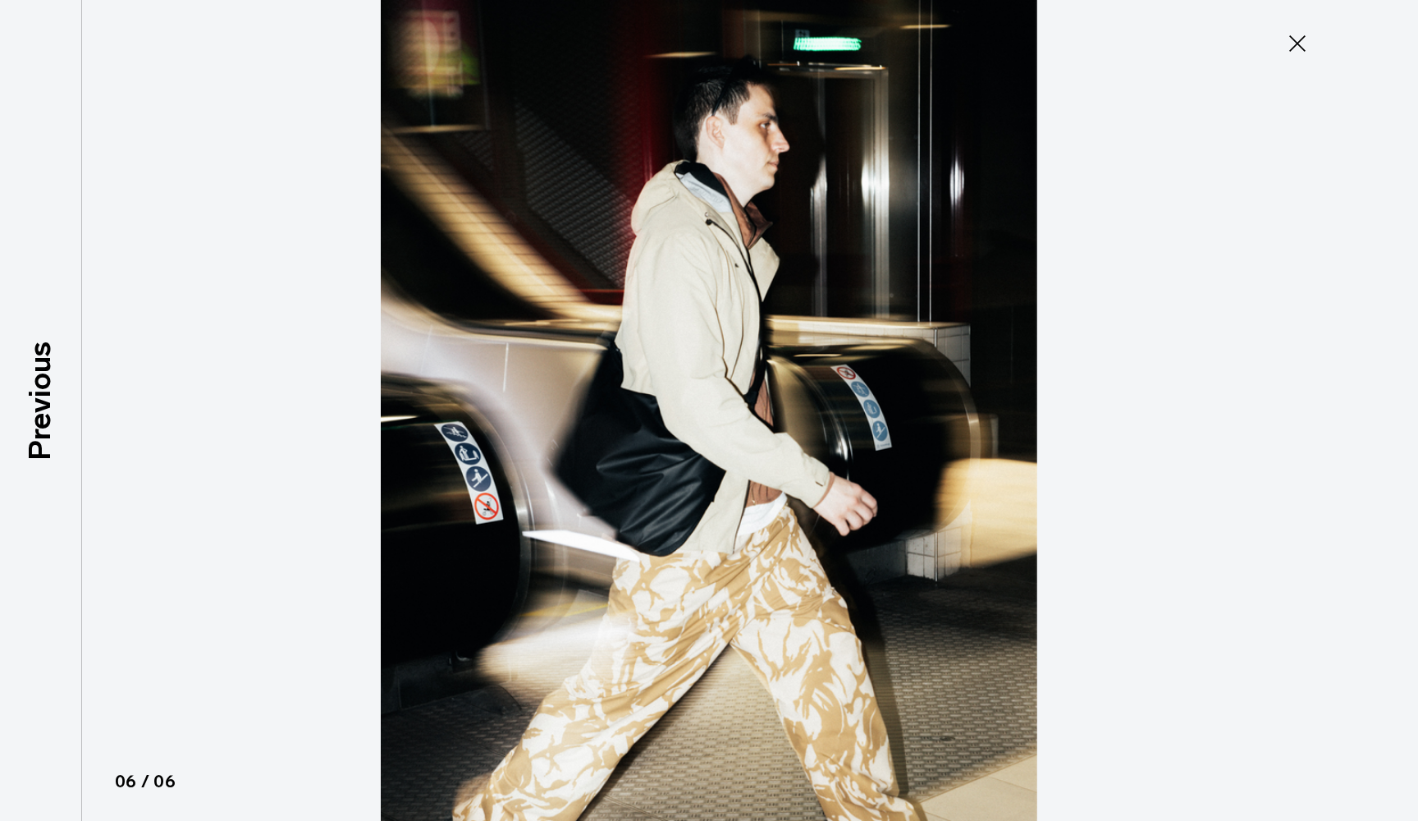
click at [793, 524] on img at bounding box center [709, 410] width 739 height 821
click at [1294, 41] on icon at bounding box center [1297, 43] width 16 height 16
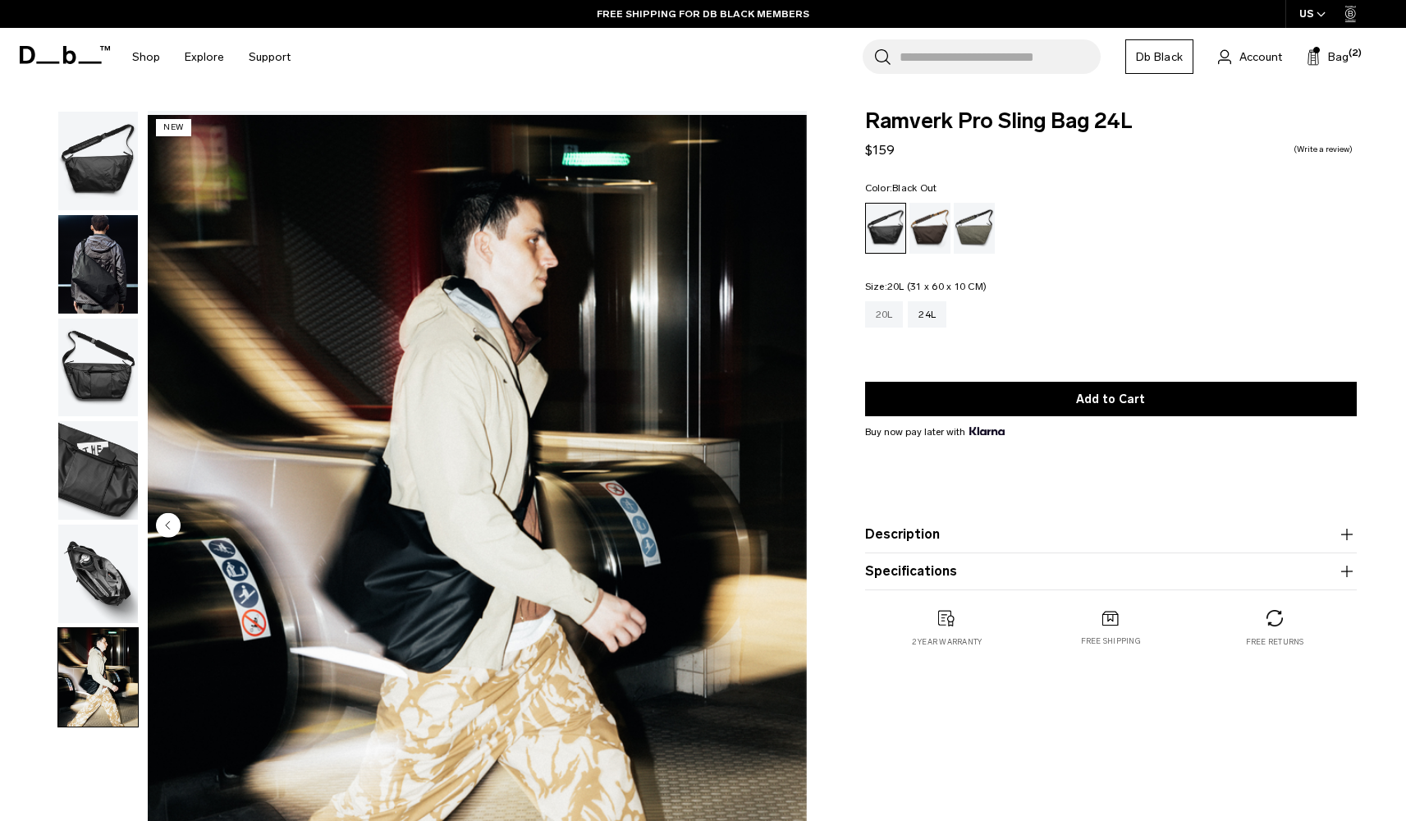
click at [879, 327] on div "20L" at bounding box center [884, 314] width 39 height 26
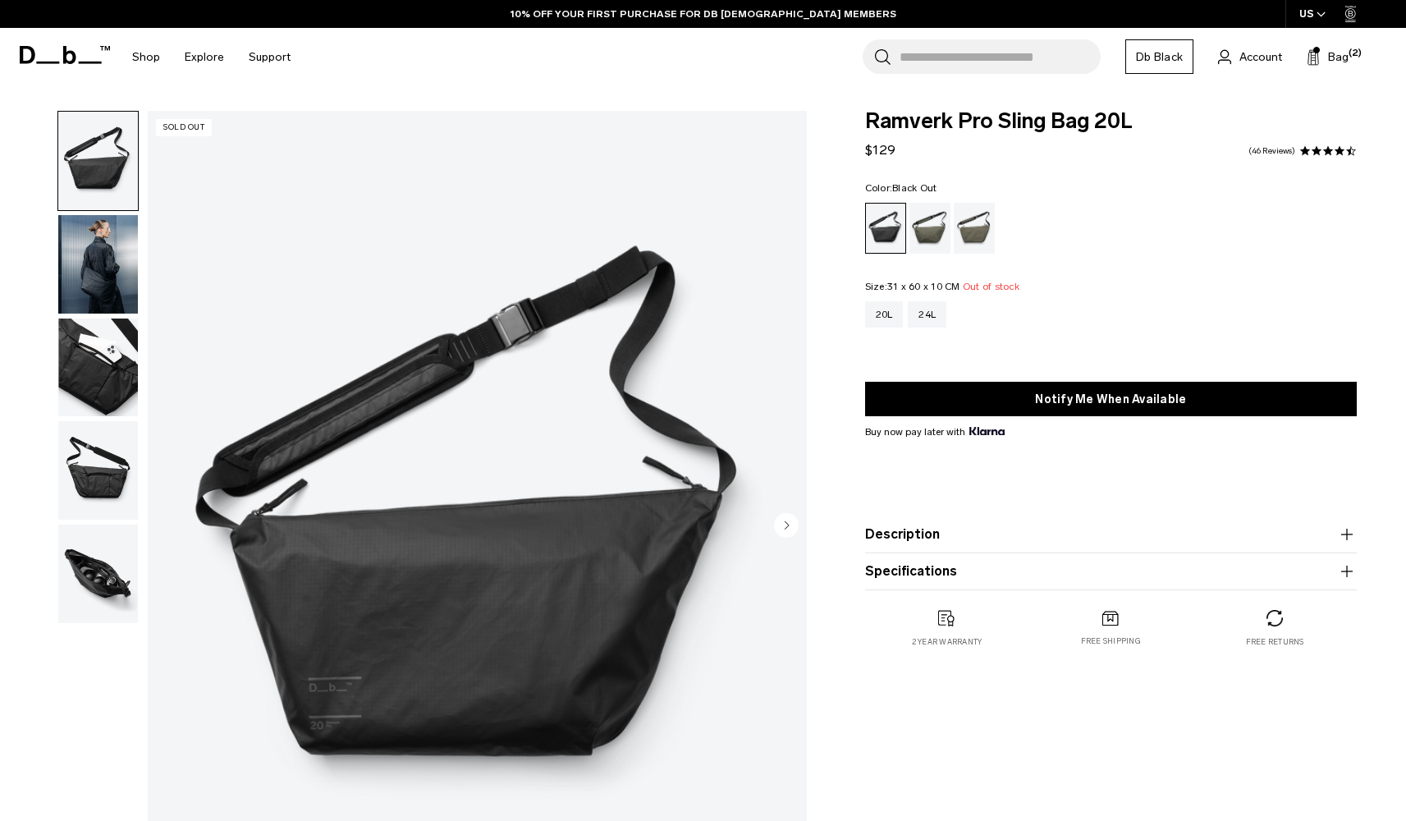
click at [783, 530] on circle "Next slide" at bounding box center [786, 524] width 25 height 25
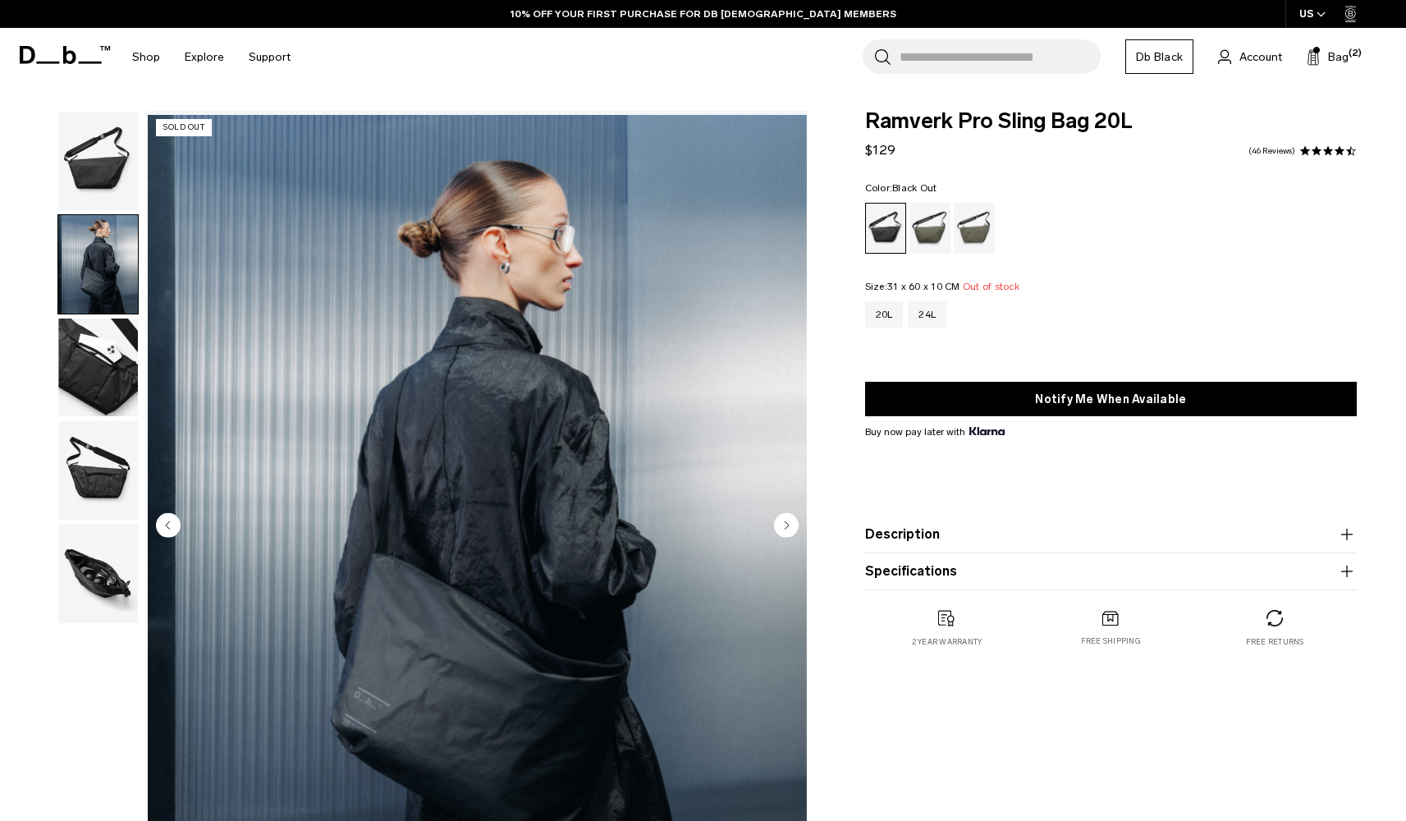
click at [783, 530] on circle "Next slide" at bounding box center [786, 524] width 25 height 25
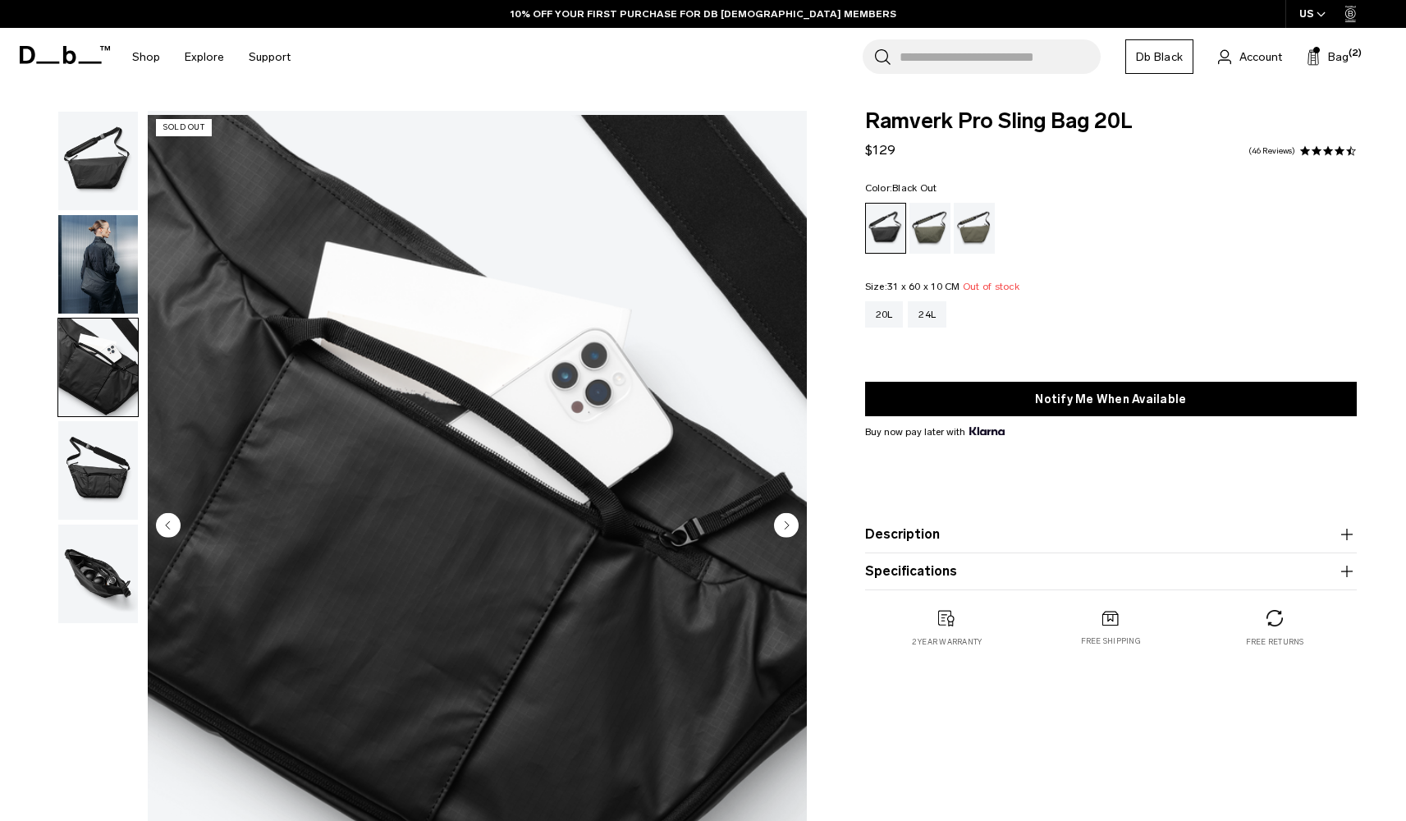
click at [783, 530] on circle "Next slide" at bounding box center [786, 524] width 25 height 25
